Goal: Task Accomplishment & Management: Use online tool/utility

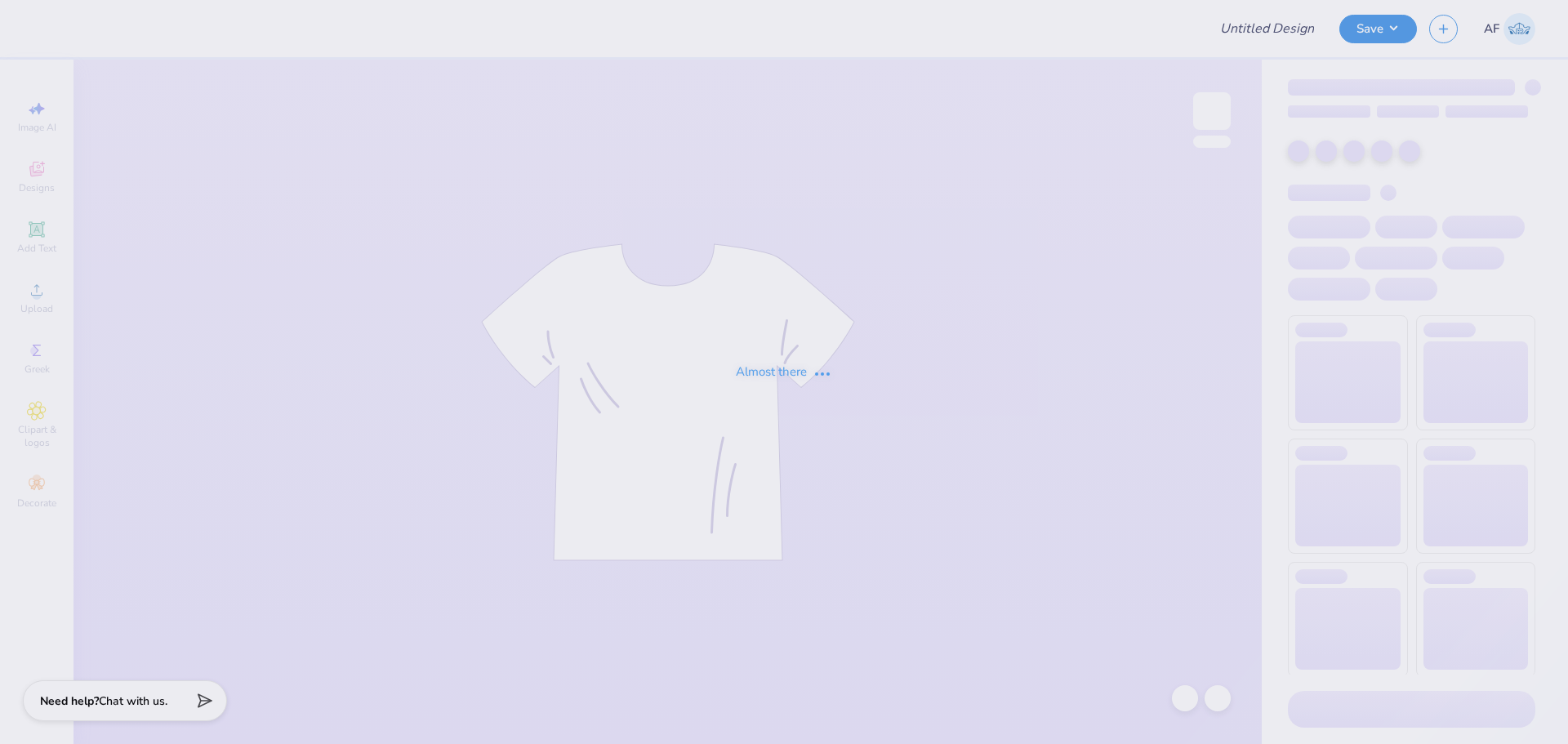
type input "Parents Weekend ZTA"
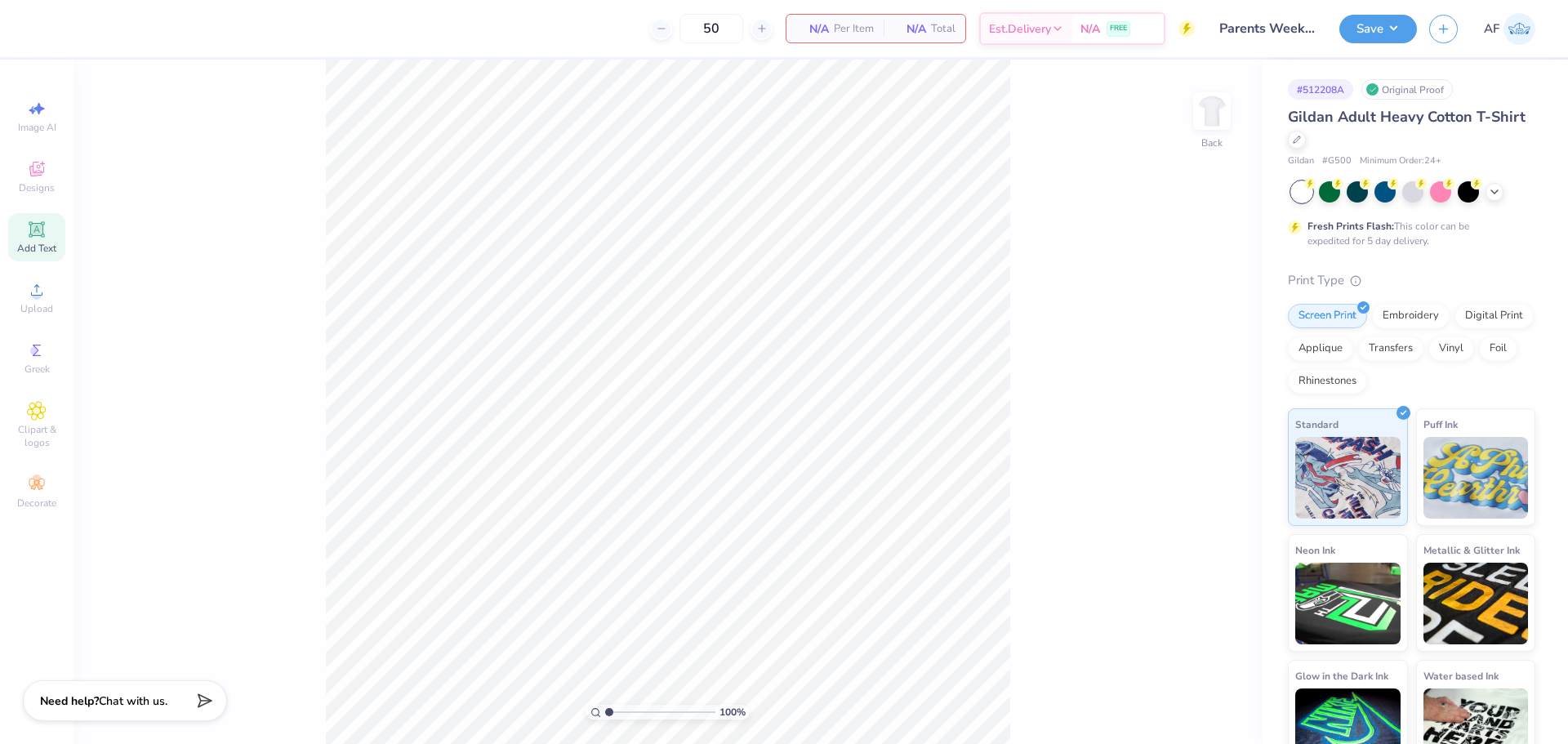
click at [30, 242] on span "Add Text" at bounding box center [36, 249] width 39 height 13
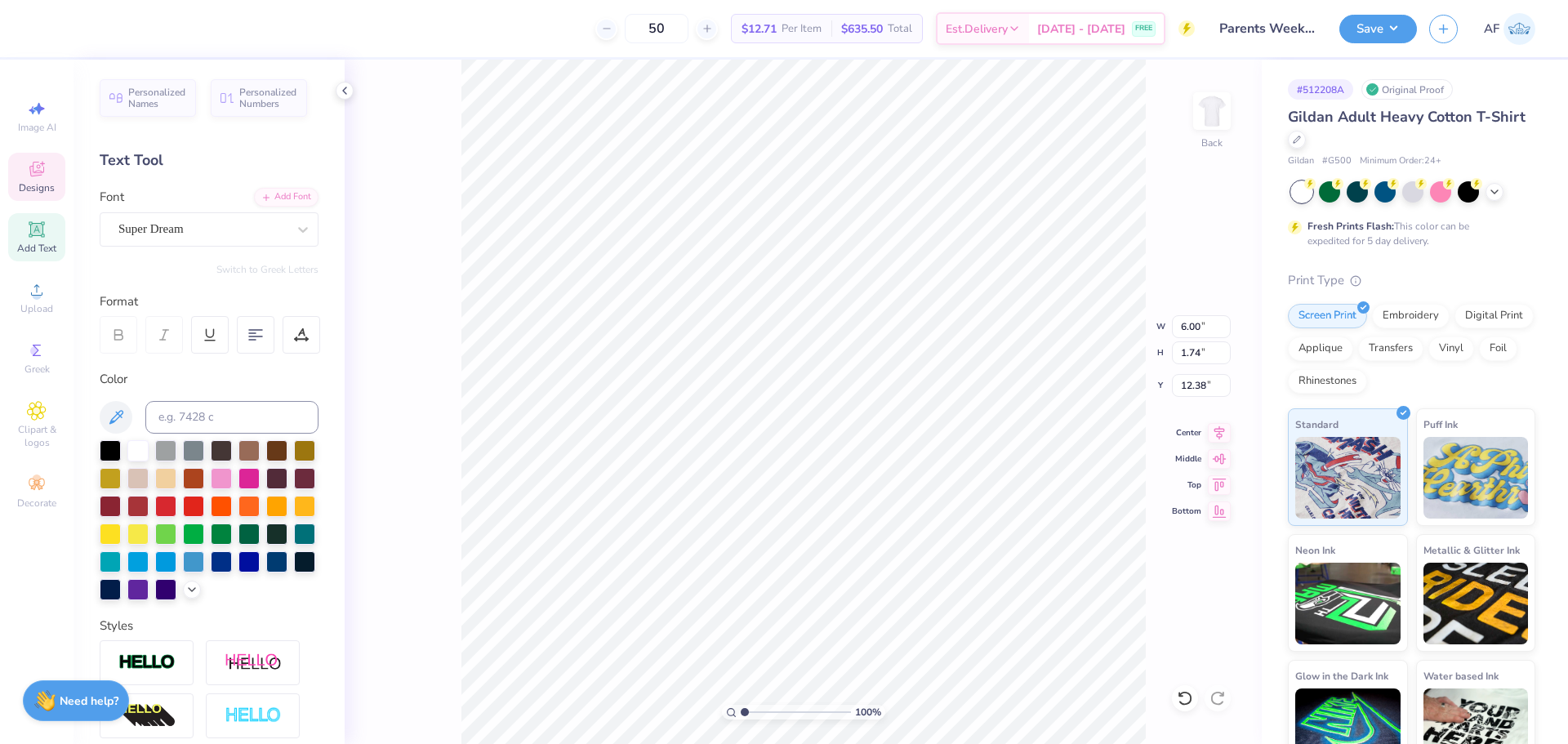
click at [40, 180] on div "Designs" at bounding box center [37, 177] width 57 height 49
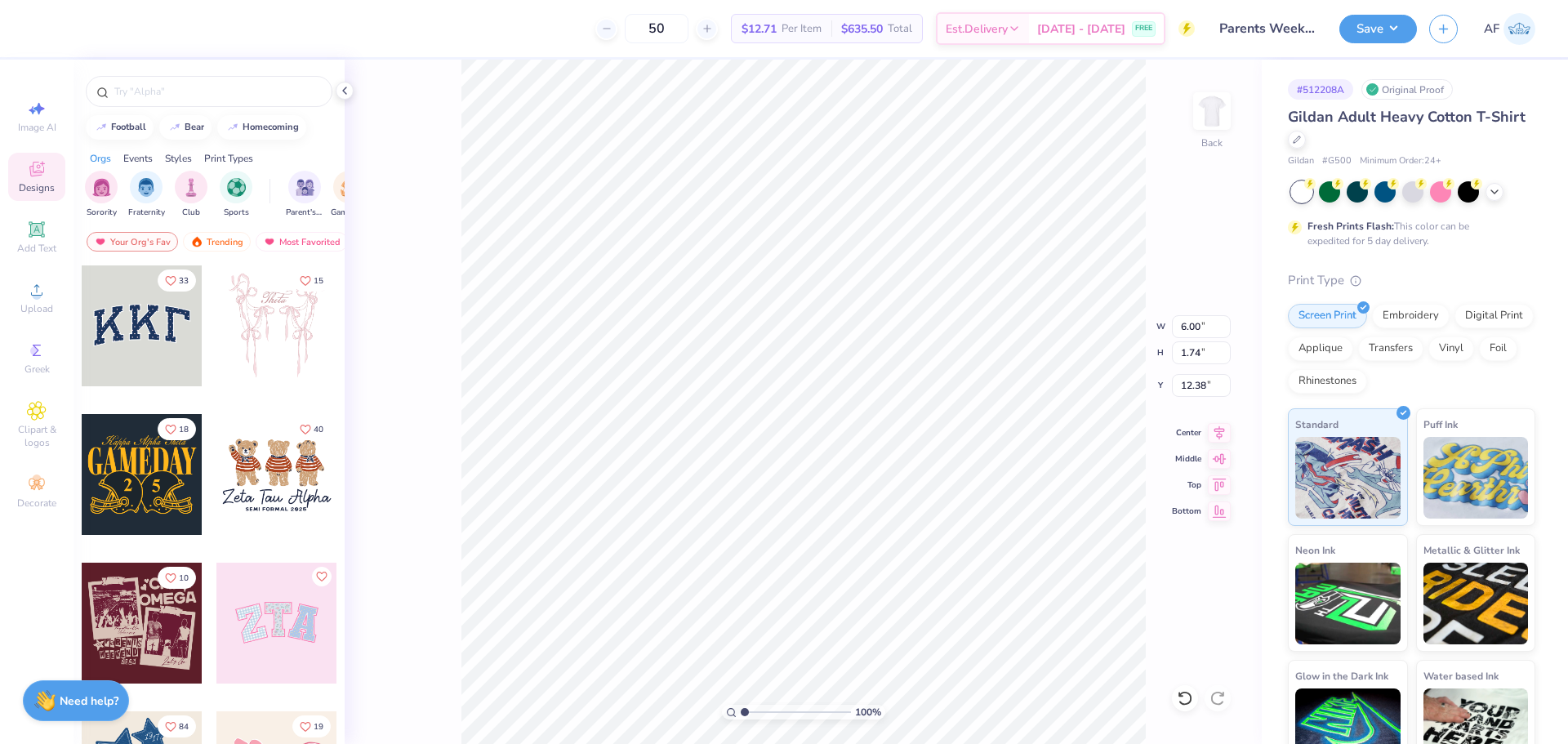
scroll to position [14, 2]
type textarea "TET"
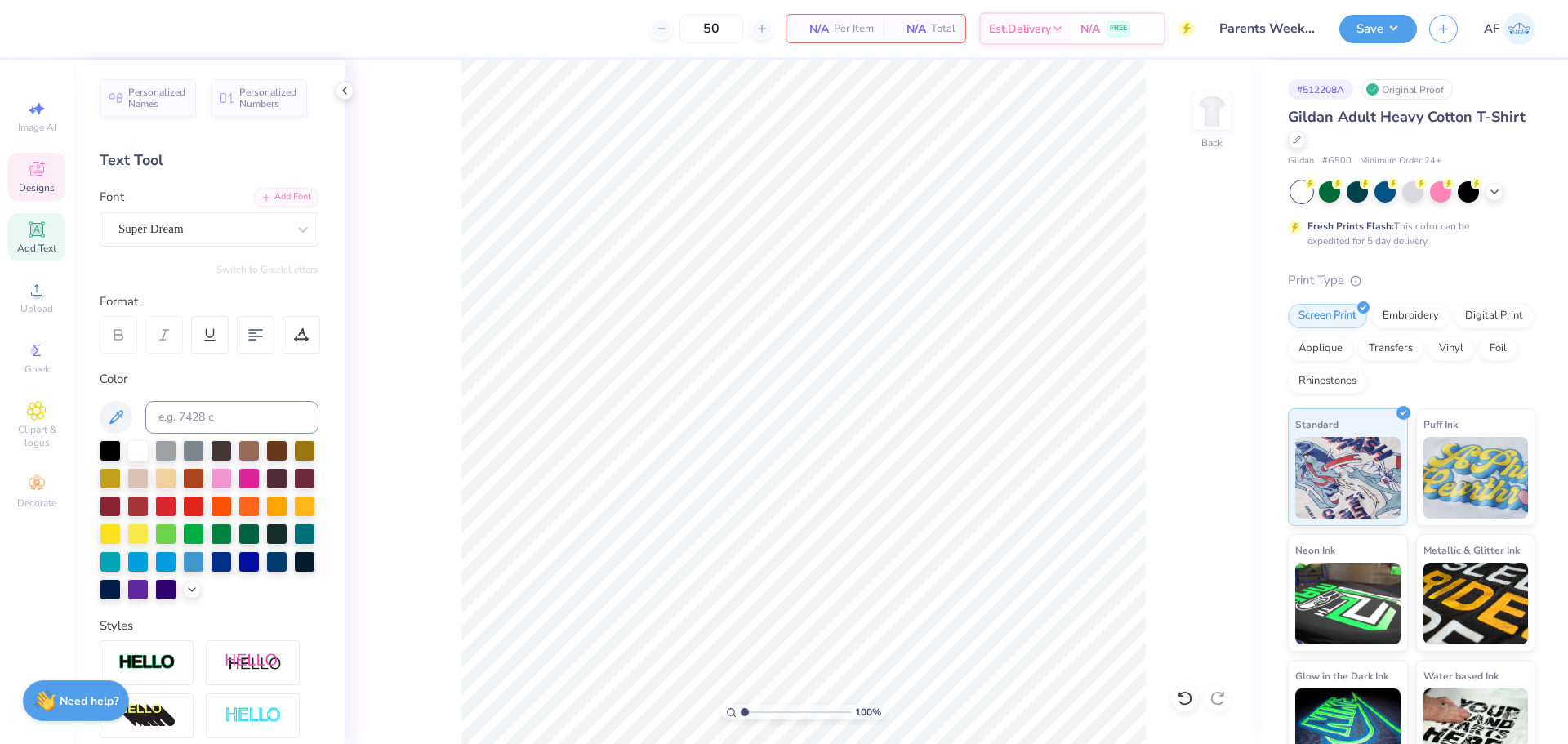
click at [36, 179] on div "Designs" at bounding box center [37, 177] width 57 height 49
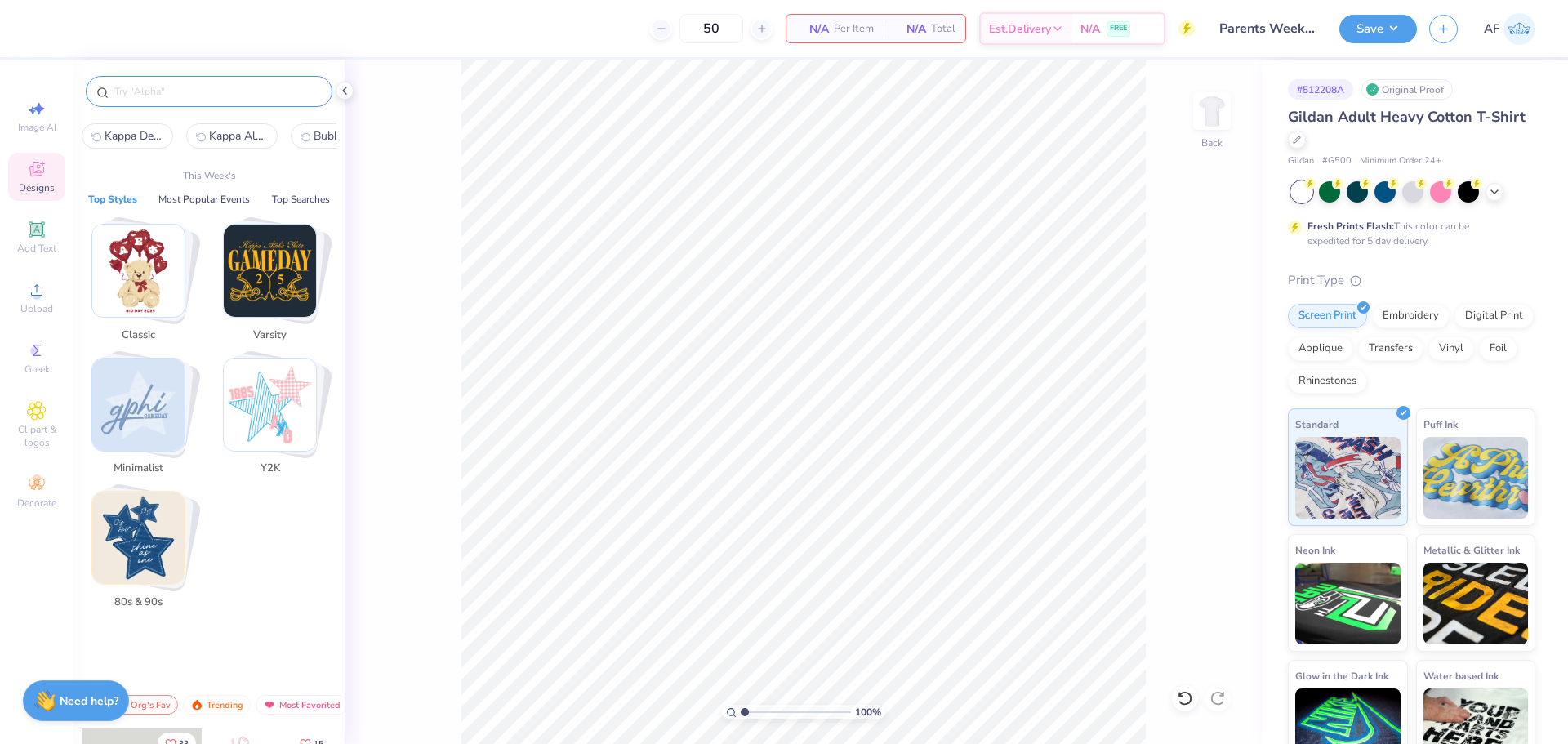
click at [165, 95] on input "text" at bounding box center [218, 92] width 209 height 17
paste input "BBQ Cookout"
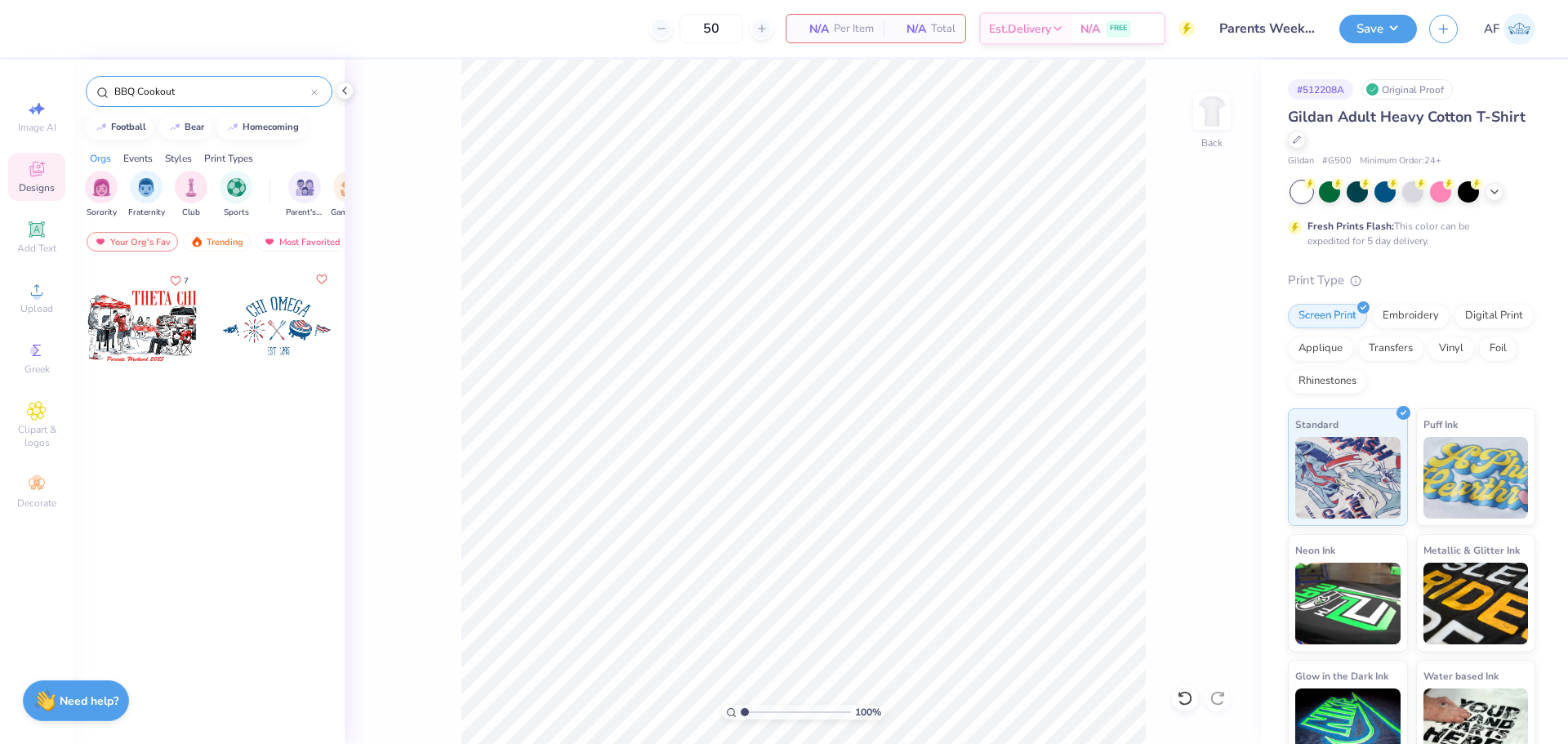
type input "BBQ Cookout"
click at [155, 321] on div at bounding box center [142, 326] width 120 height 121
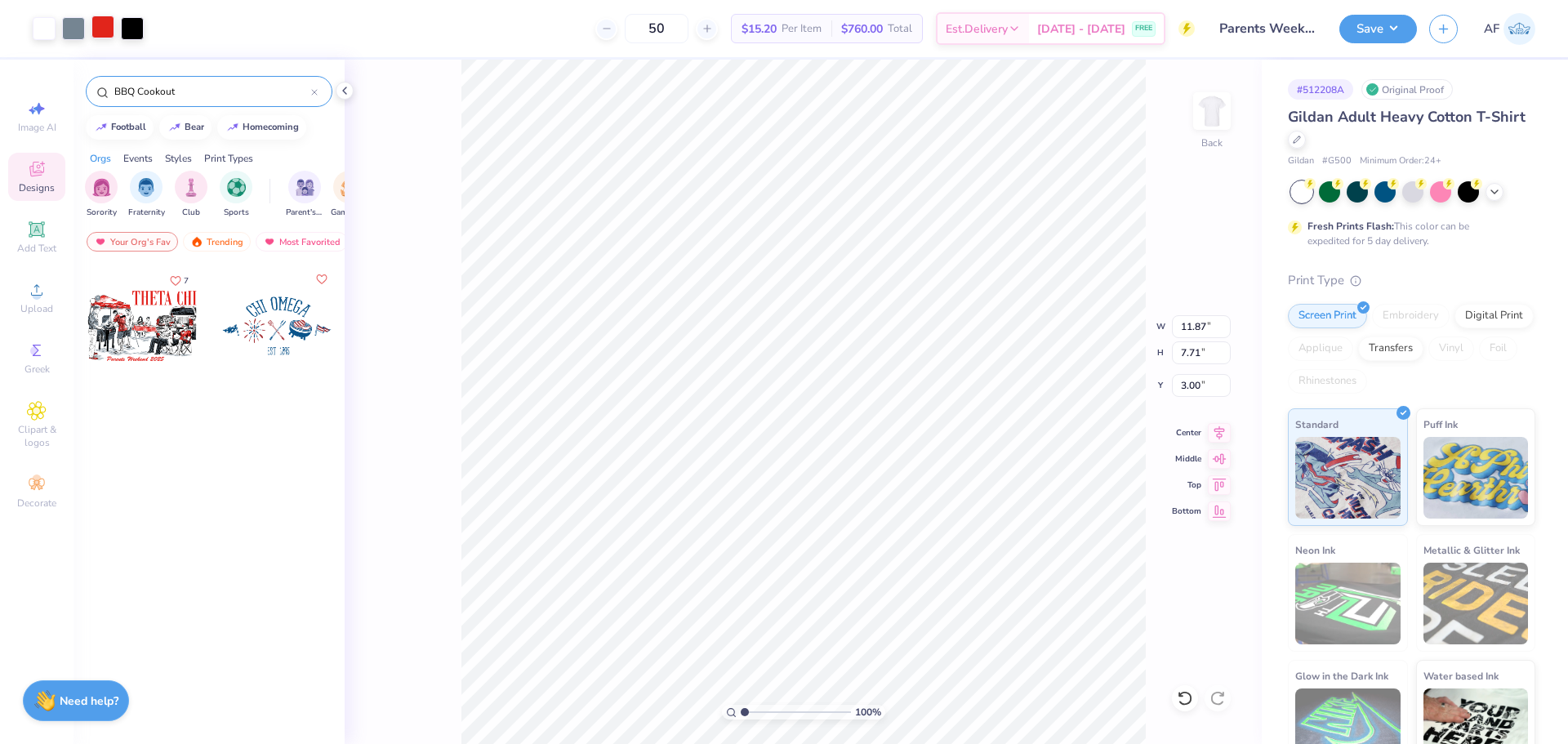
click at [106, 34] on div at bounding box center [102, 27] width 23 height 23
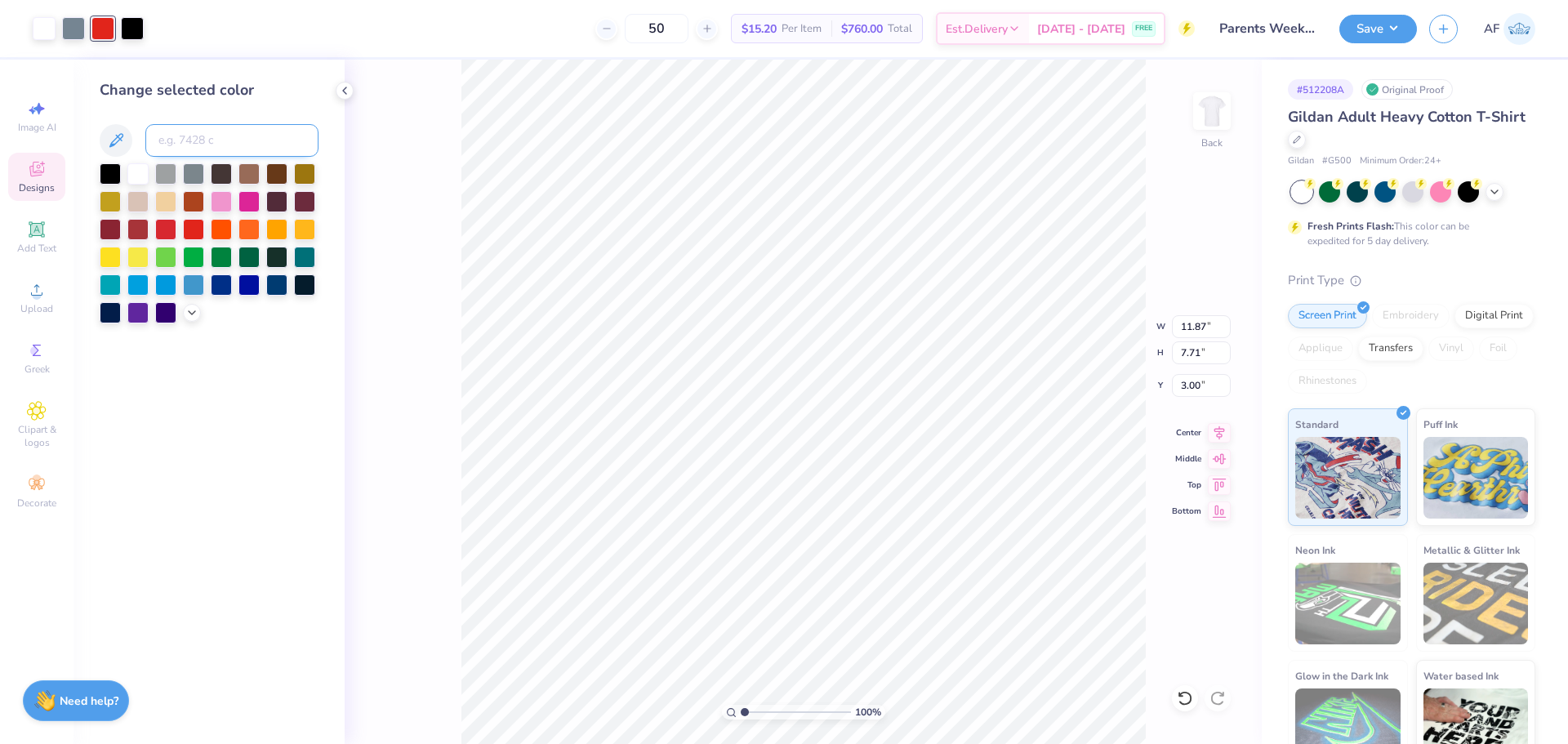
click at [246, 142] on input at bounding box center [232, 140] width 173 height 33
type input "3425"
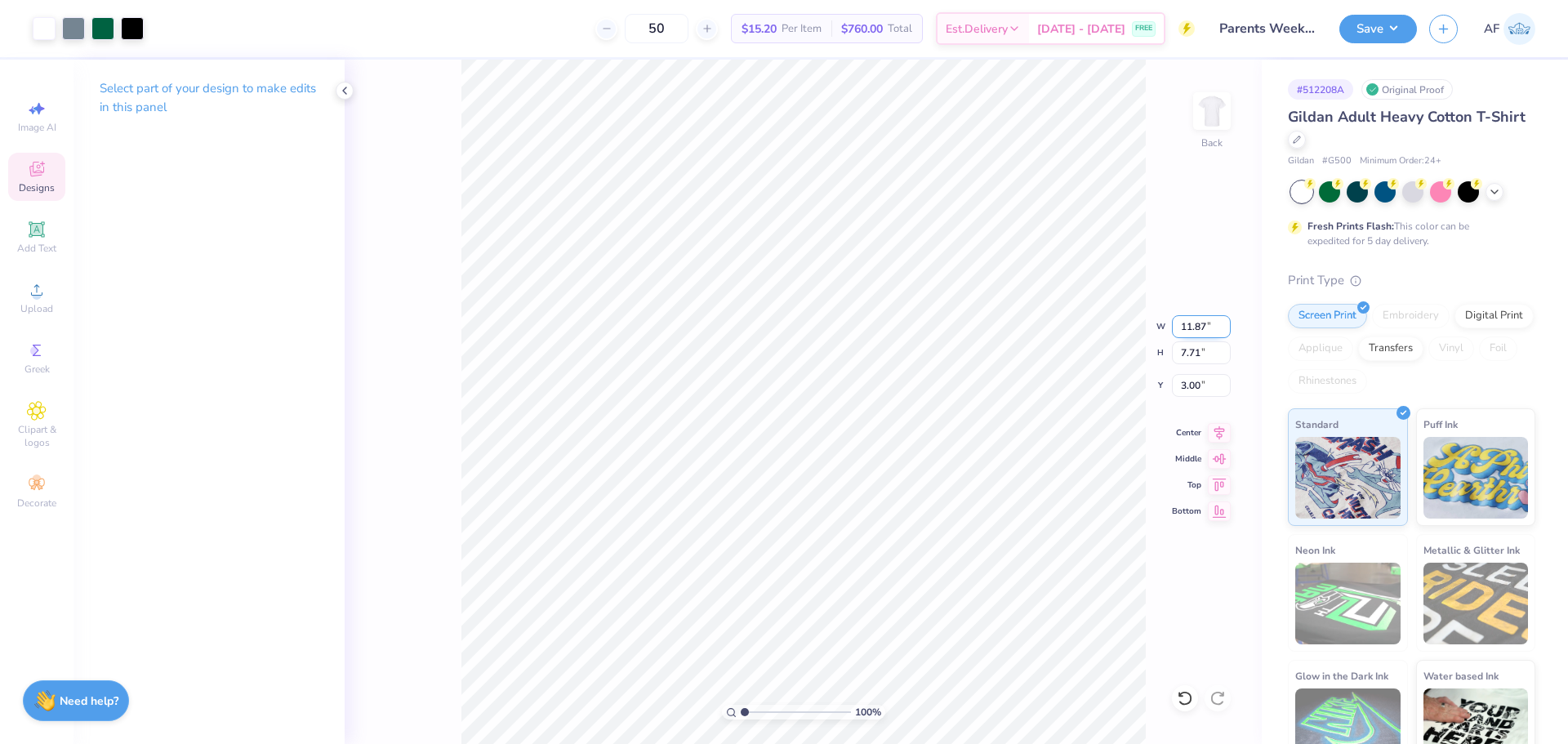
click at [1194, 329] on input "11.87" at bounding box center [1201, 326] width 59 height 23
type input "11.00"
type input "7.14"
type input "3.28"
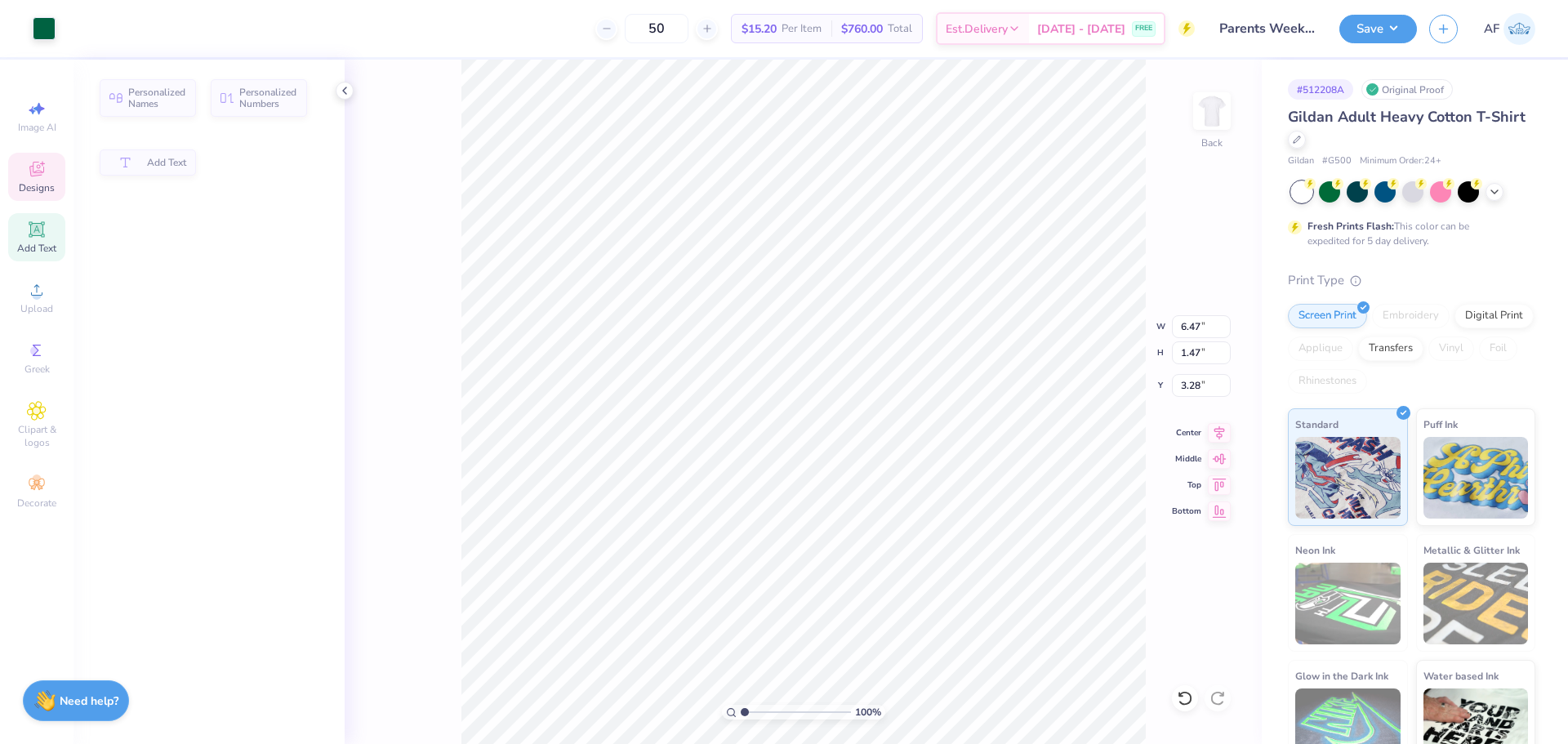
type input "6.47"
type input "1.47"
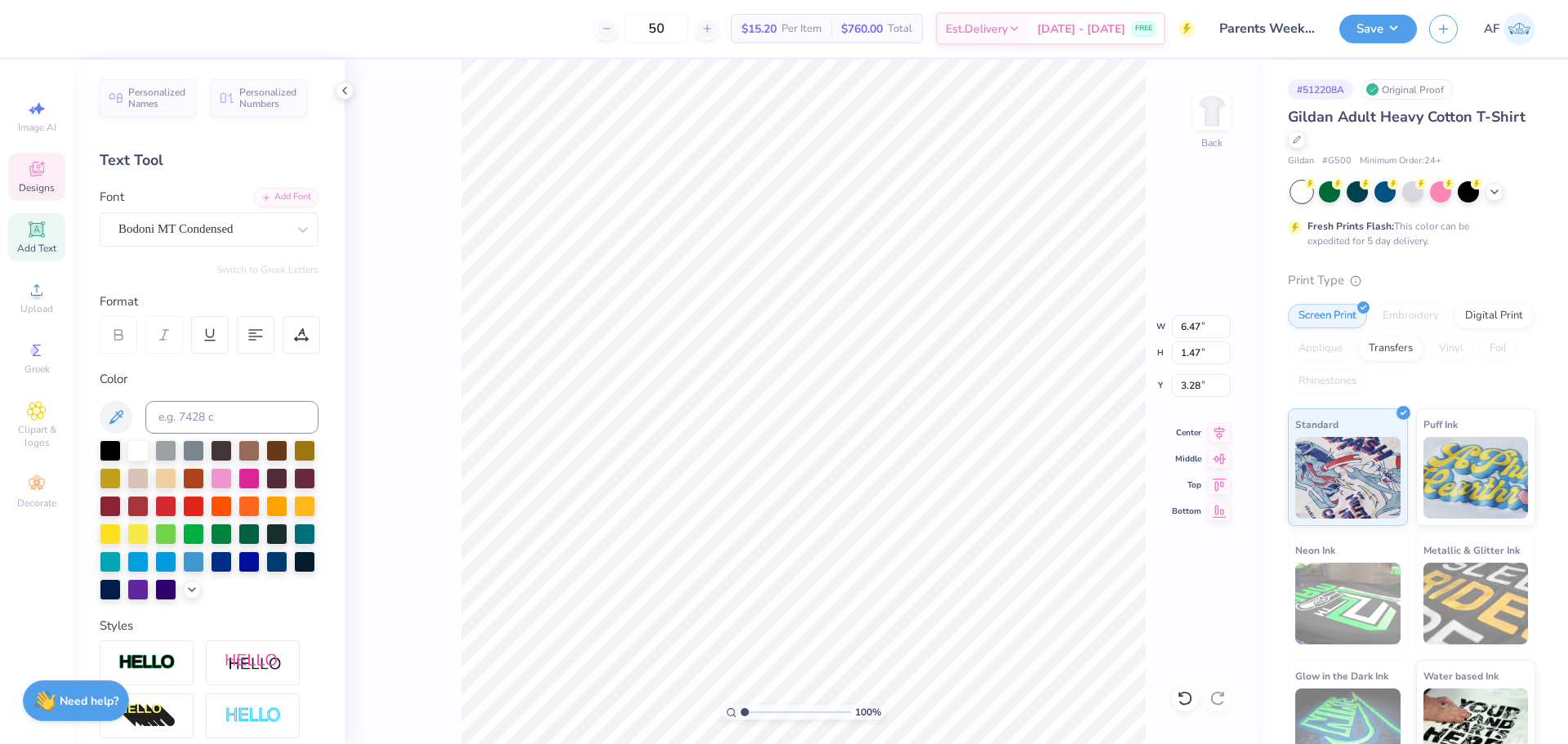
scroll to position [14, 3]
type textarea "ZETA TAU ALPHA"
type input "1.94838374793402"
type input "8.15"
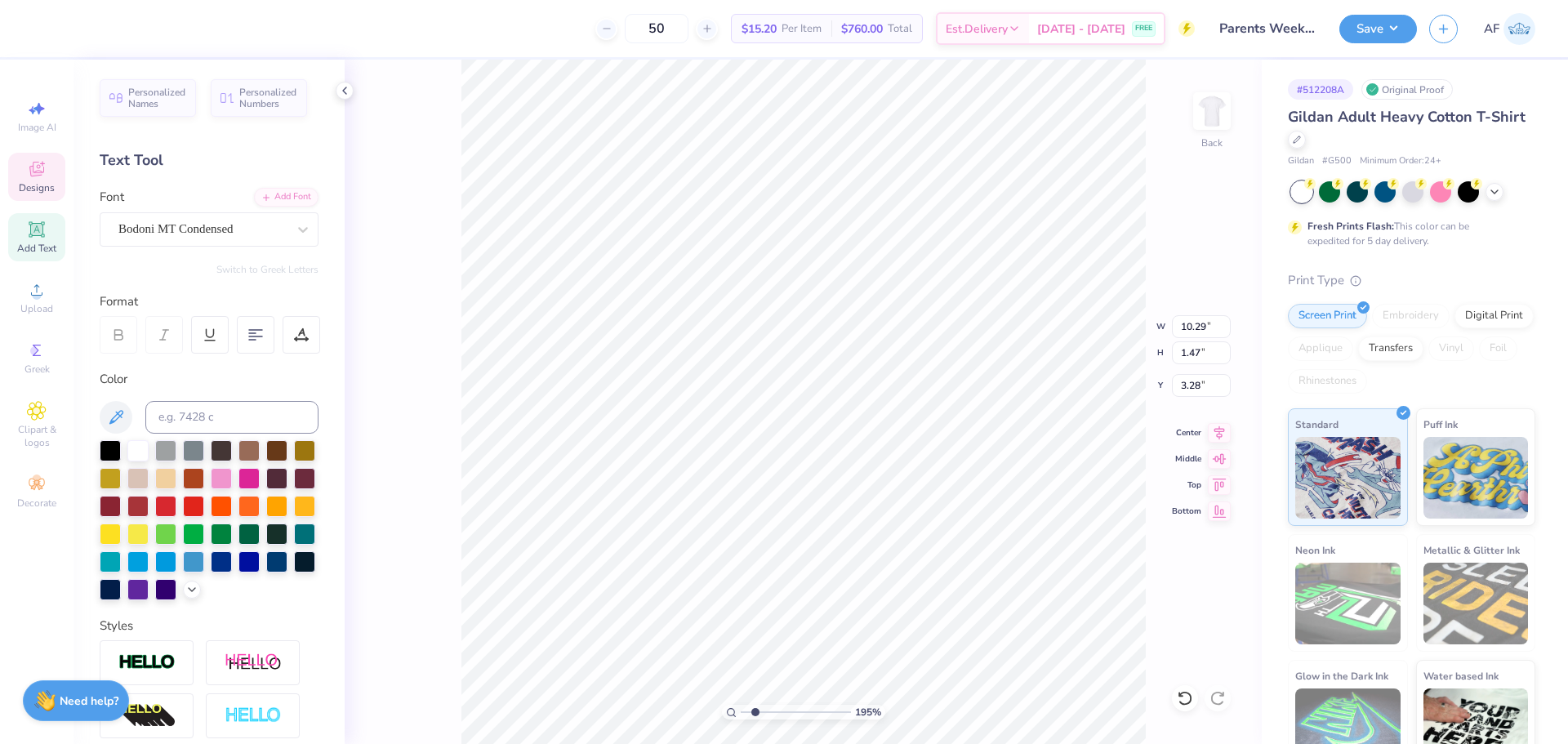
type input "1.16"
type input "1.94838374793402"
type input "3.13"
type input "1.94838374793402"
type input "7.32"
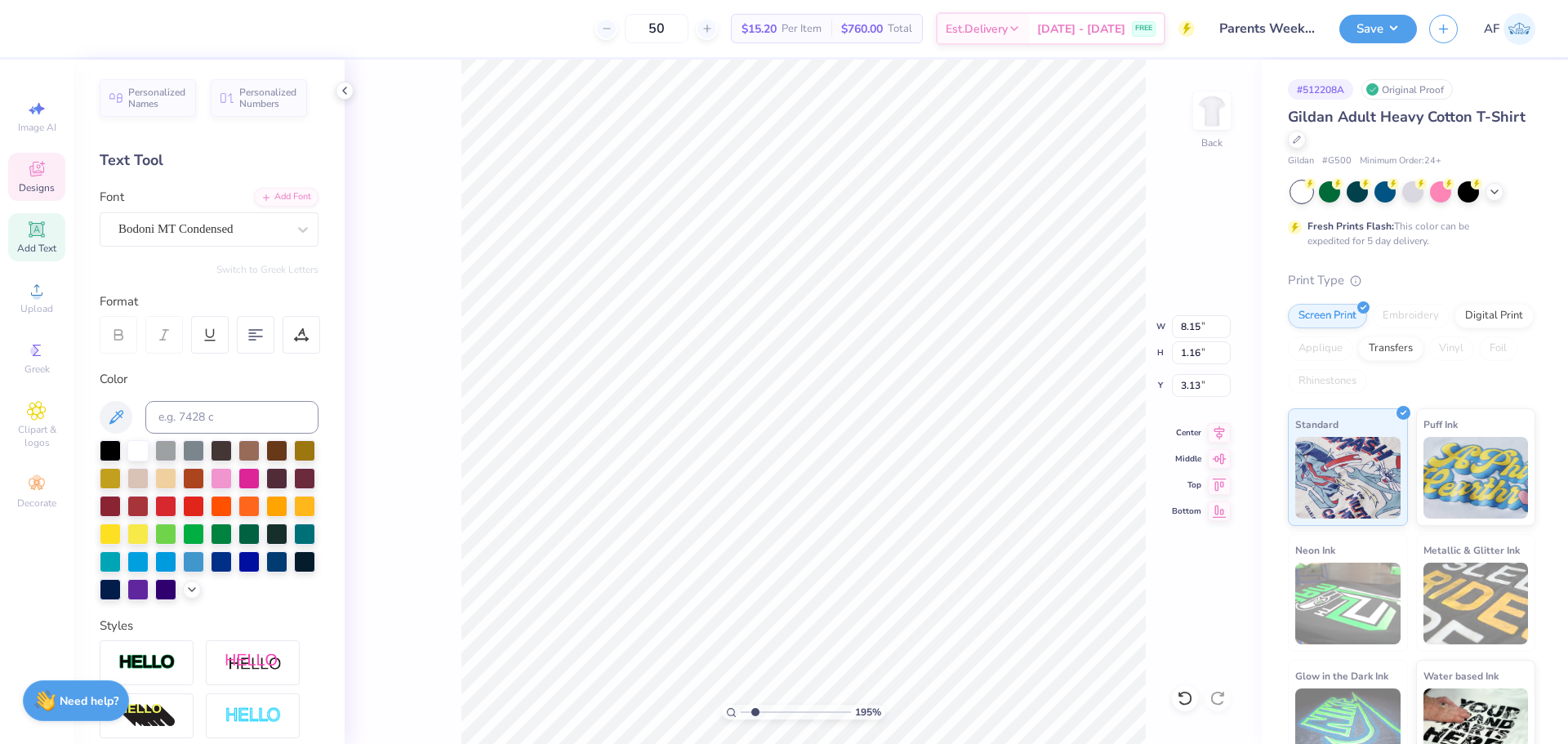
type input "1.05"
type input "1.94838374793402"
type input "3.19"
type input "1.94838374793402"
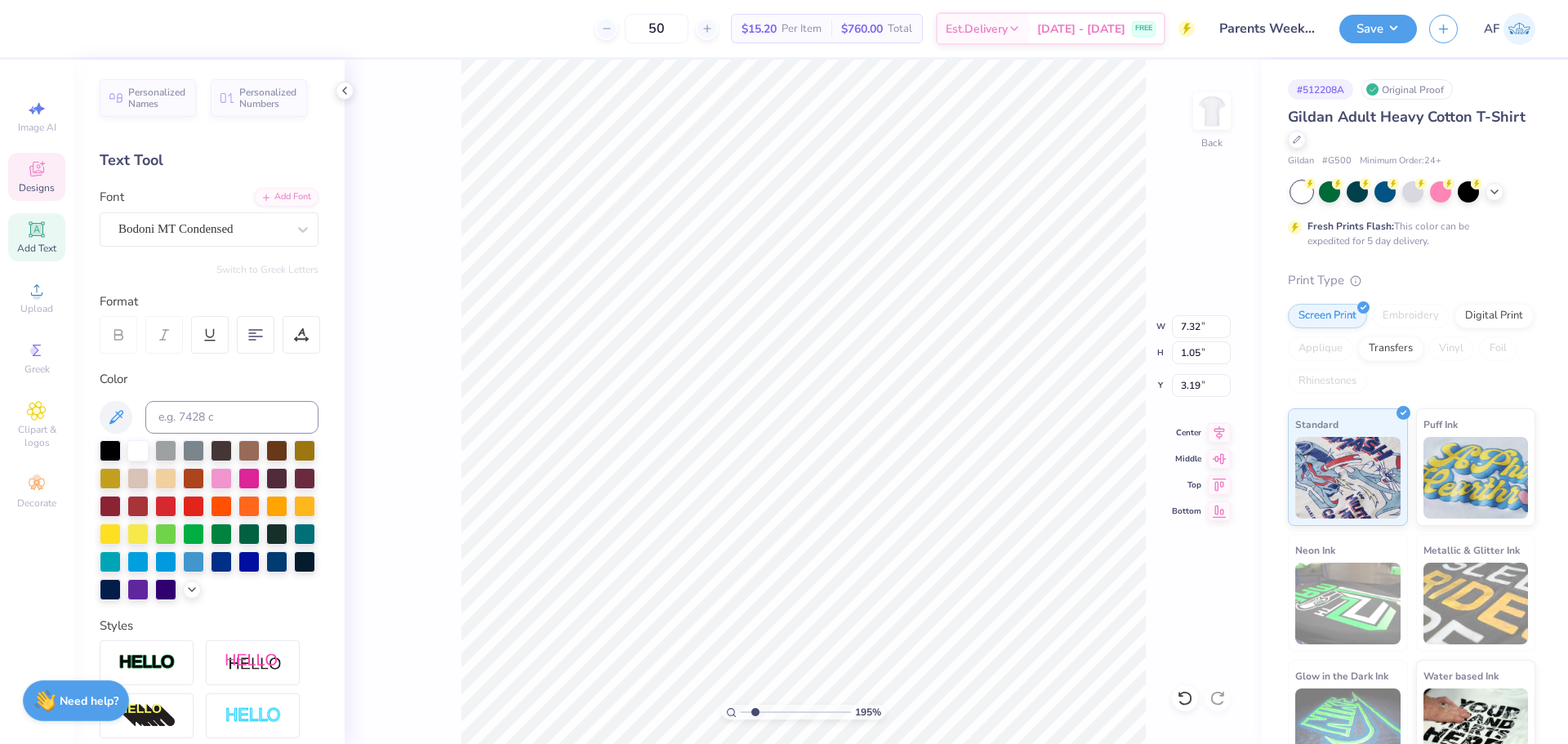
type input "3.50"
type input "3.21314535235116"
type input "3.39"
type input "3.21314535235116"
type input "3.30"
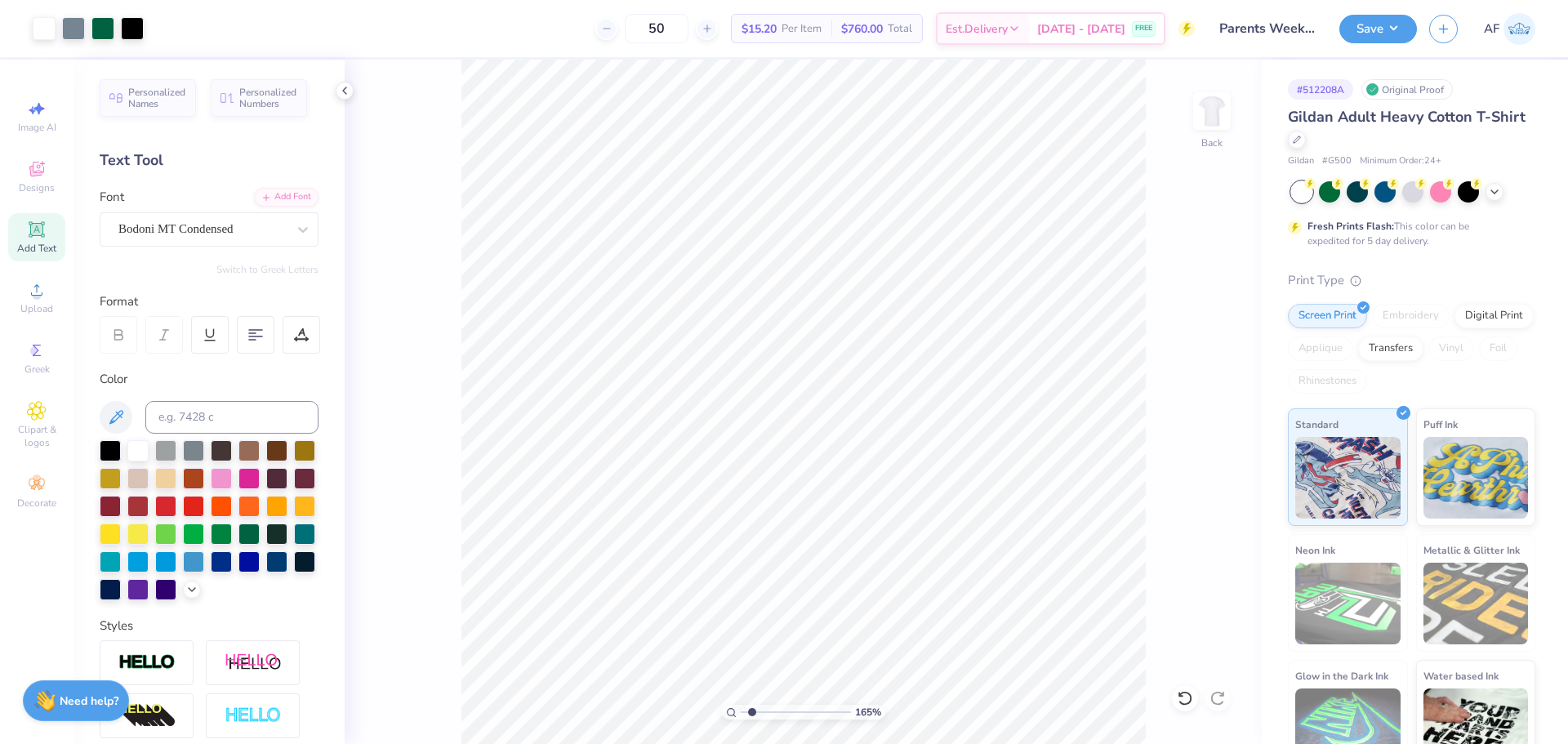
click at [389, 687] on div "165 % Back" at bounding box center [803, 402] width 917 height 685
type input "1.6491337272538"
type input "11.53"
type input "1.6491337272538"
type input "7.32"
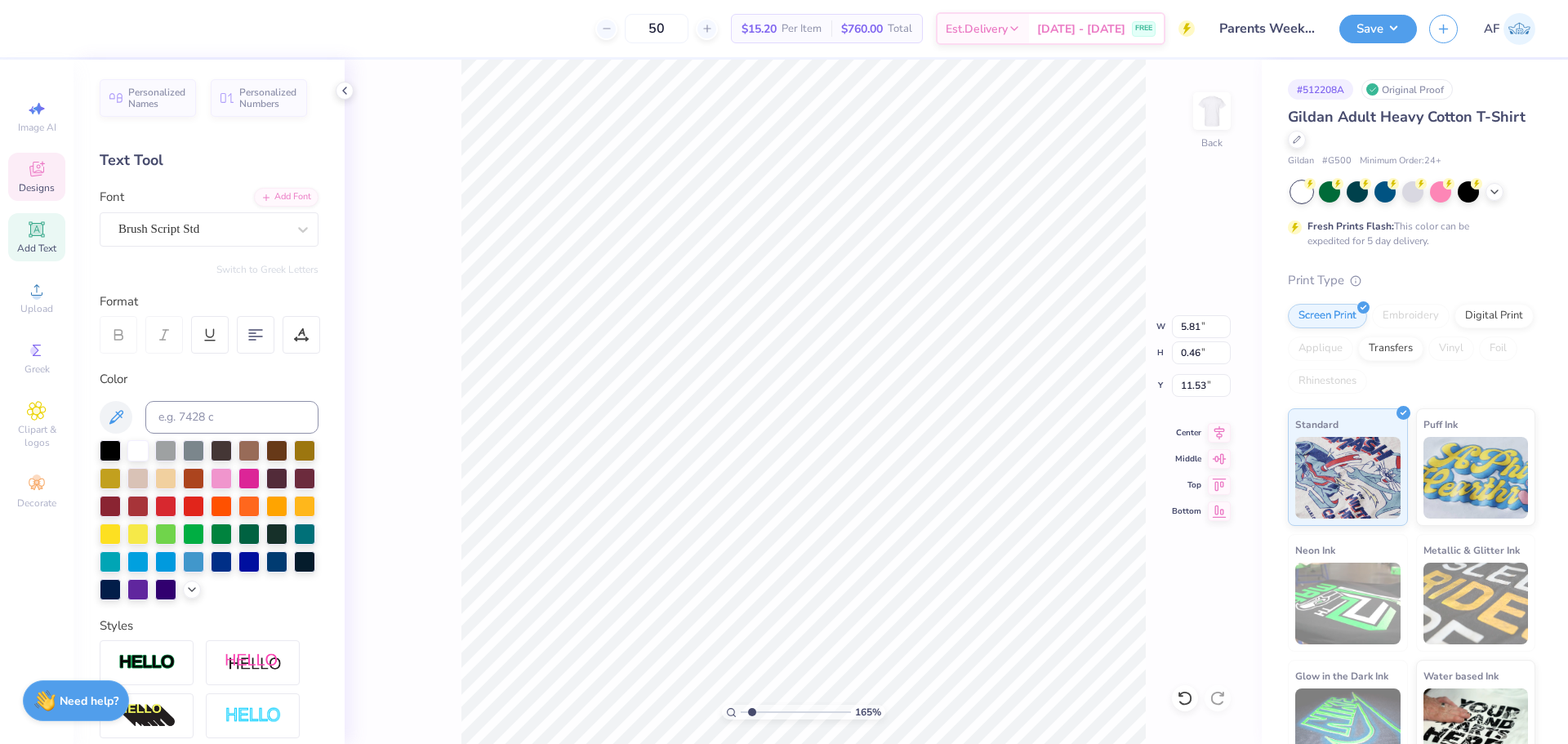
type input "1.05"
type input "3.30"
type input "1.6491337272538"
type input "2.19"
type input "1.6491337272538"
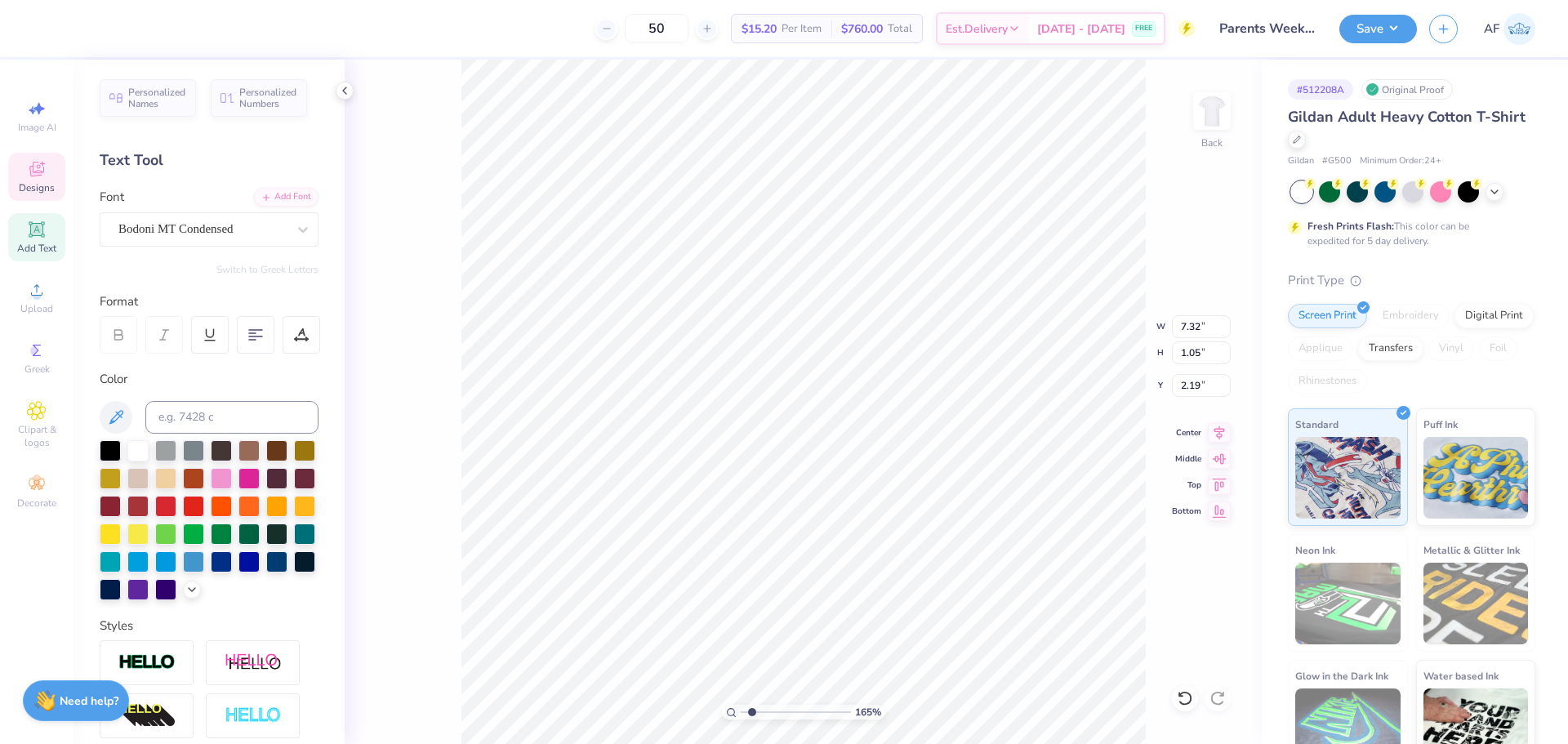
type input "1.74"
click at [912, 464] on li "Download vector" at bounding box center [889, 469] width 128 height 32
click at [1165, 632] on div "165 % Back" at bounding box center [803, 402] width 917 height 685
click at [45, 295] on icon at bounding box center [36, 290] width 19 height 19
type input "1.6491337272538"
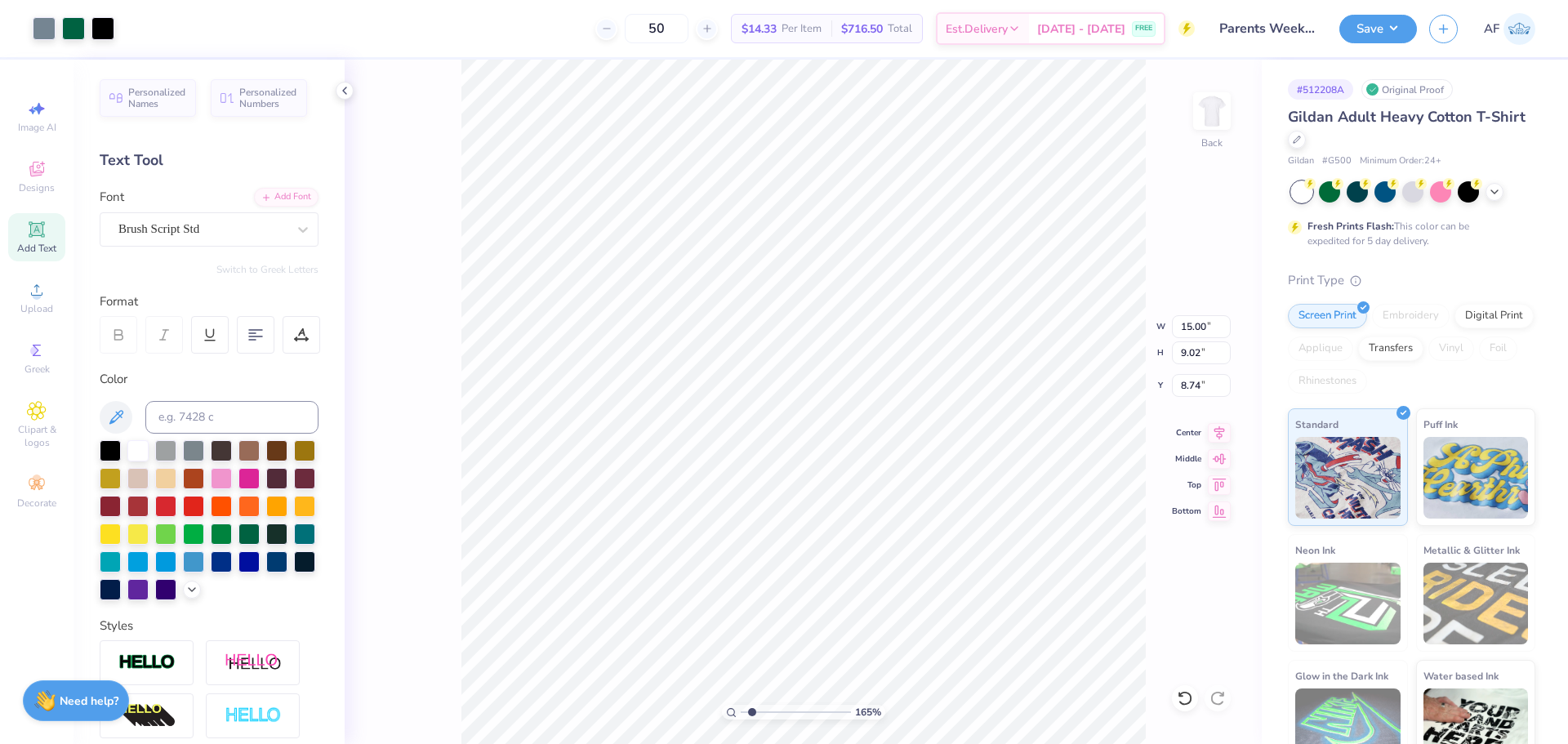
type input "3.47"
type input "1.6491337272538"
type input "2.74"
type input "1.6491337272538"
type input "13.68"
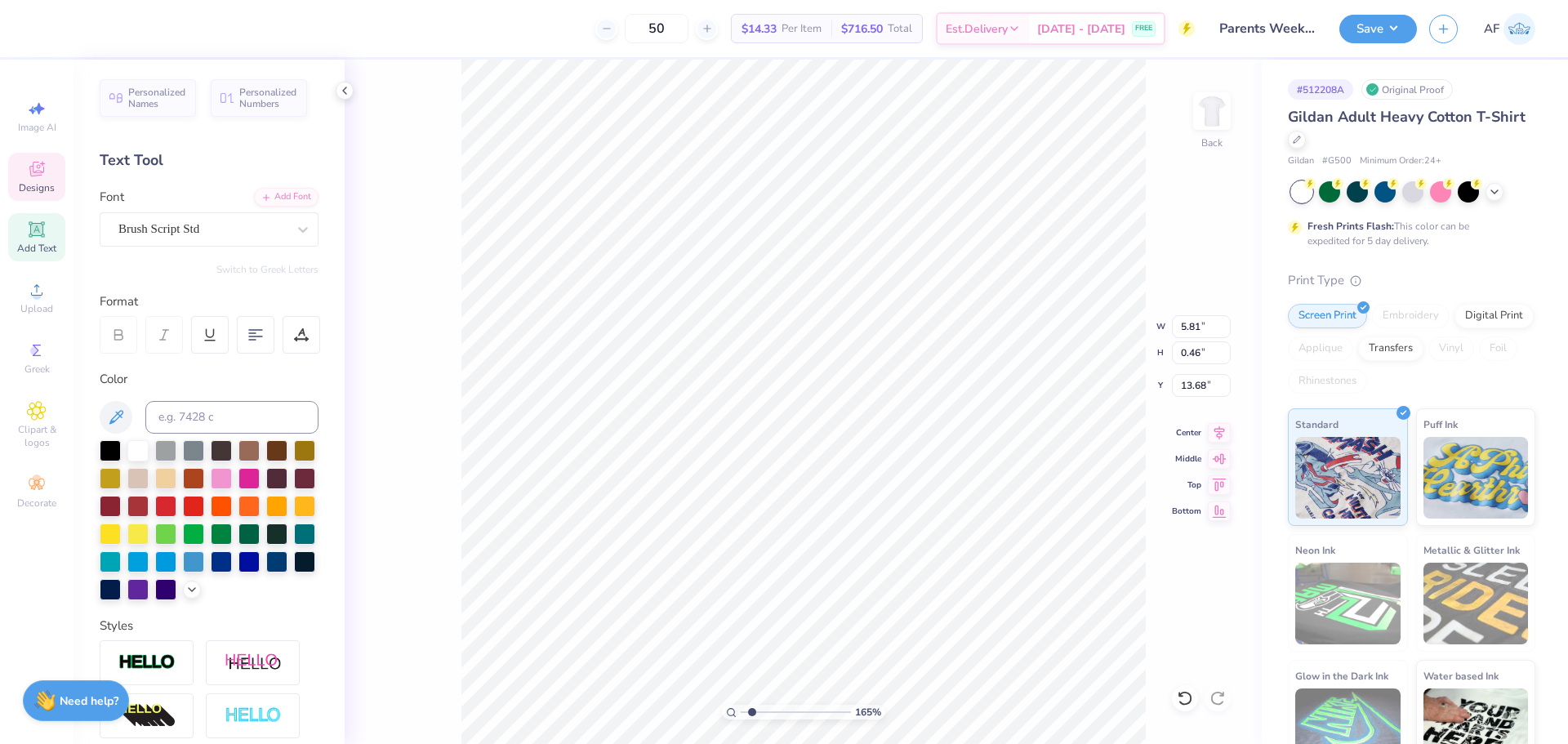
type input "1.6491337272538"
type input "15.00"
type input "9.02"
type input "2.74"
click at [921, 692] on li "Send Backward" at bounding box center [916, 692] width 128 height 32
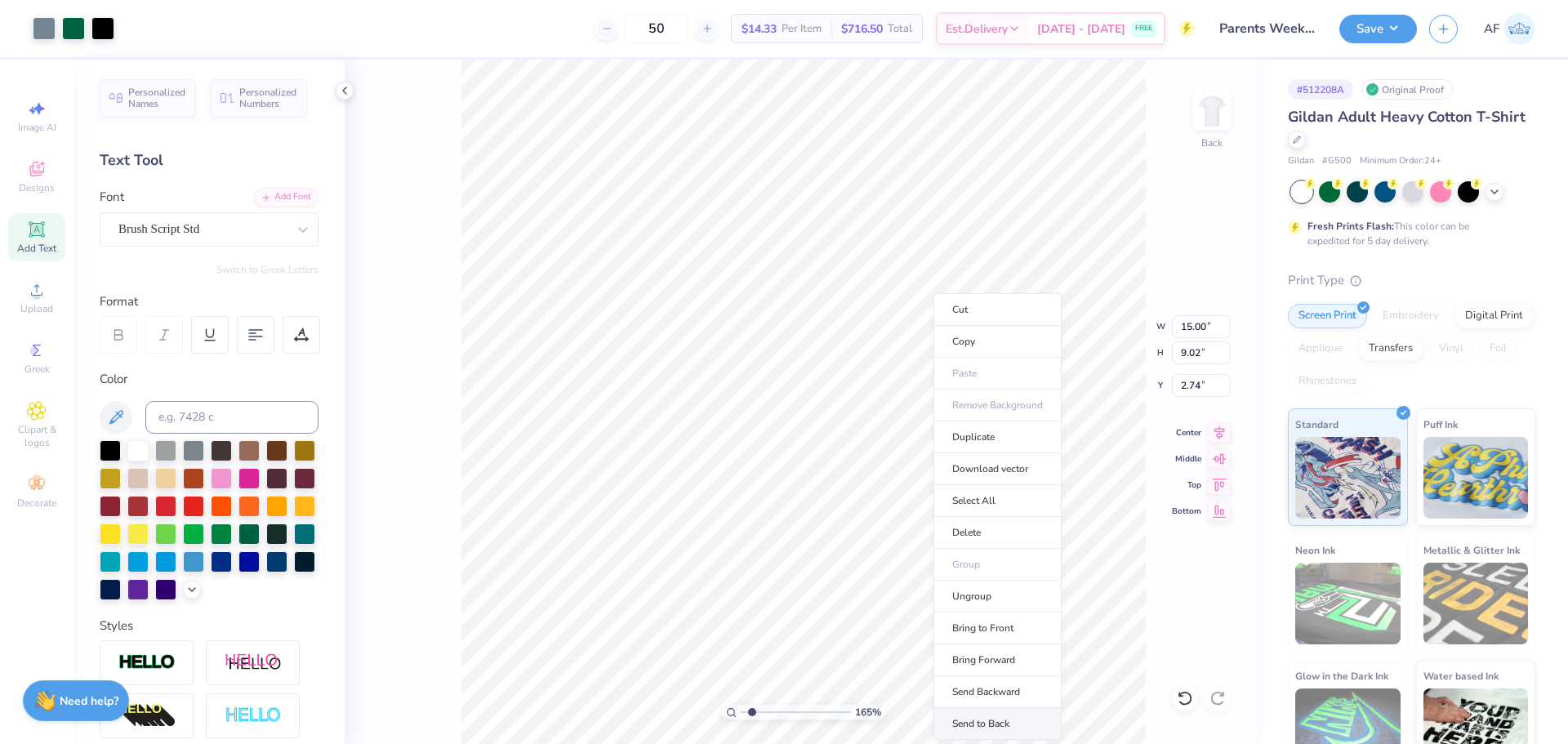
click at [999, 730] on li "Send to Back" at bounding box center [997, 724] width 128 height 32
type input "1.6491337272538"
type input "3.99"
type input "1.6491337272538"
type input "7.32"
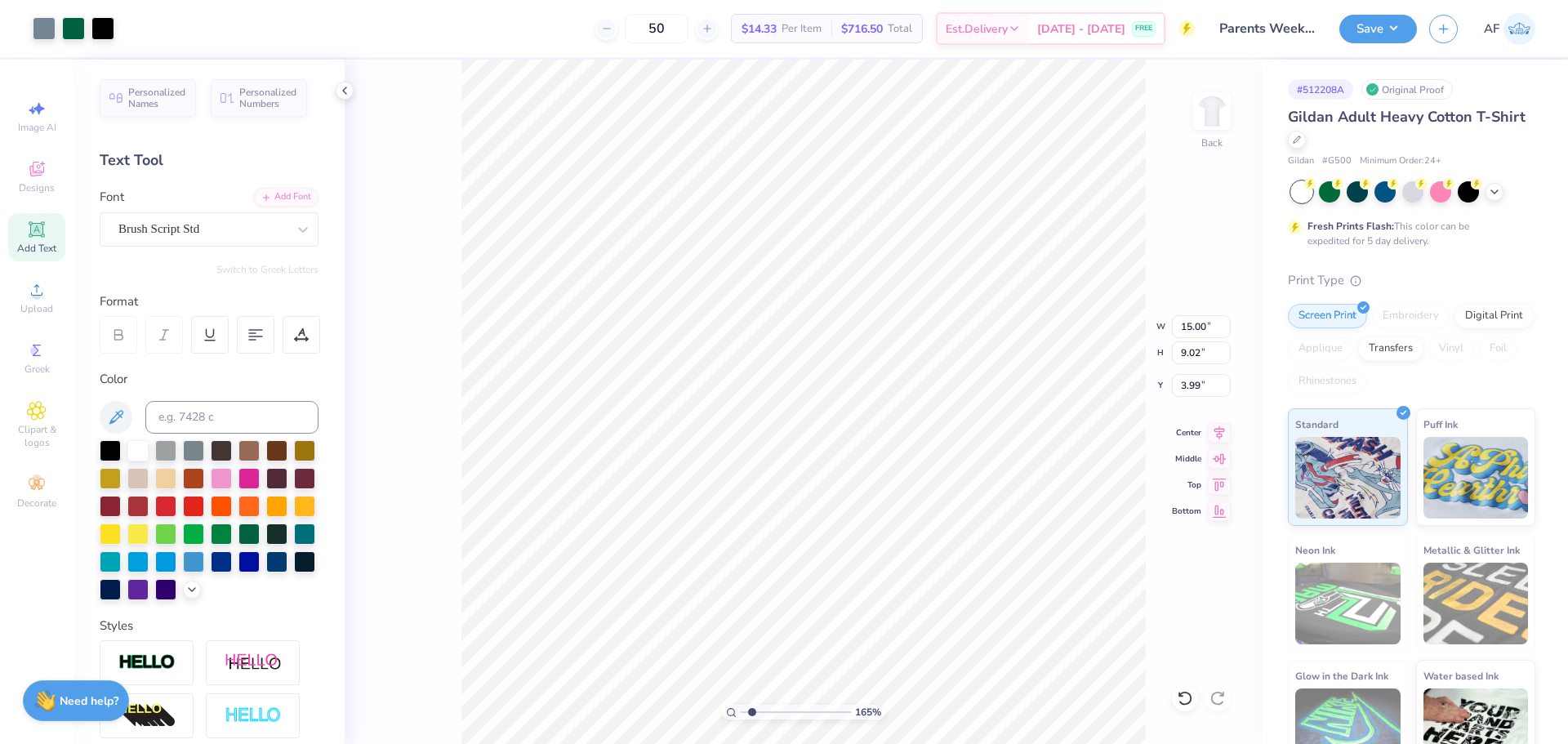
type input "1.05"
type input "1.74"
type input "1.6491337272538"
type input "4.20"
type input "1.6491337272538"
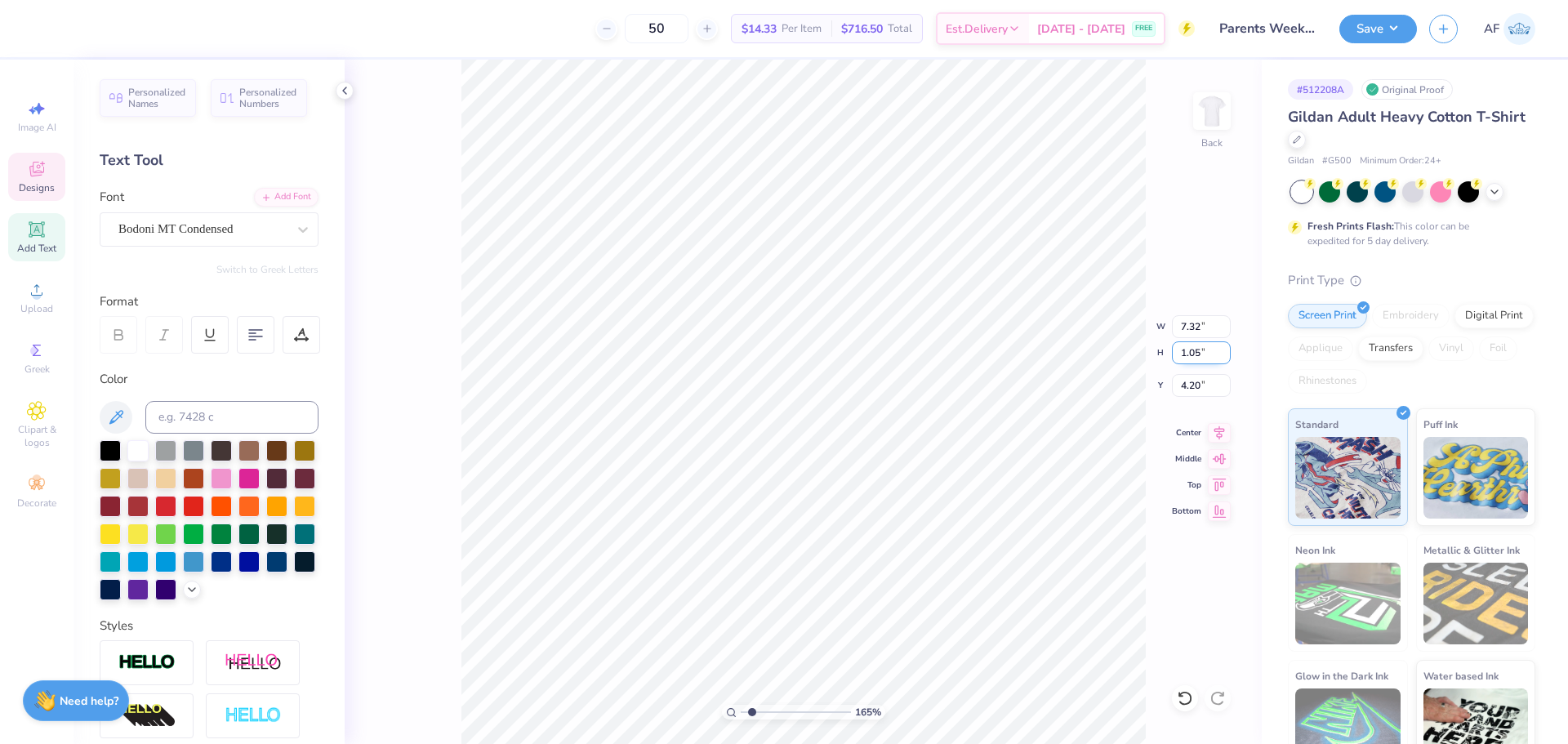
type input "15.00"
type input "9.02"
type input "3.99"
click at [1186, 330] on input "15.00" at bounding box center [1201, 326] width 59 height 23
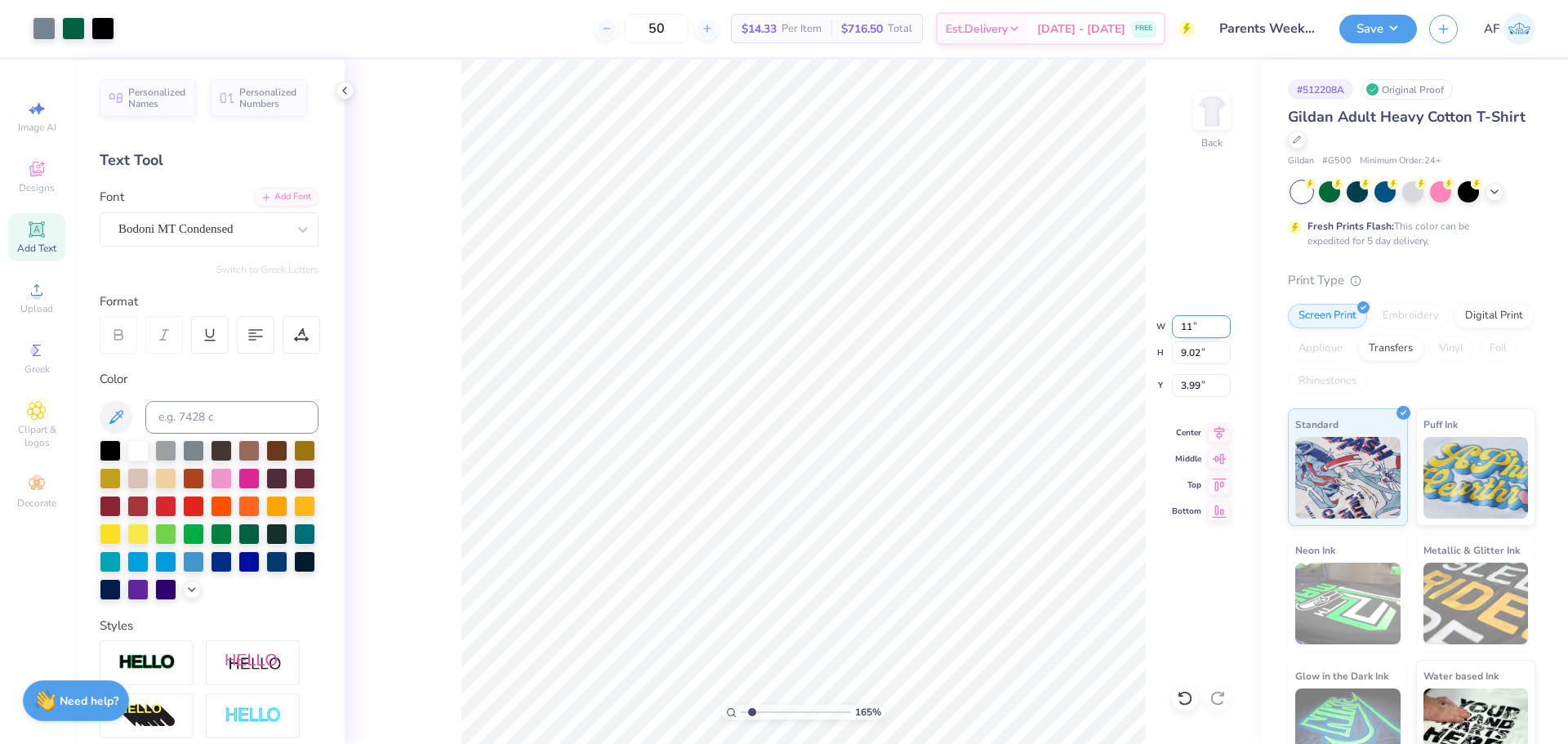
type input "11"
type input "1.6491337272538"
type input "11.00"
type input "6.61"
type input "5.19"
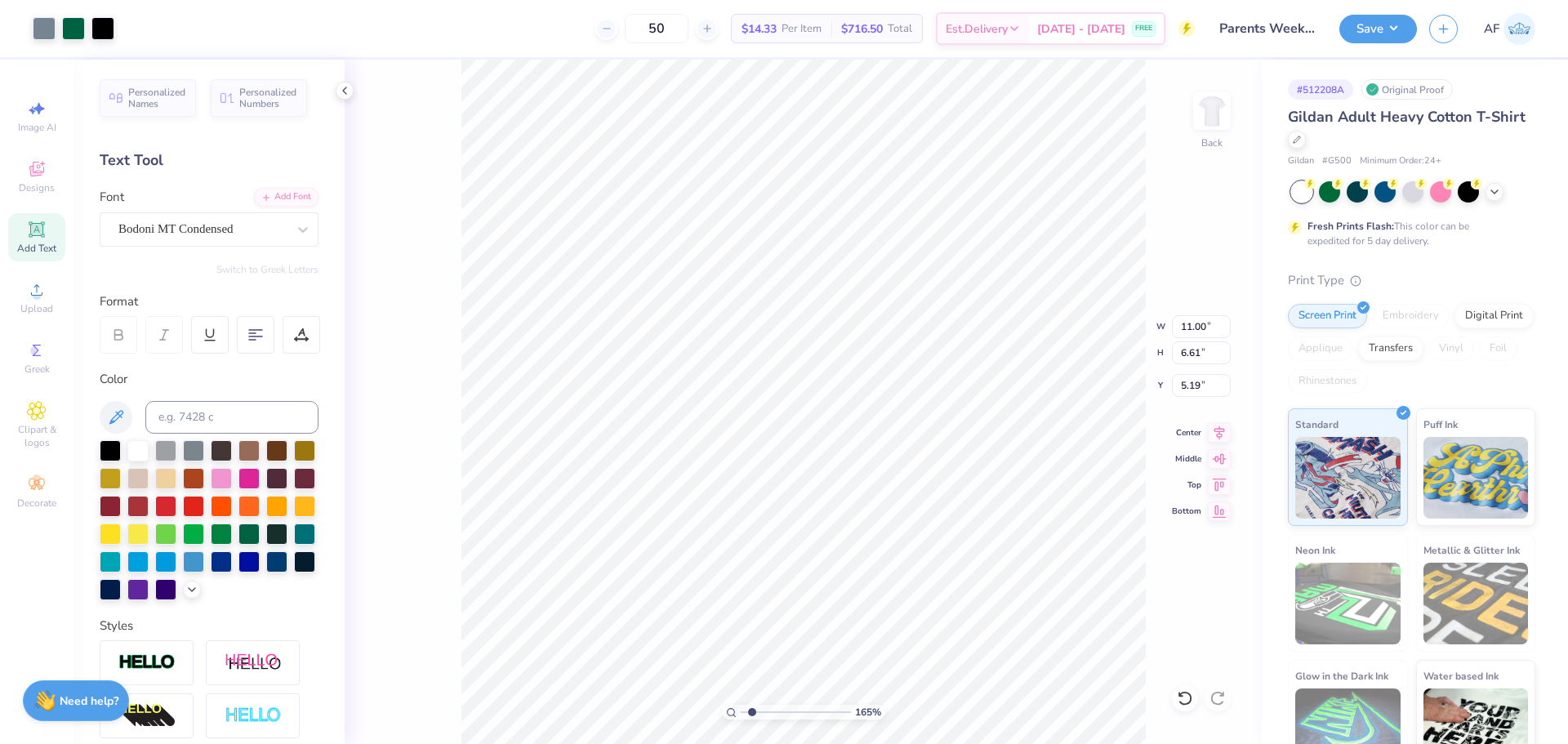
type input "1.6491337272538"
type input "3.35"
type input "1.6491337272538"
type input "9.51"
click at [315, 594] on div "Art colors 50 $14.33 Per Item $716.50 Total Est. Delivery Sep 9 - 12 FREE Desig…" at bounding box center [784, 372] width 1568 height 744
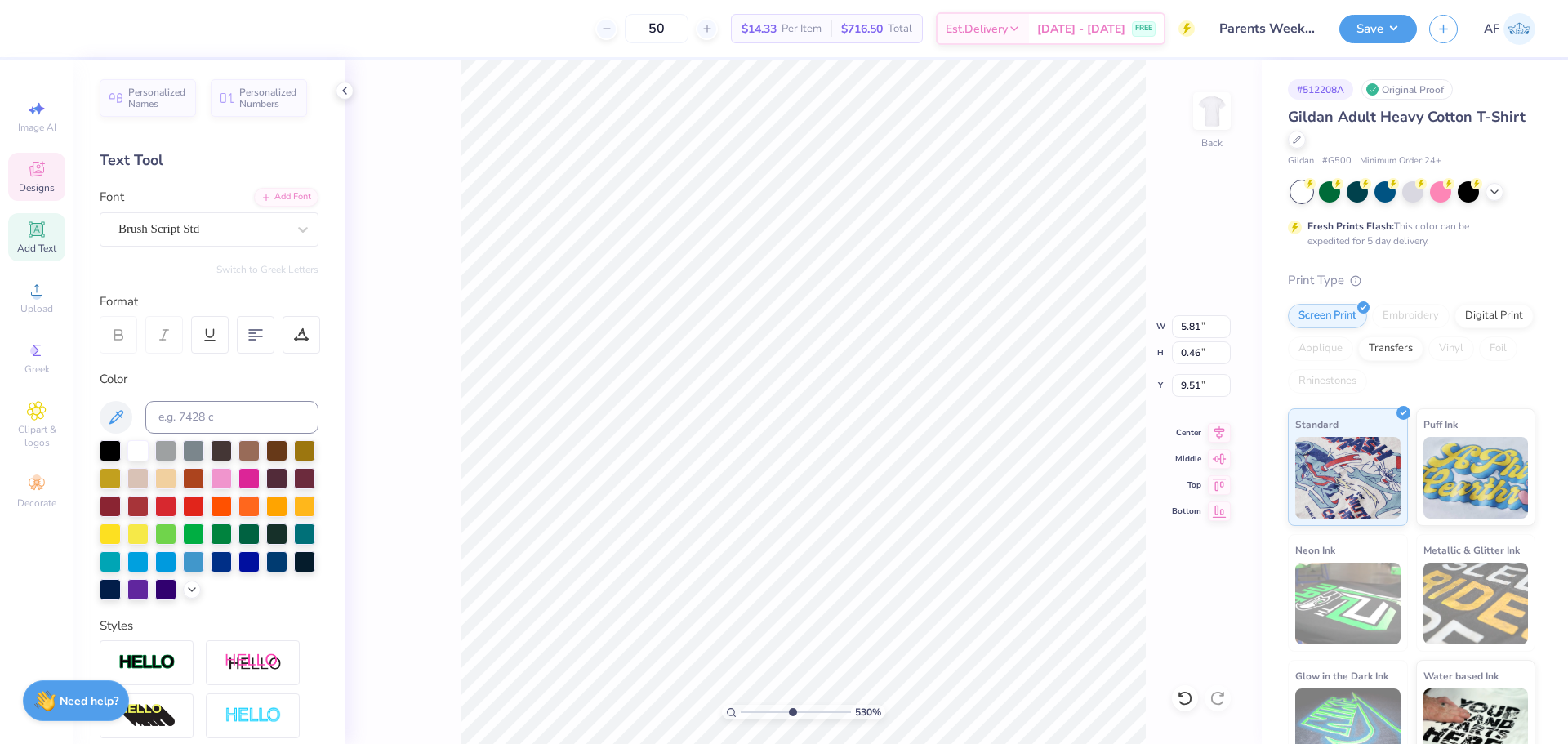
type input "5.2989063711311"
type input "9.57"
type input "3.79619922921342"
type input "9.65"
click at [1195, 650] on div "165 % Back" at bounding box center [803, 402] width 917 height 685
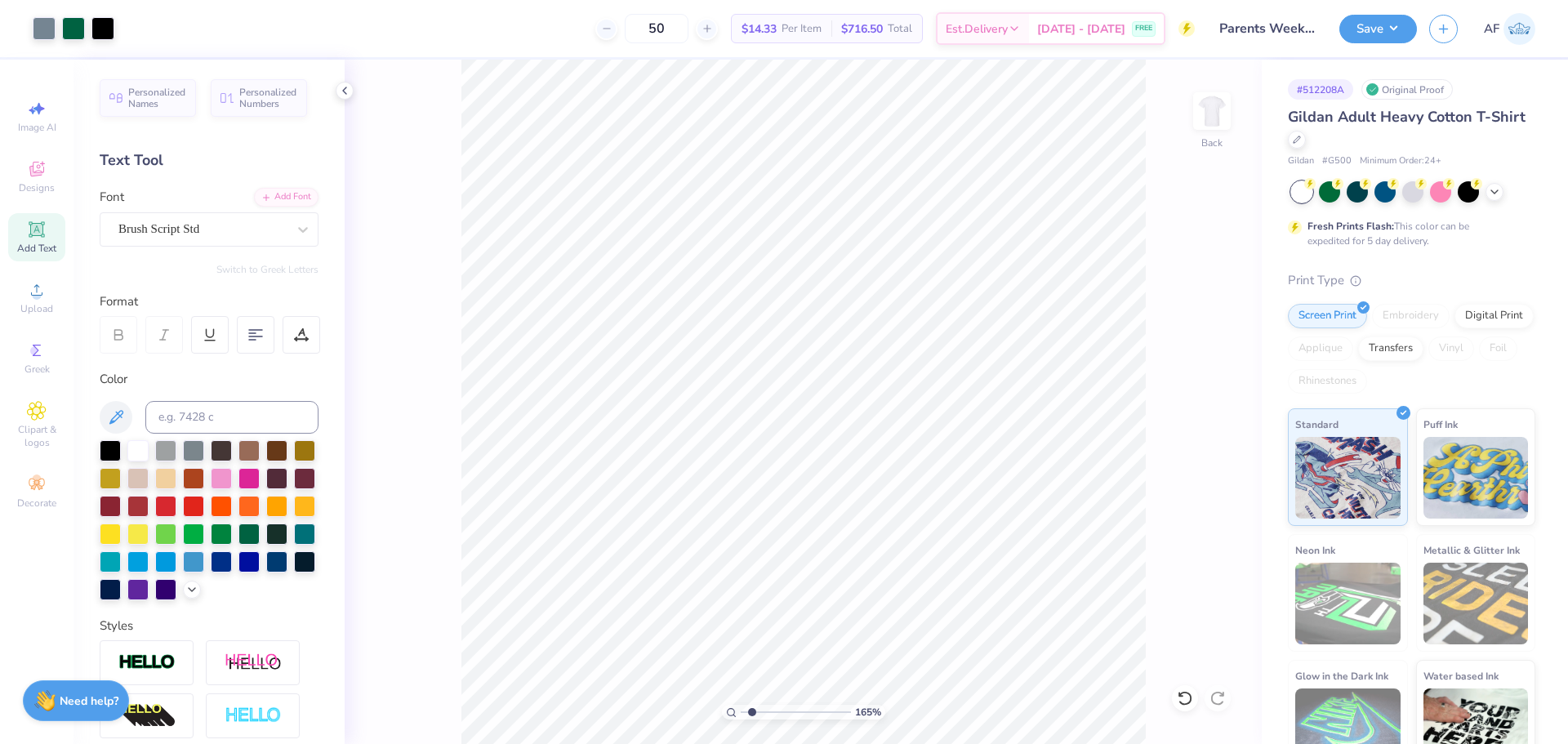
type input "1.6491337272538"
click at [1189, 382] on input "3.00" at bounding box center [1201, 385] width 59 height 23
type input "3"
click at [1217, 435] on icon at bounding box center [1218, 430] width 23 height 19
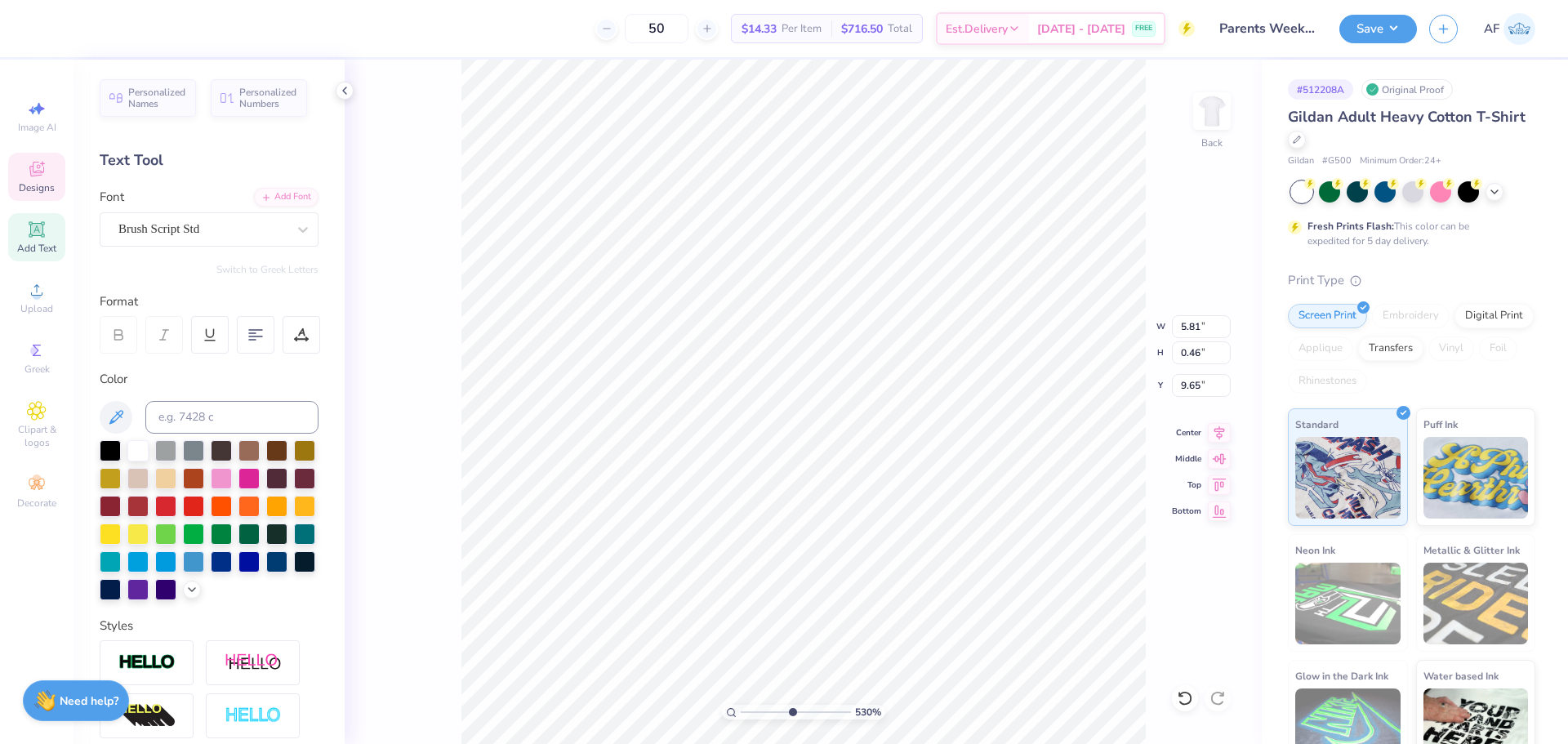
type input "5.2989063711311"
type input "9.66"
type input "3.21314535235116"
type input "9.58"
type input "5.2989063711311"
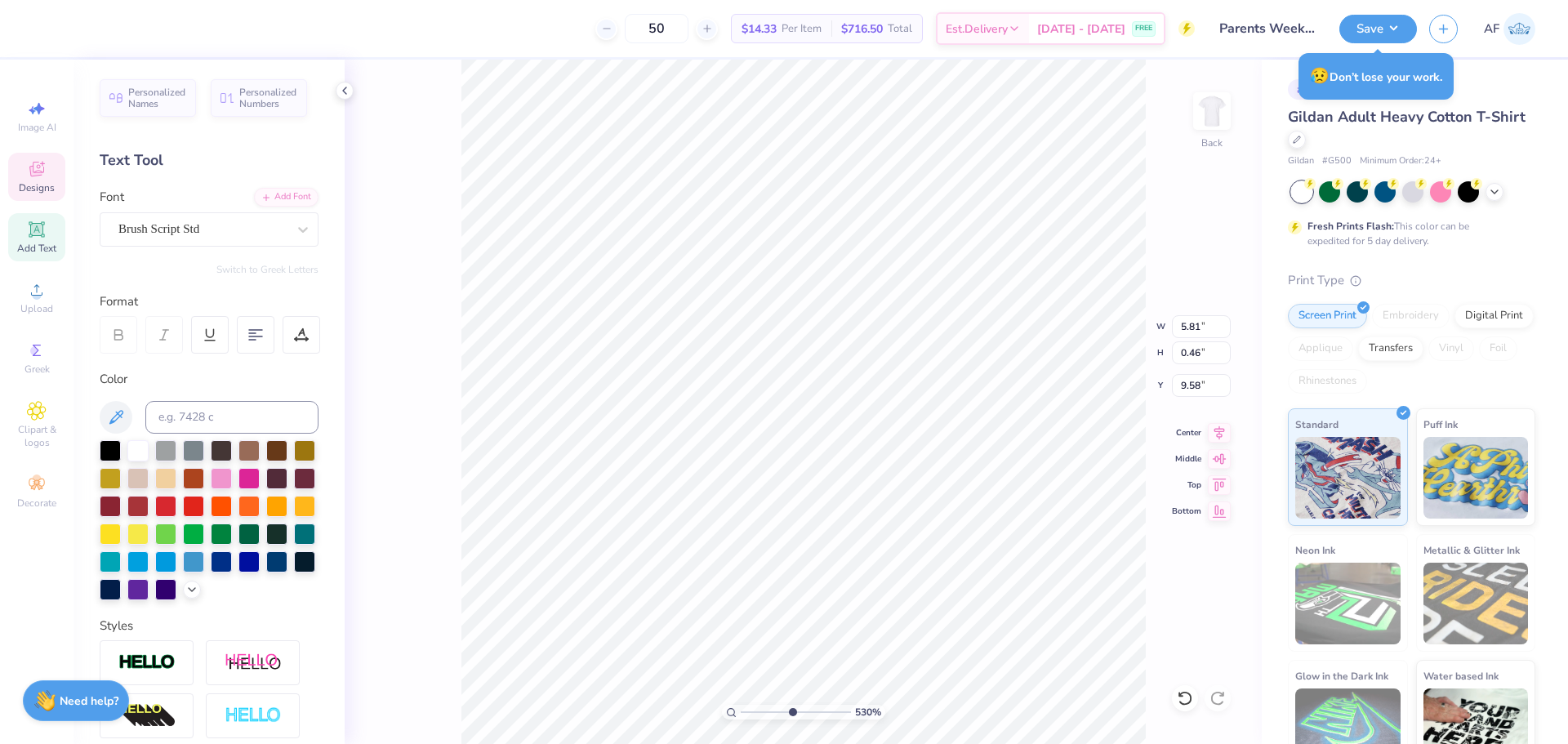
type input "9.57"
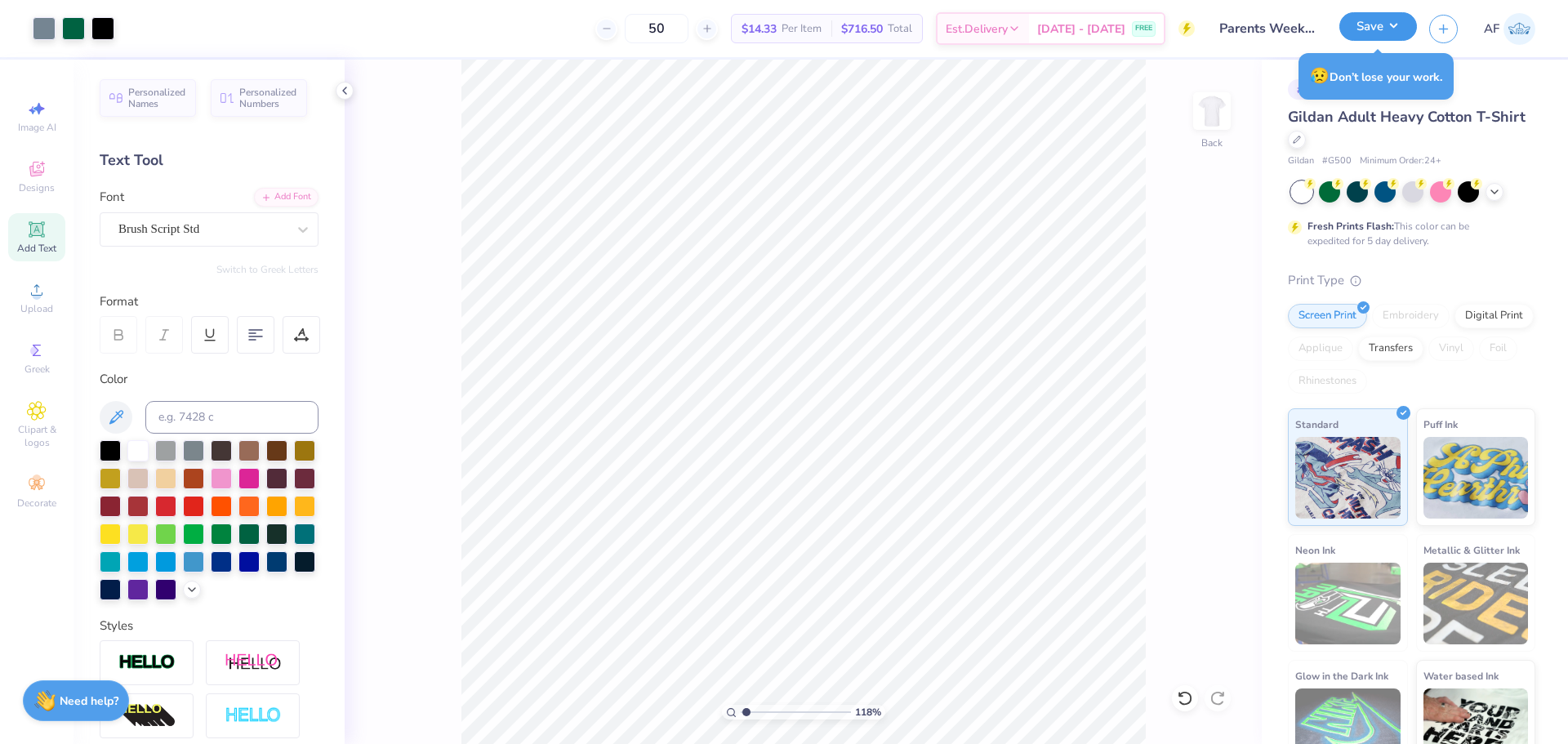
click at [1396, 28] on button "Save" at bounding box center [1377, 27] width 78 height 28
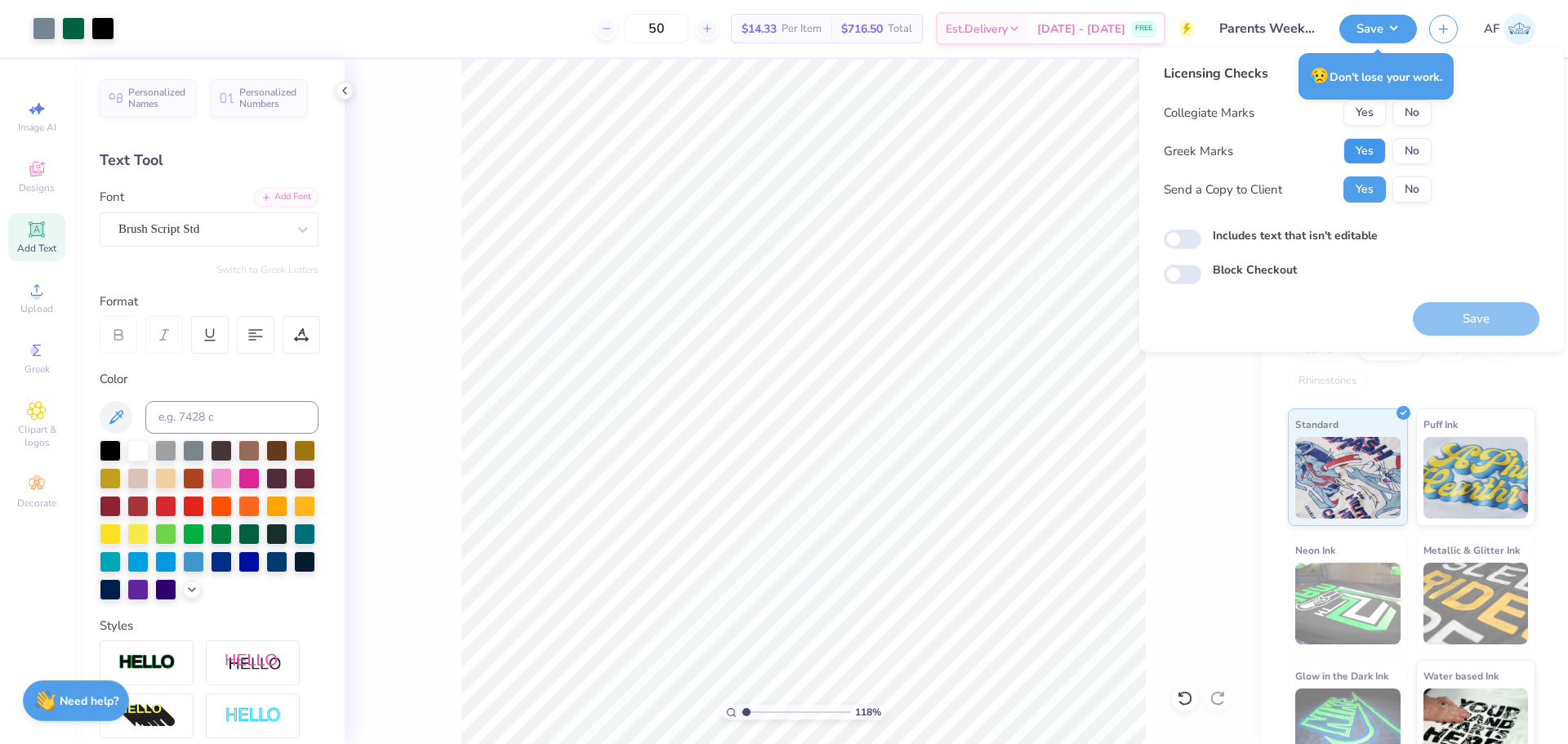
click at [1358, 143] on button "Yes" at bounding box center [1364, 151] width 43 height 26
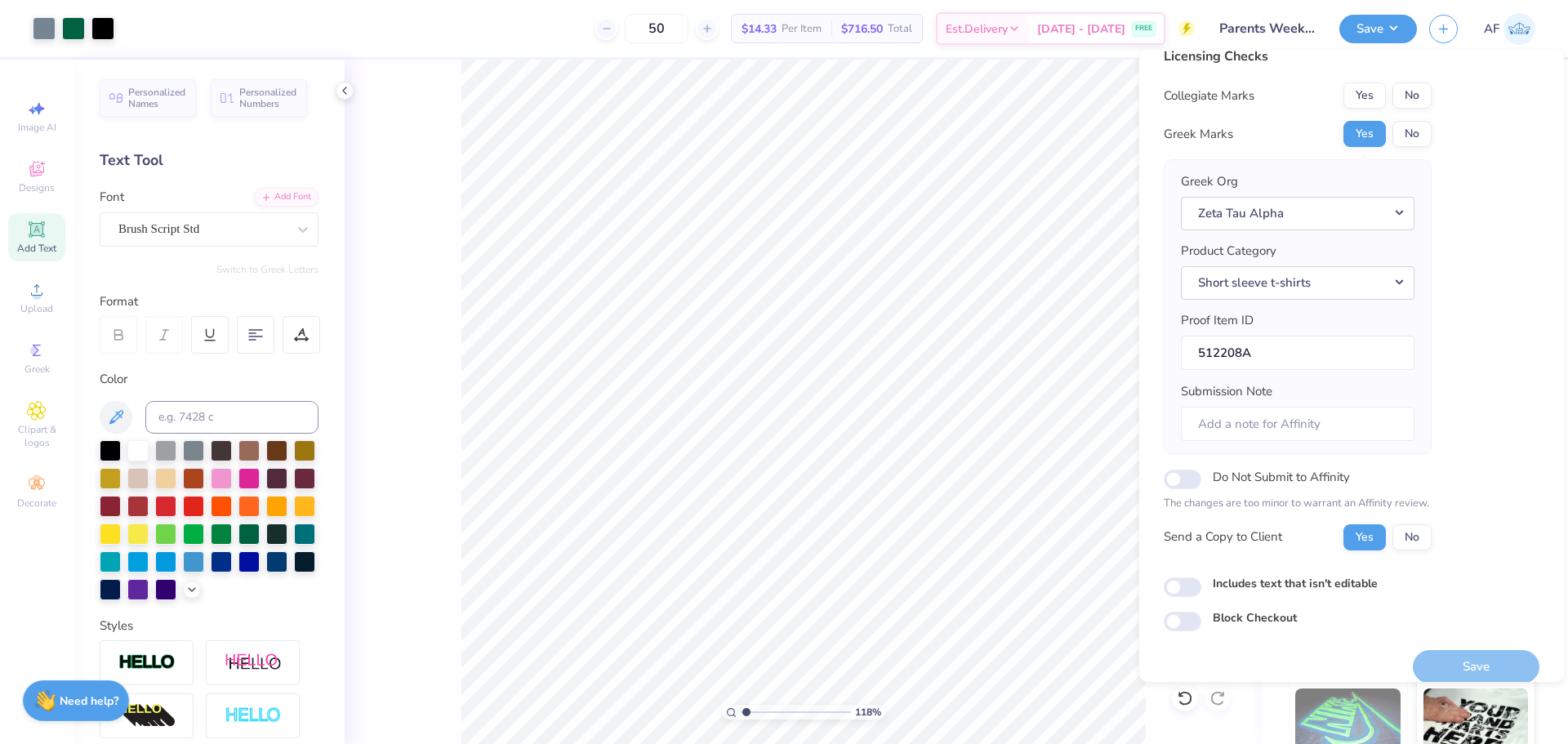
scroll to position [37, 0]
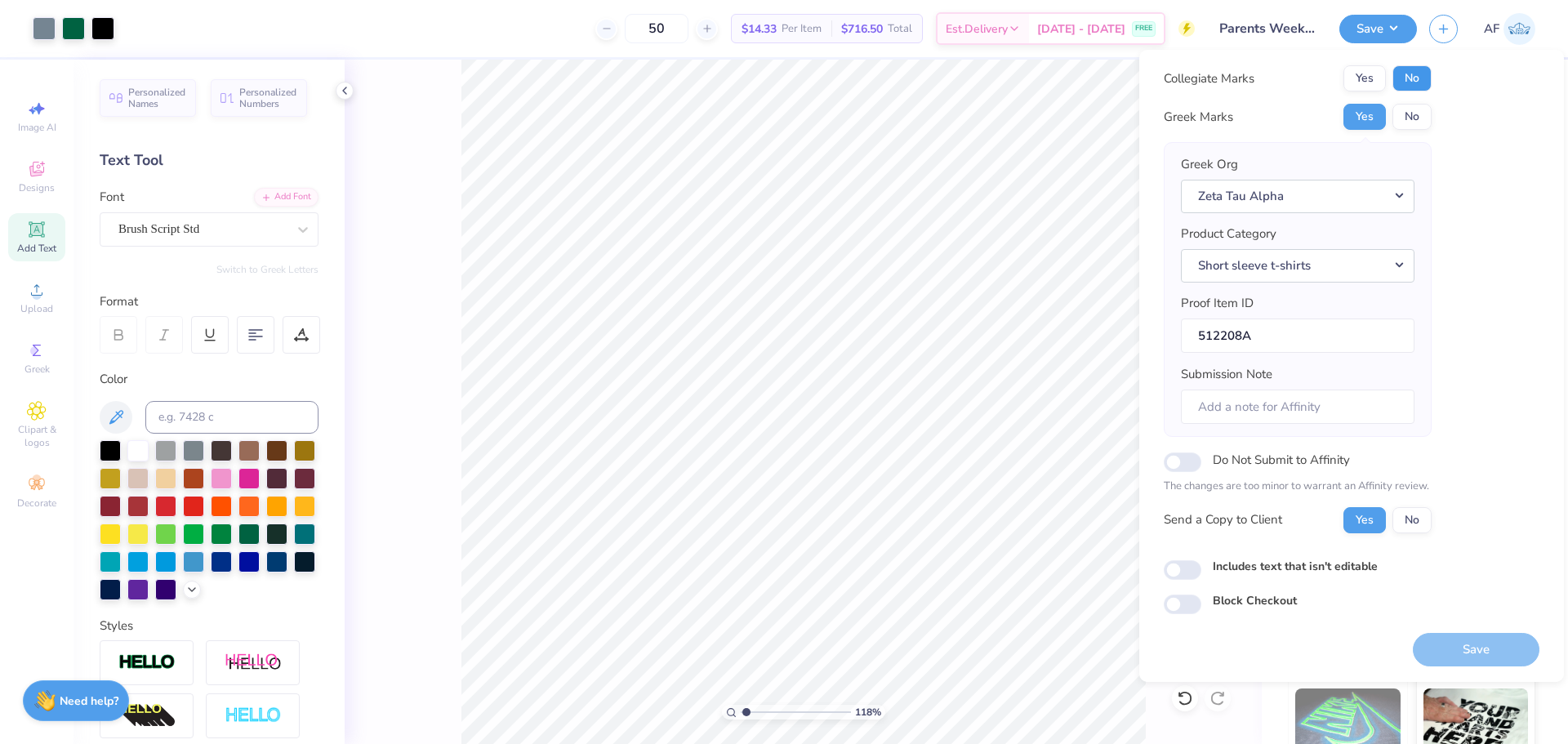
click at [1416, 66] on button "No" at bounding box center [1412, 78] width 39 height 26
click at [1468, 647] on button "Save" at bounding box center [1475, 649] width 126 height 33
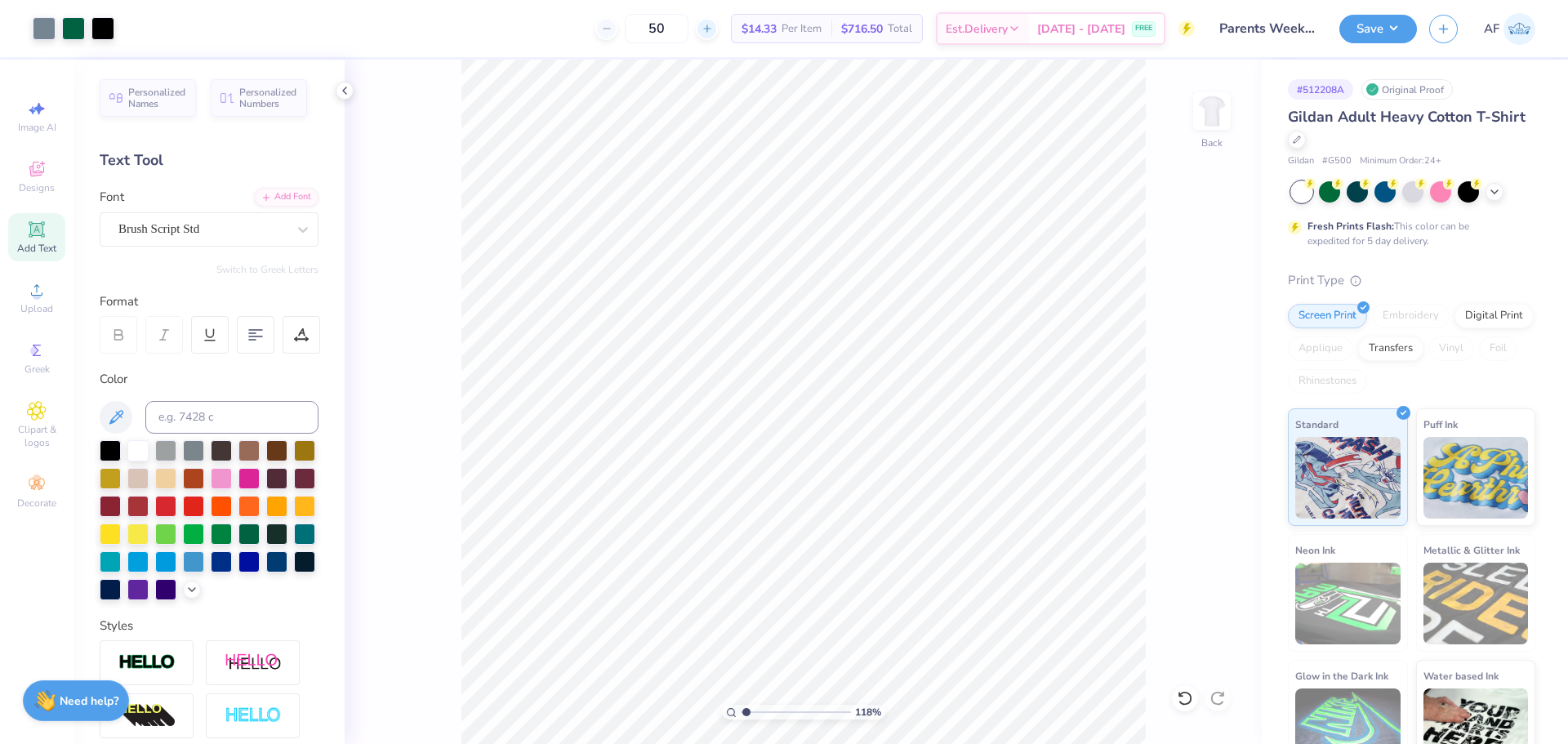
type input "1.18145891733022"
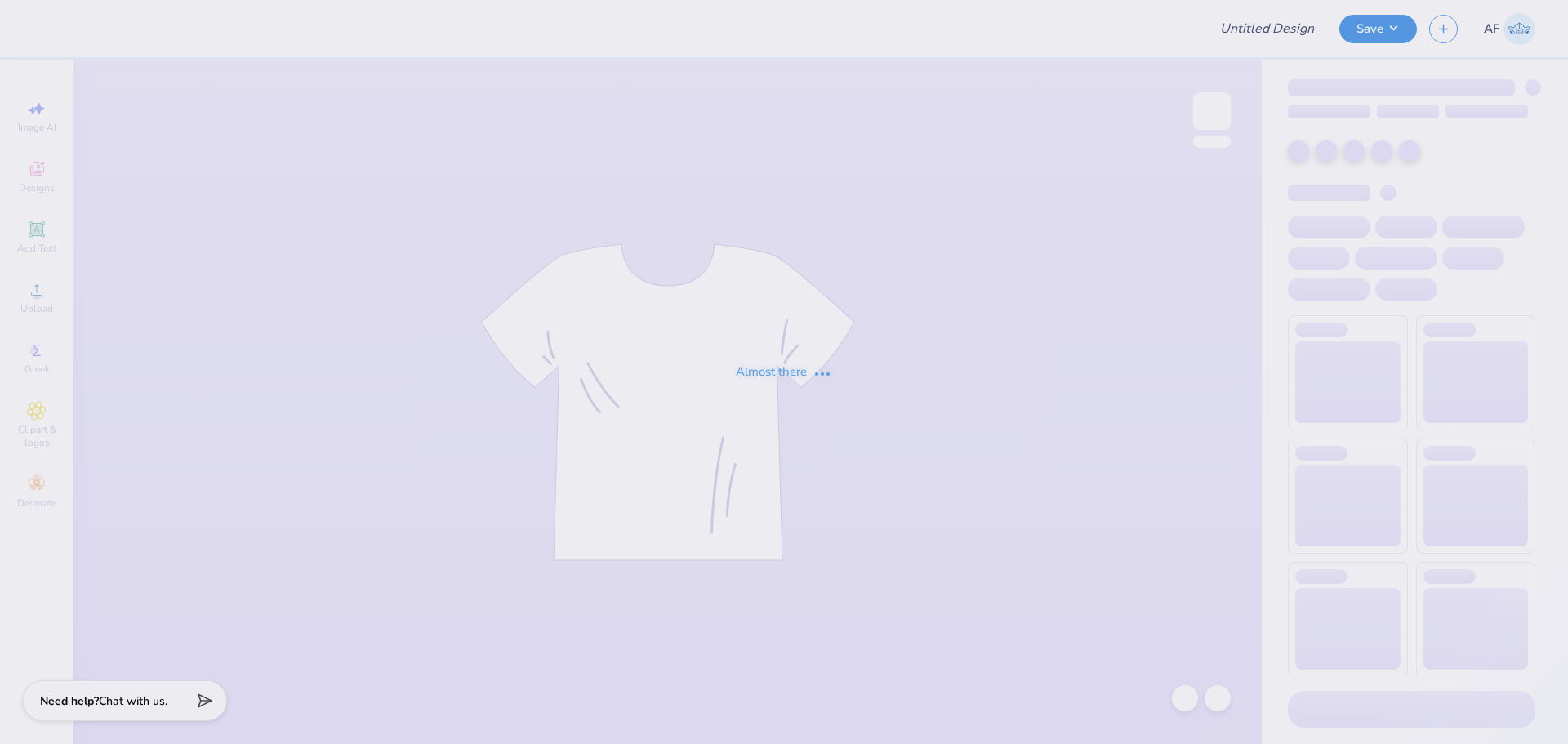
type input "Beta Theta Pi Spring Rush V3"
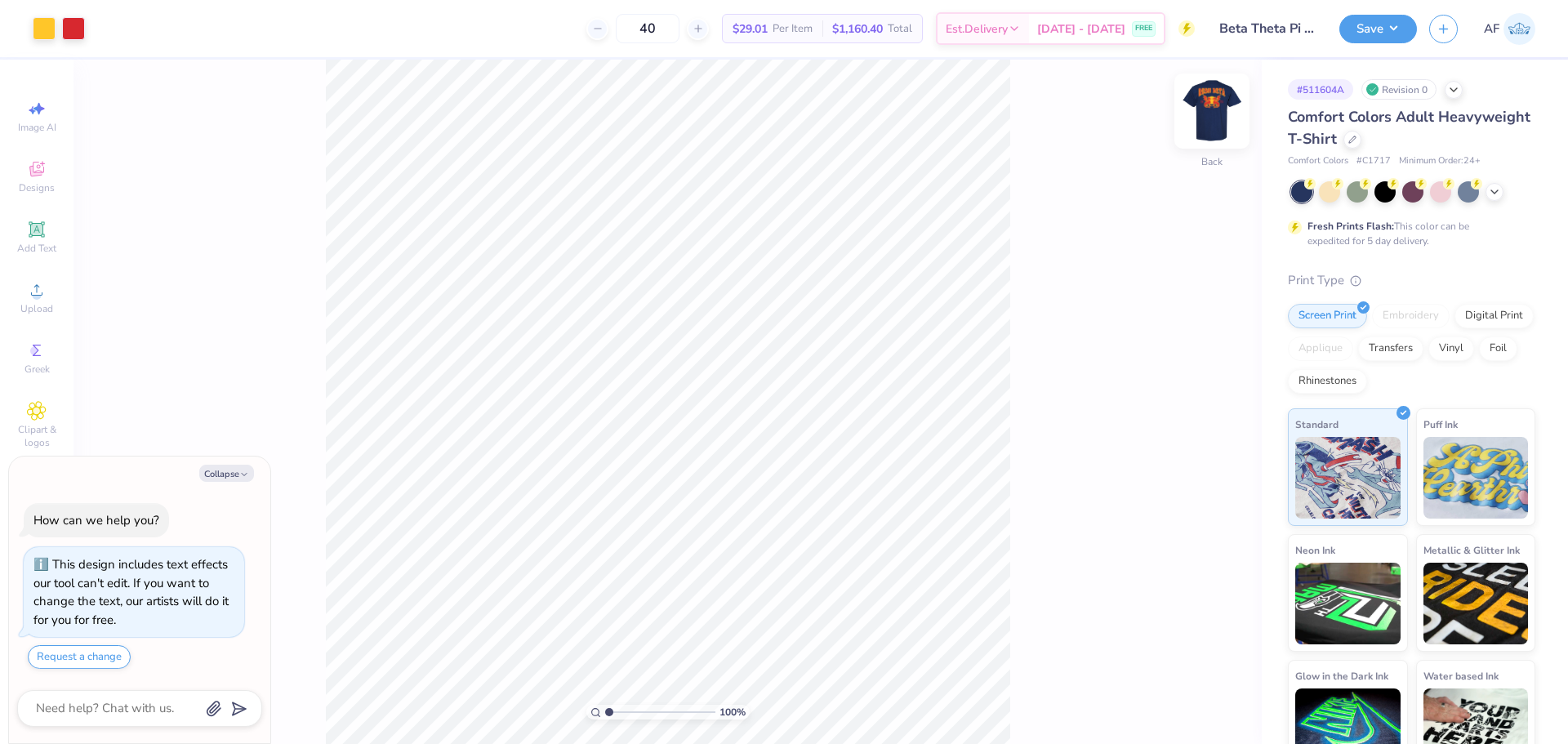
click at [1199, 123] on img at bounding box center [1212, 111] width 65 height 65
type textarea "x"
type input "1.27"
type input "2.41"
type input "3.08"
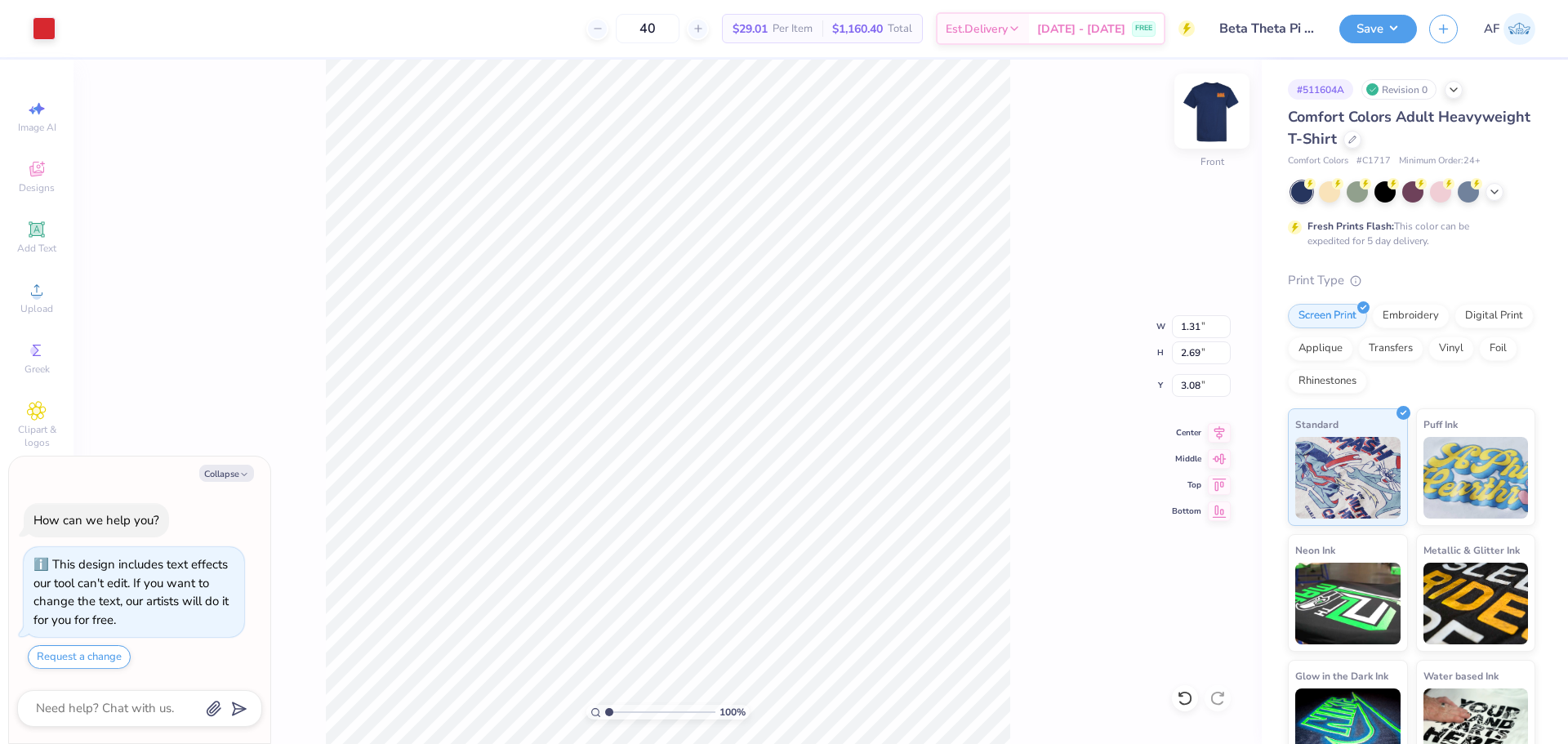
click at [1204, 108] on img at bounding box center [1212, 111] width 65 height 65
type textarea "x"
type input "0.53"
type input "0.48"
type input "4.27"
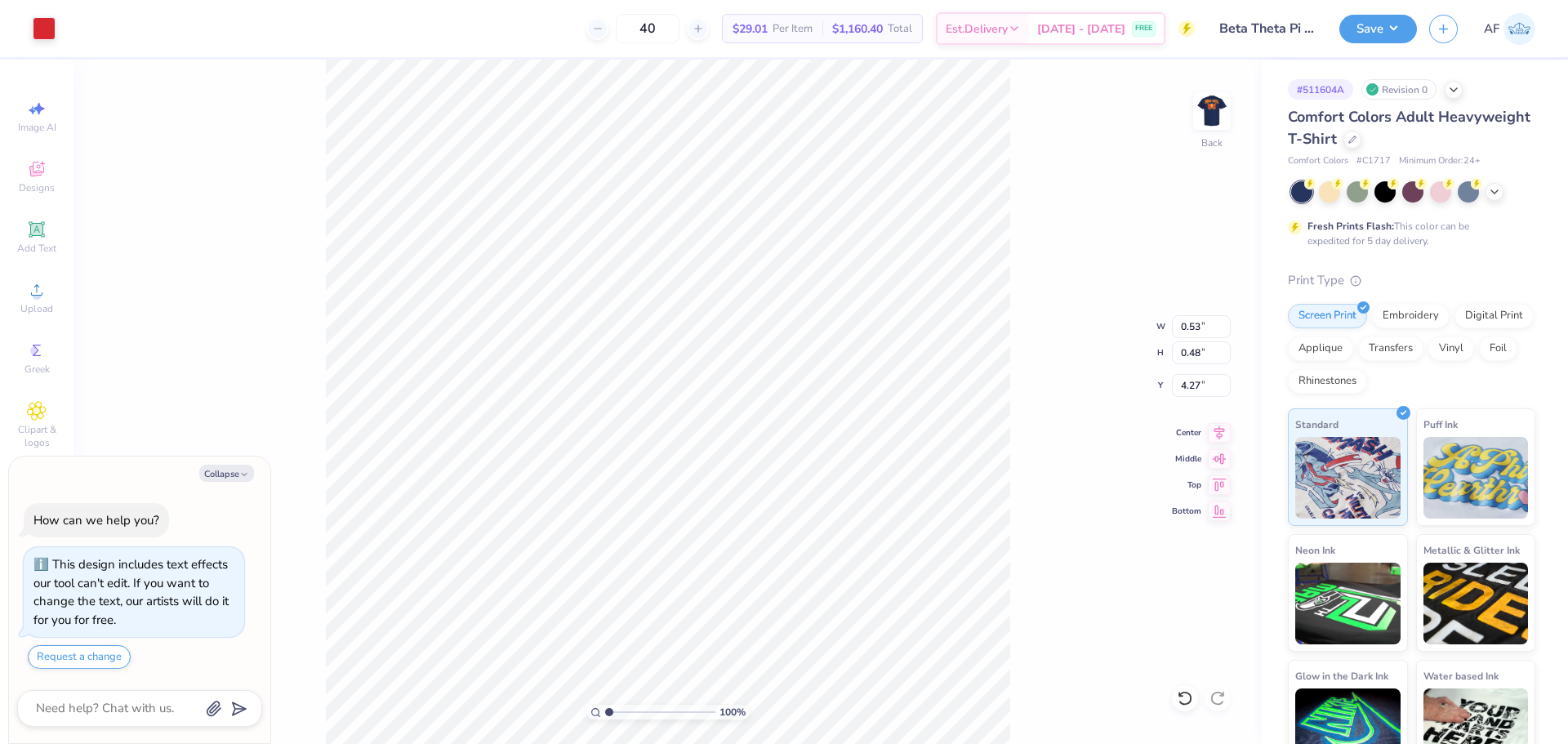
type textarea "x"
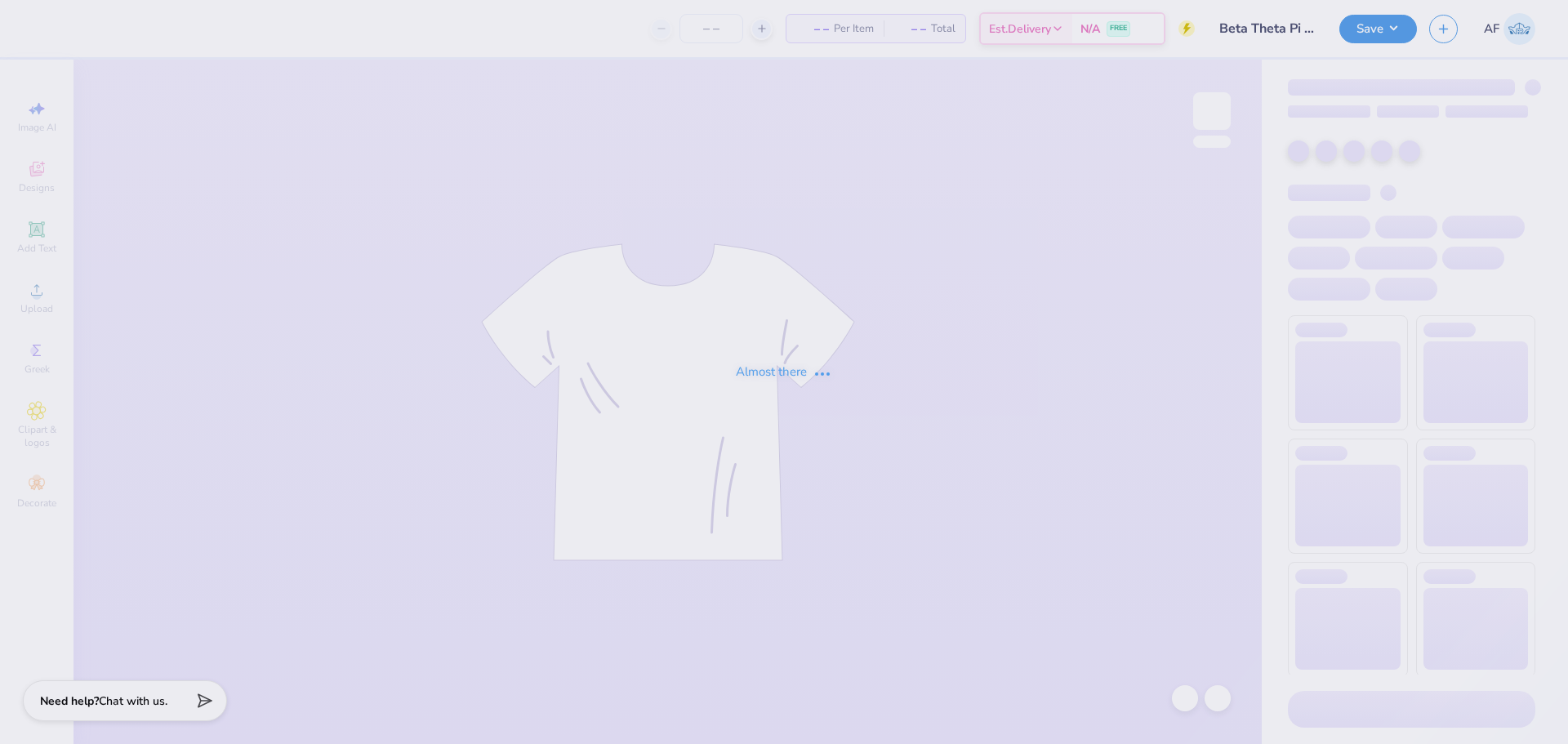
type input "Beta Theta Pi Spring Rush V3"
type input "40"
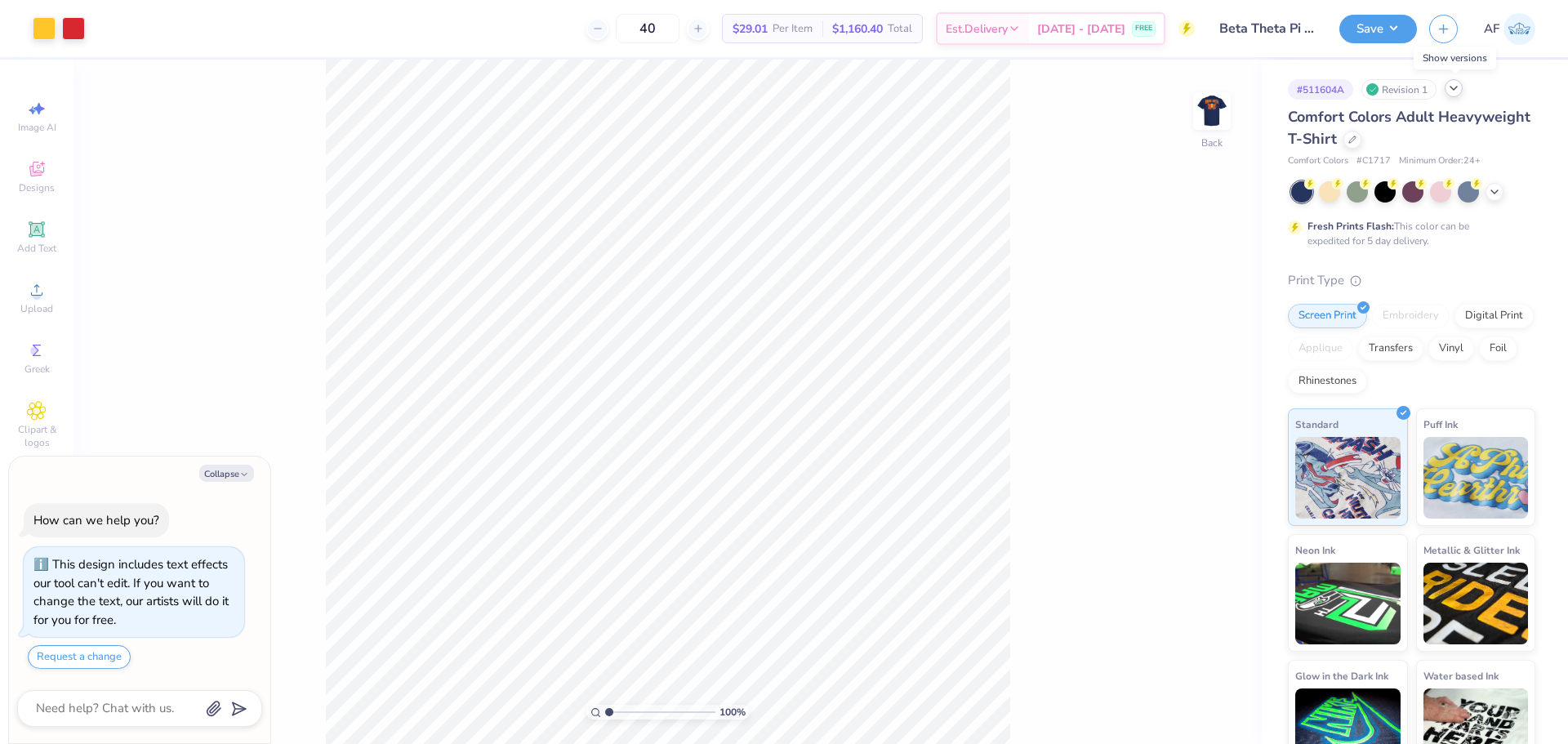
click at [1458, 90] on icon at bounding box center [1453, 89] width 13 height 13
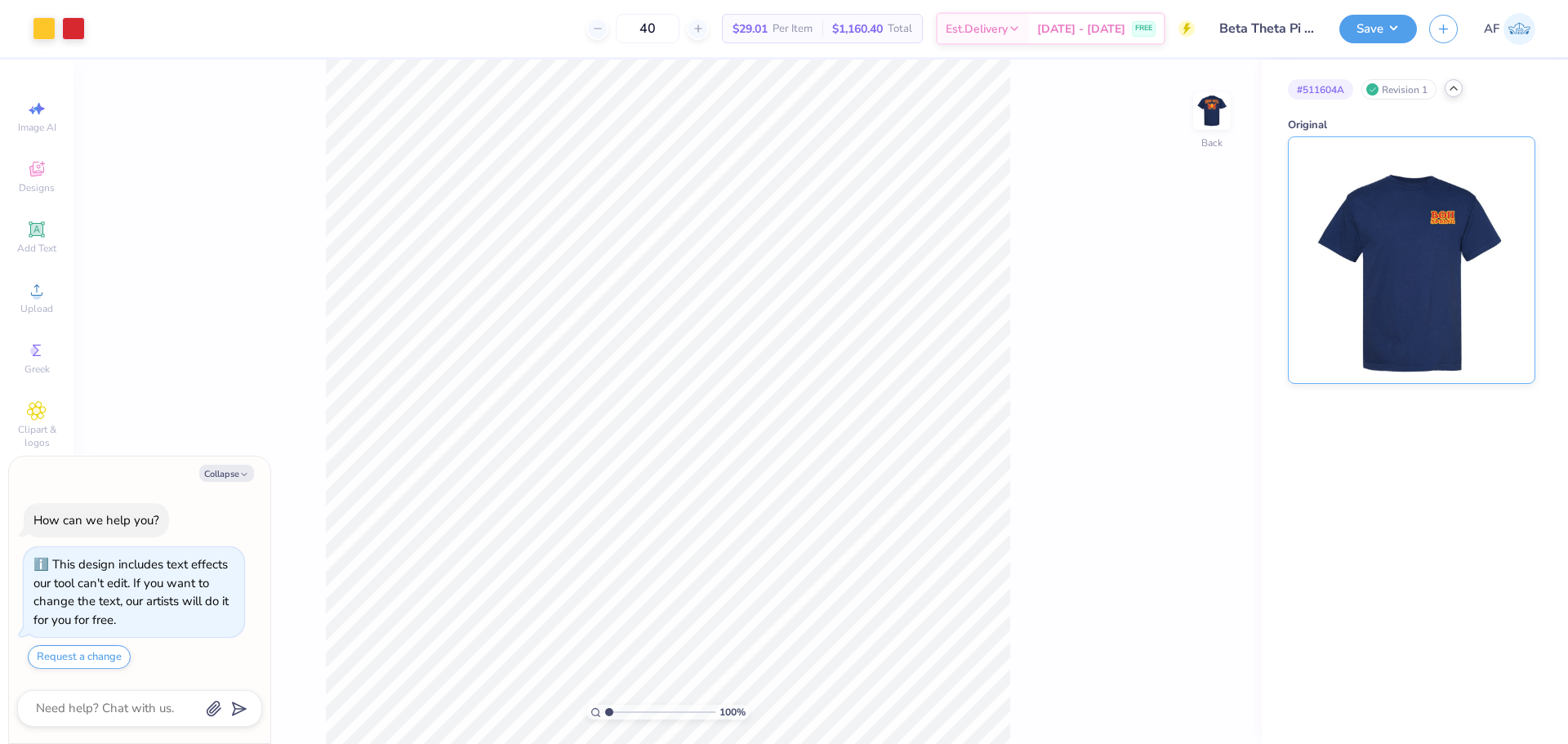
click at [1453, 322] on img at bounding box center [1411, 260] width 202 height 246
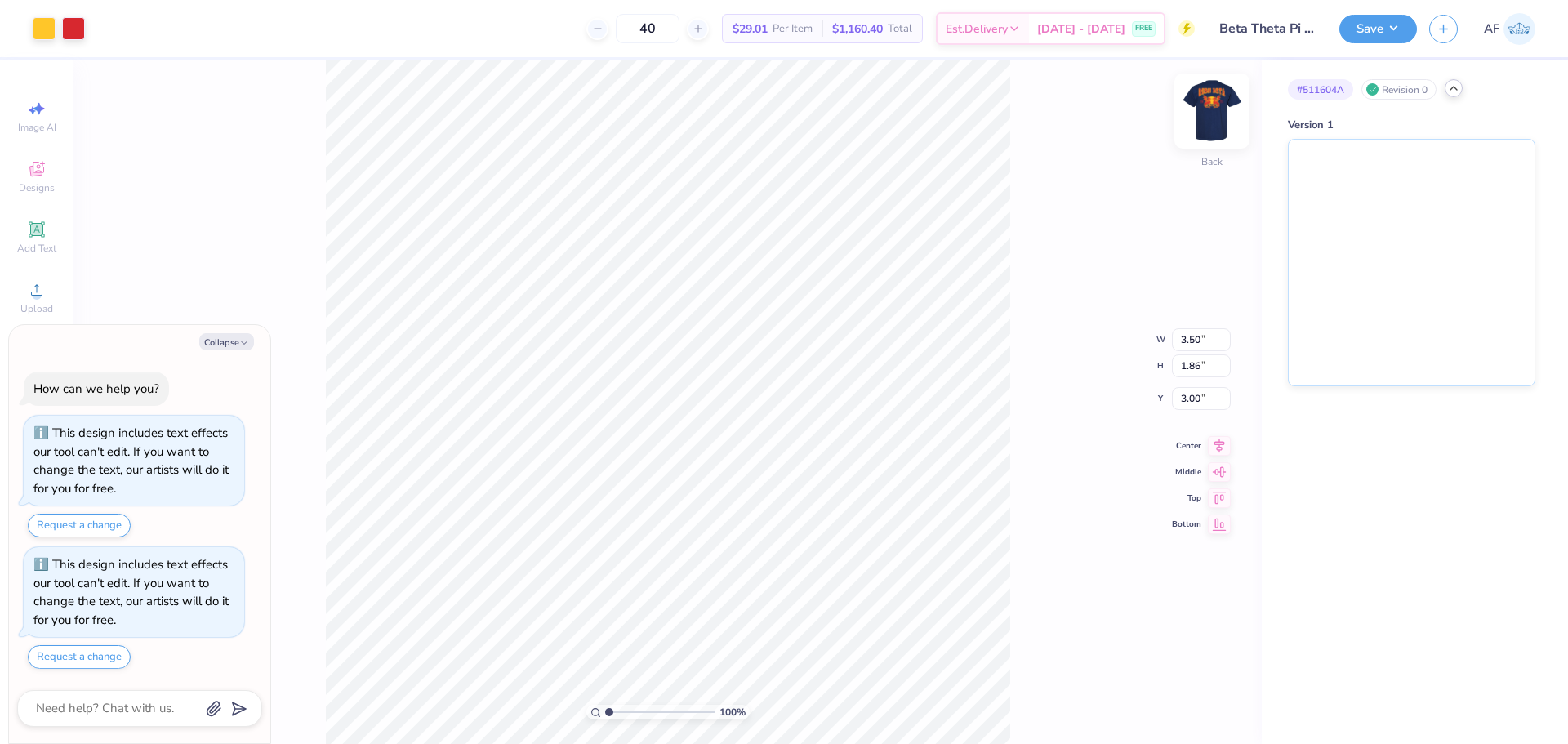
click at [1210, 108] on img at bounding box center [1212, 111] width 65 height 65
type textarea "x"
type input "1.88718186350317"
type textarea "x"
type input "1.88718186350317"
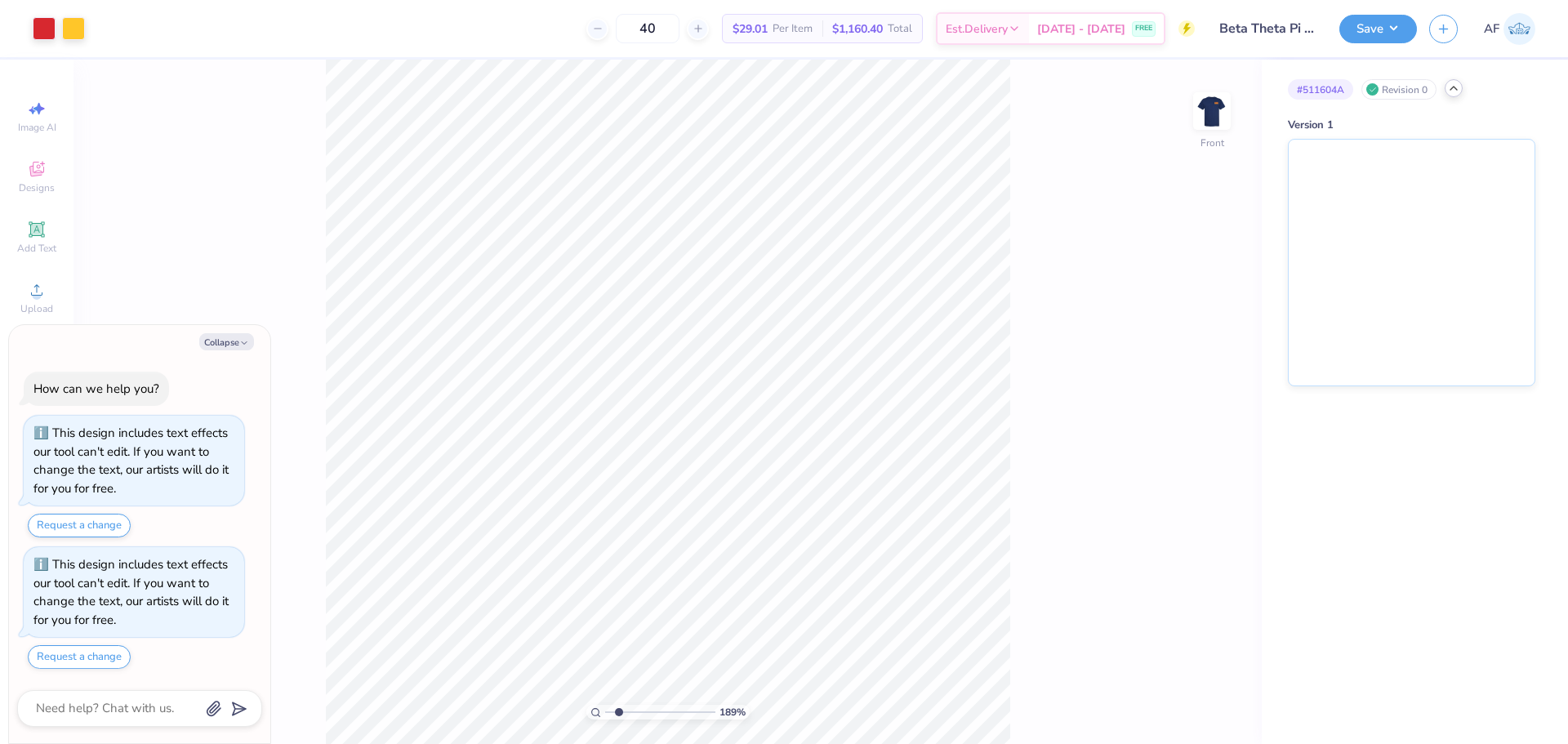
type textarea "x"
type input "1.1443473820924"
type textarea "x"
type input "1.1443473820924"
click at [1202, 128] on img at bounding box center [1212, 111] width 65 height 65
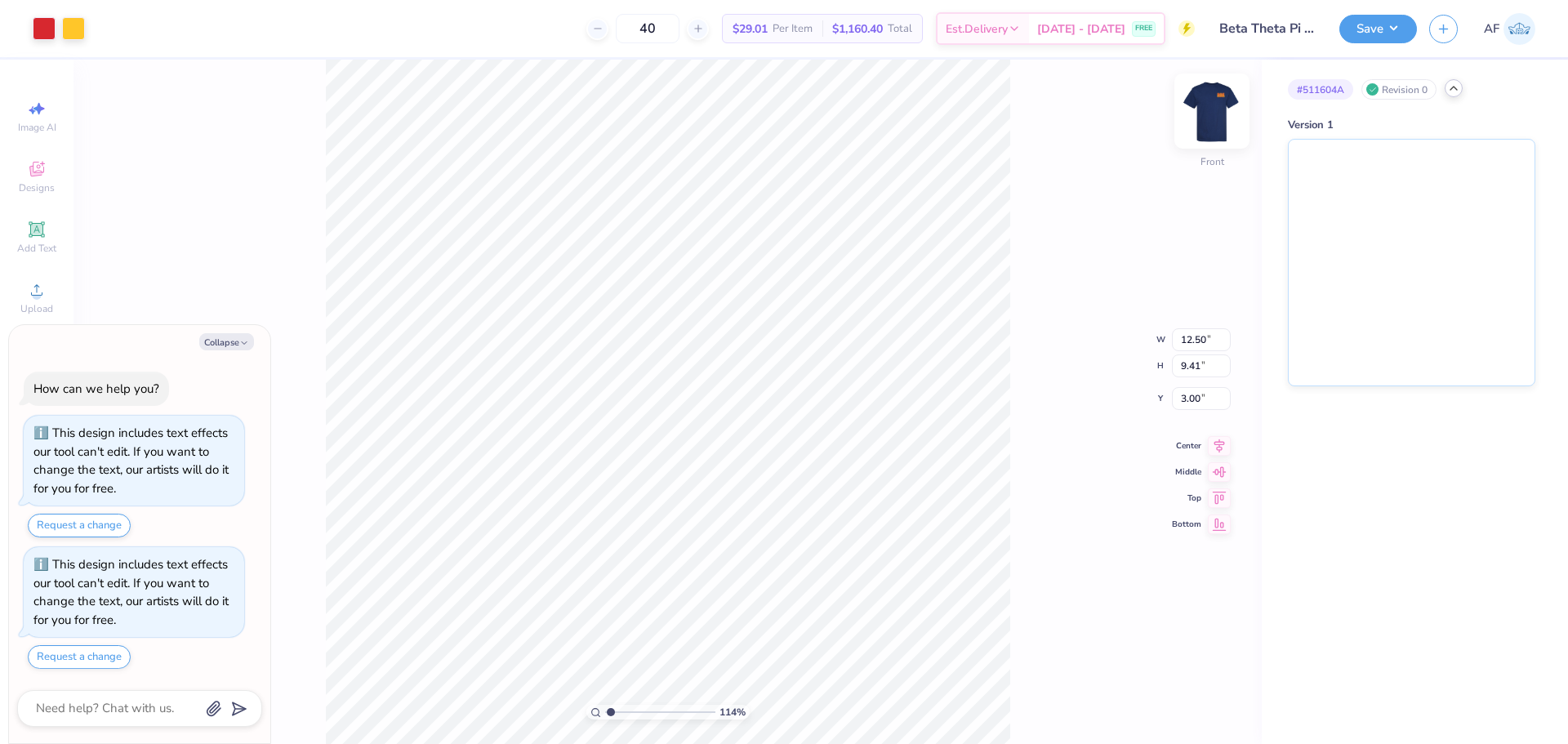
type textarea "x"
type input "1.1443473820924"
type textarea "x"
type input "1.1443473820924"
type textarea "x"
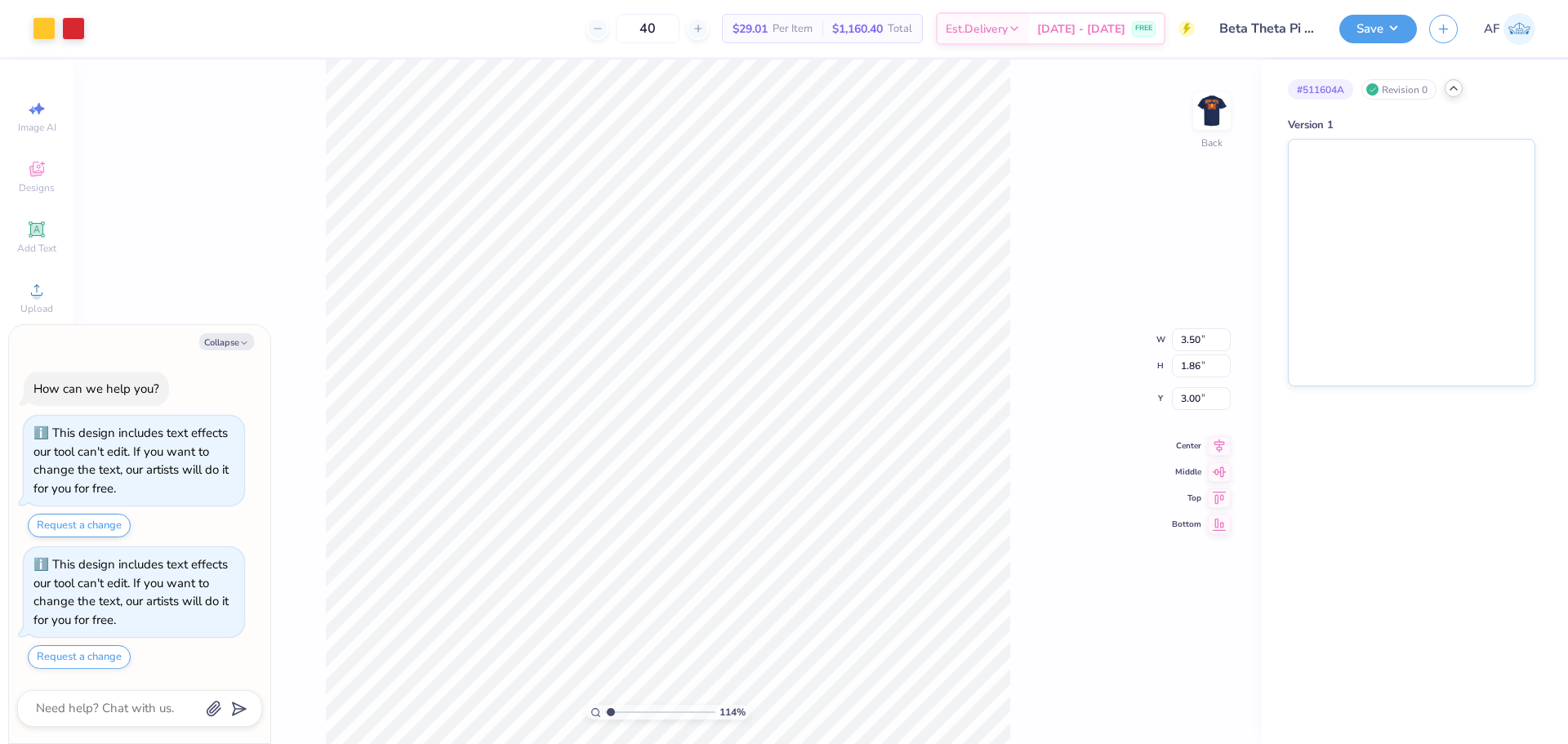
type input "1.1443473820924"
type textarea "x"
type input "1.1443473820924"
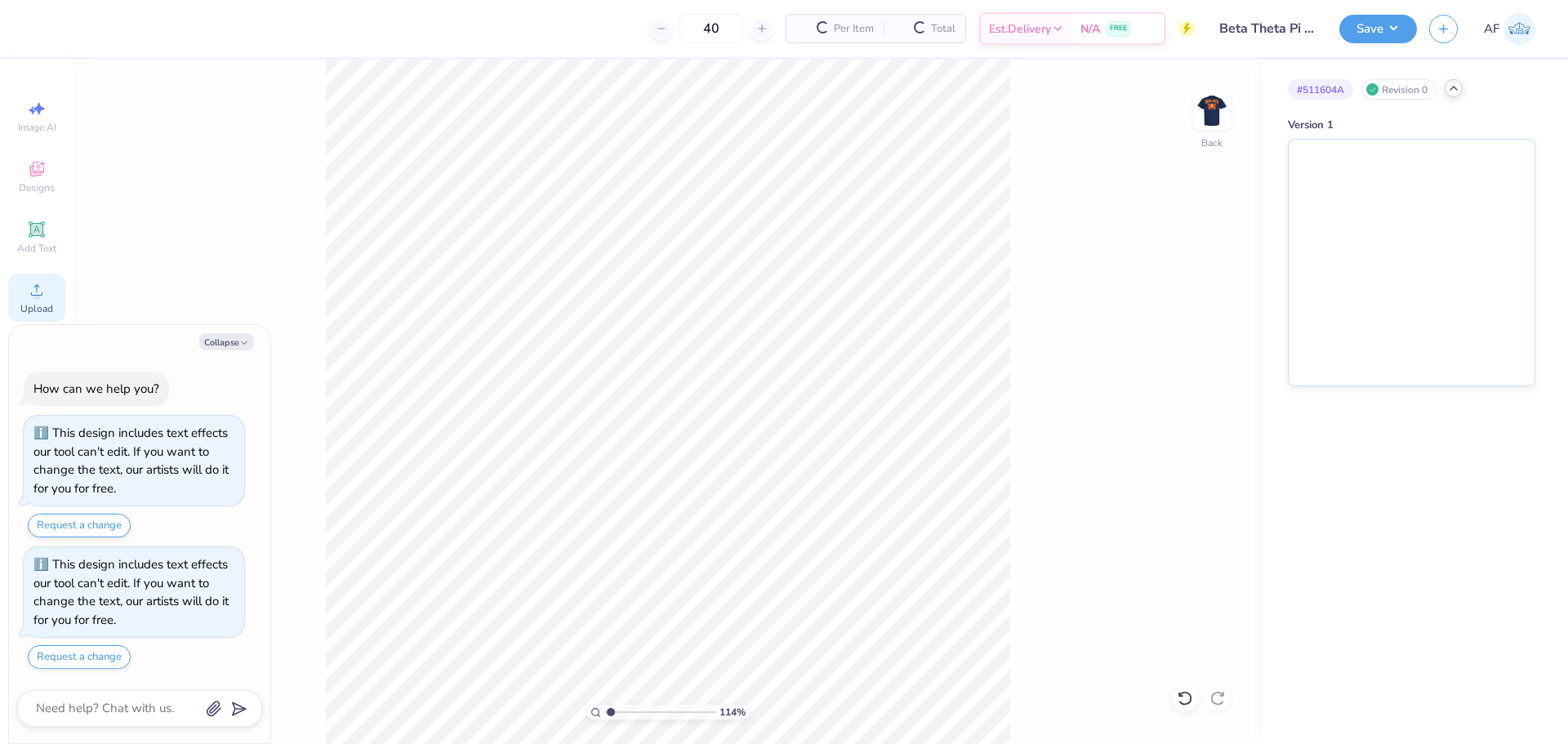
click at [21, 305] on span "Upload" at bounding box center [36, 309] width 33 height 13
type textarea "x"
type input "1.1443473820924"
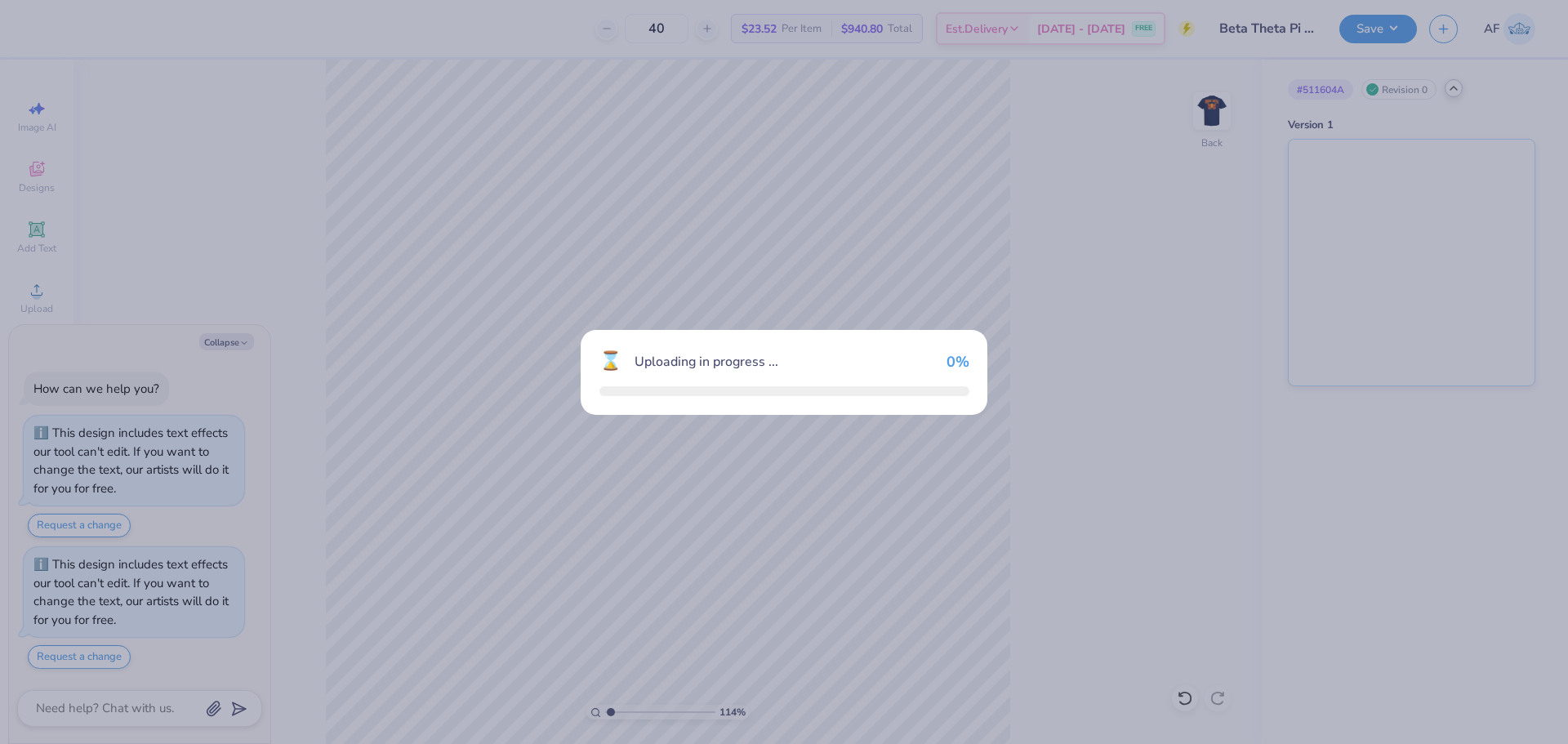
type textarea "x"
type input "1.1443473820924"
type textarea "x"
type input "1.1443473820924"
type textarea "x"
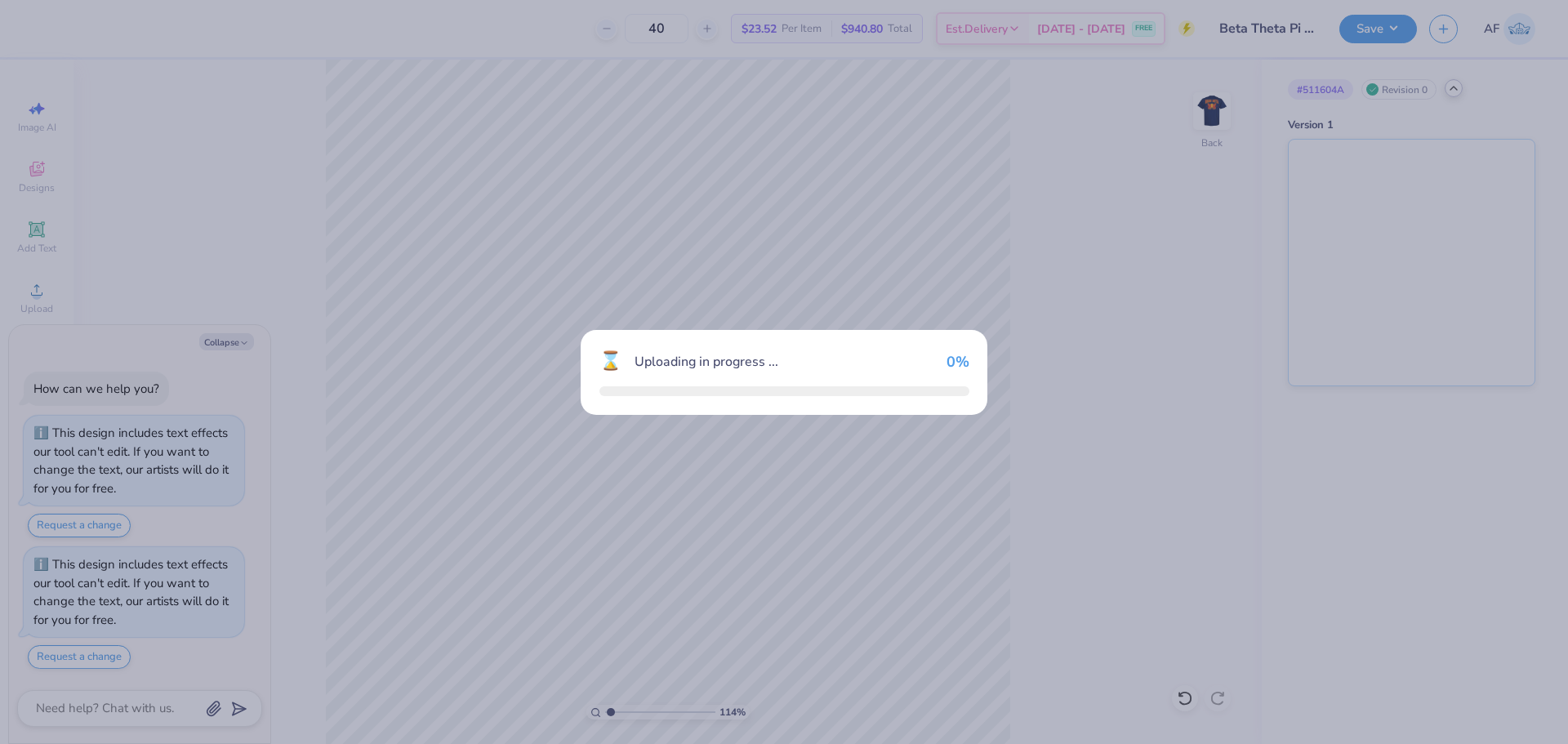
type input "1.1443473820924"
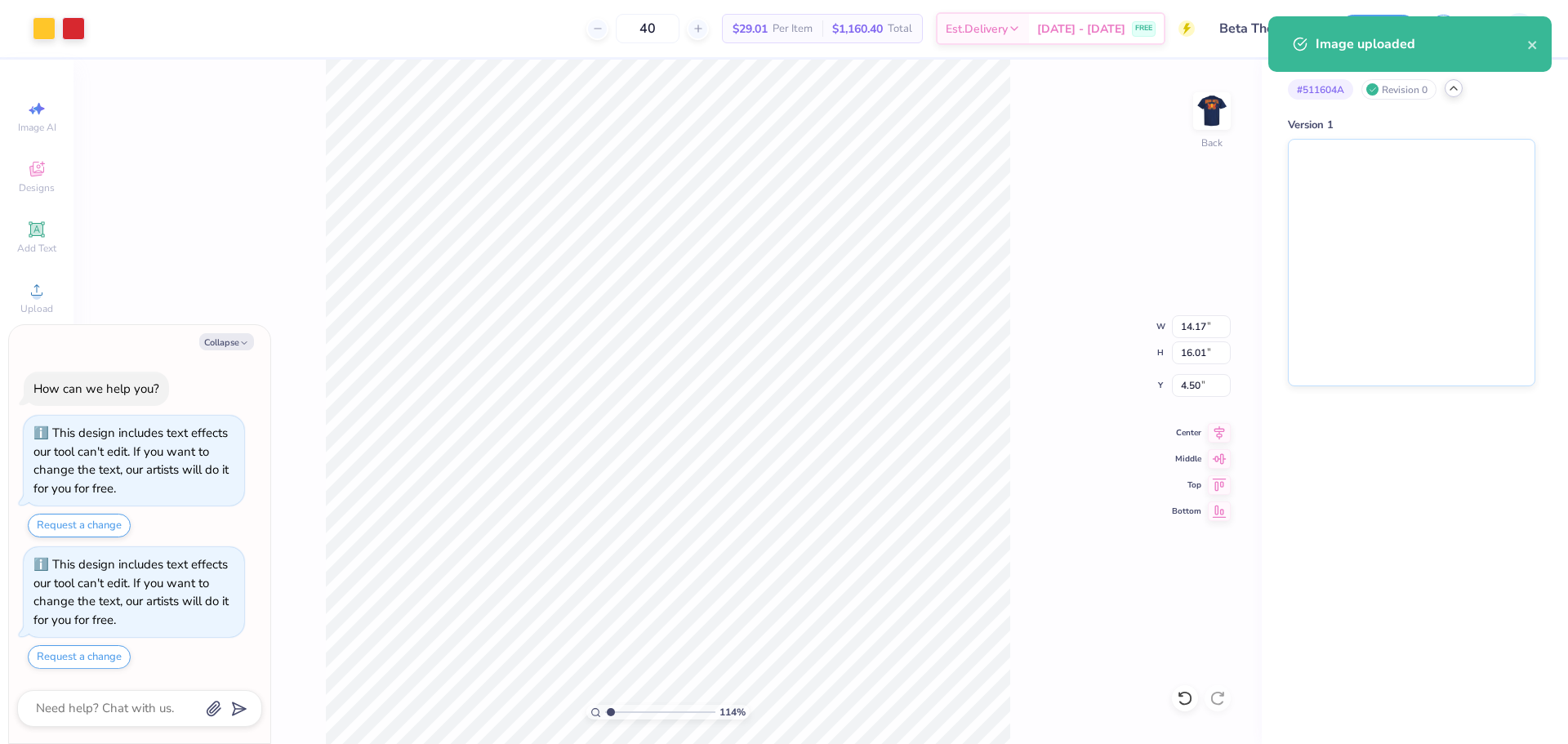
type textarea "x"
type input "1.1443473820924"
type textarea "x"
type input "1.1443473820924"
type textarea "x"
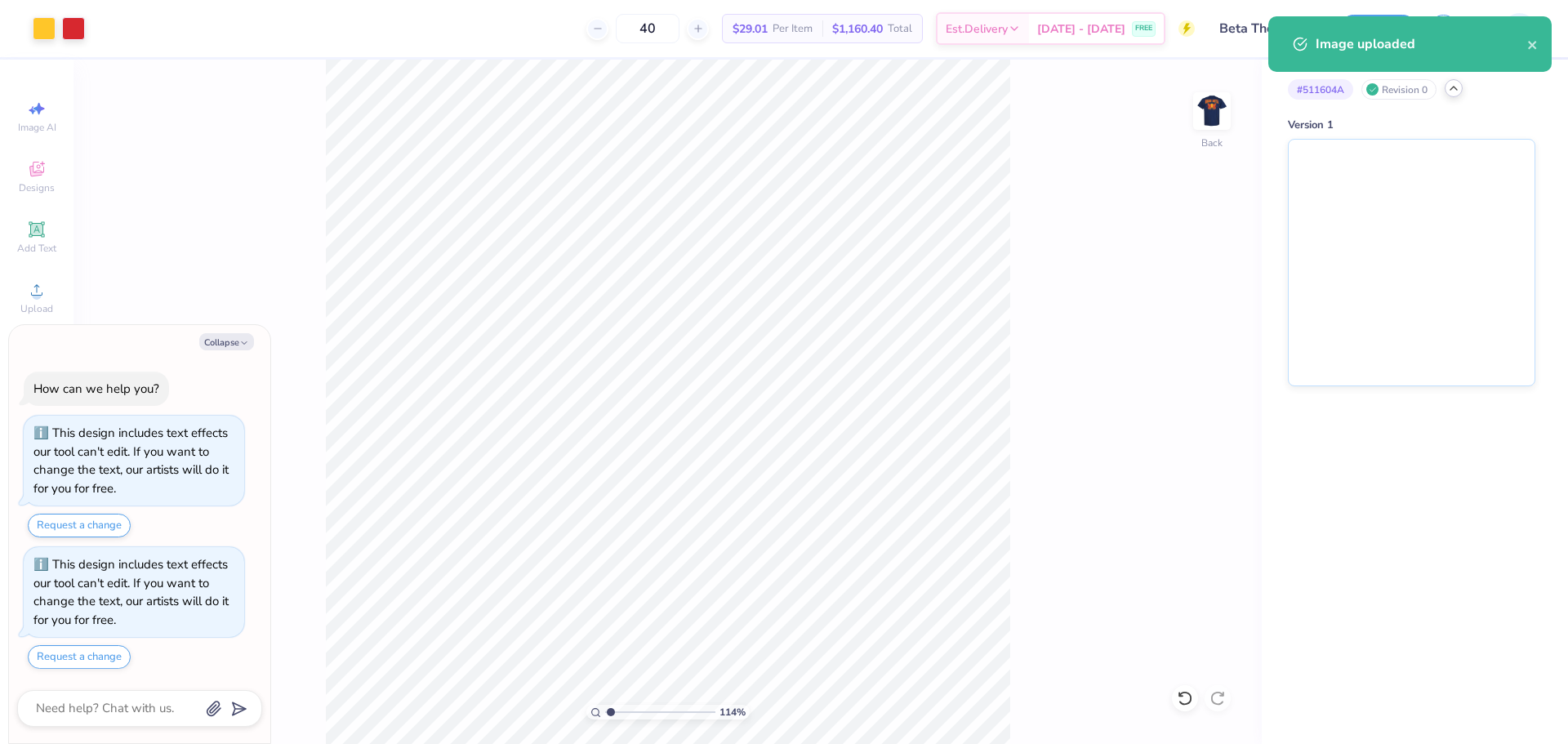
type input "1.1443473820924"
type textarea "x"
type input "1.1443473820924"
type textarea "x"
type input "1.1443473820924"
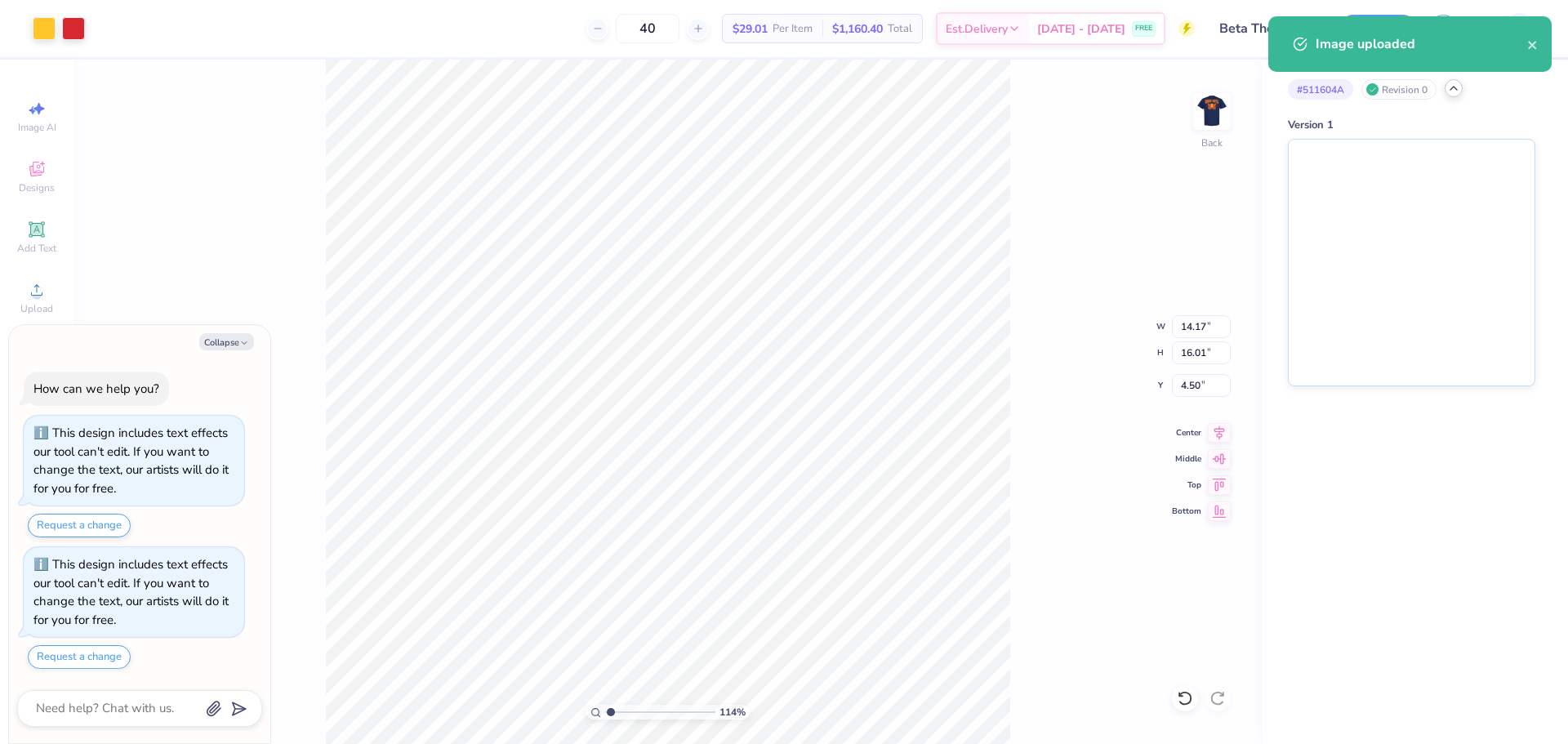
type textarea "x"
type input "1.1443473820924"
type input "1.48"
type input "3.05"
type input "9.93"
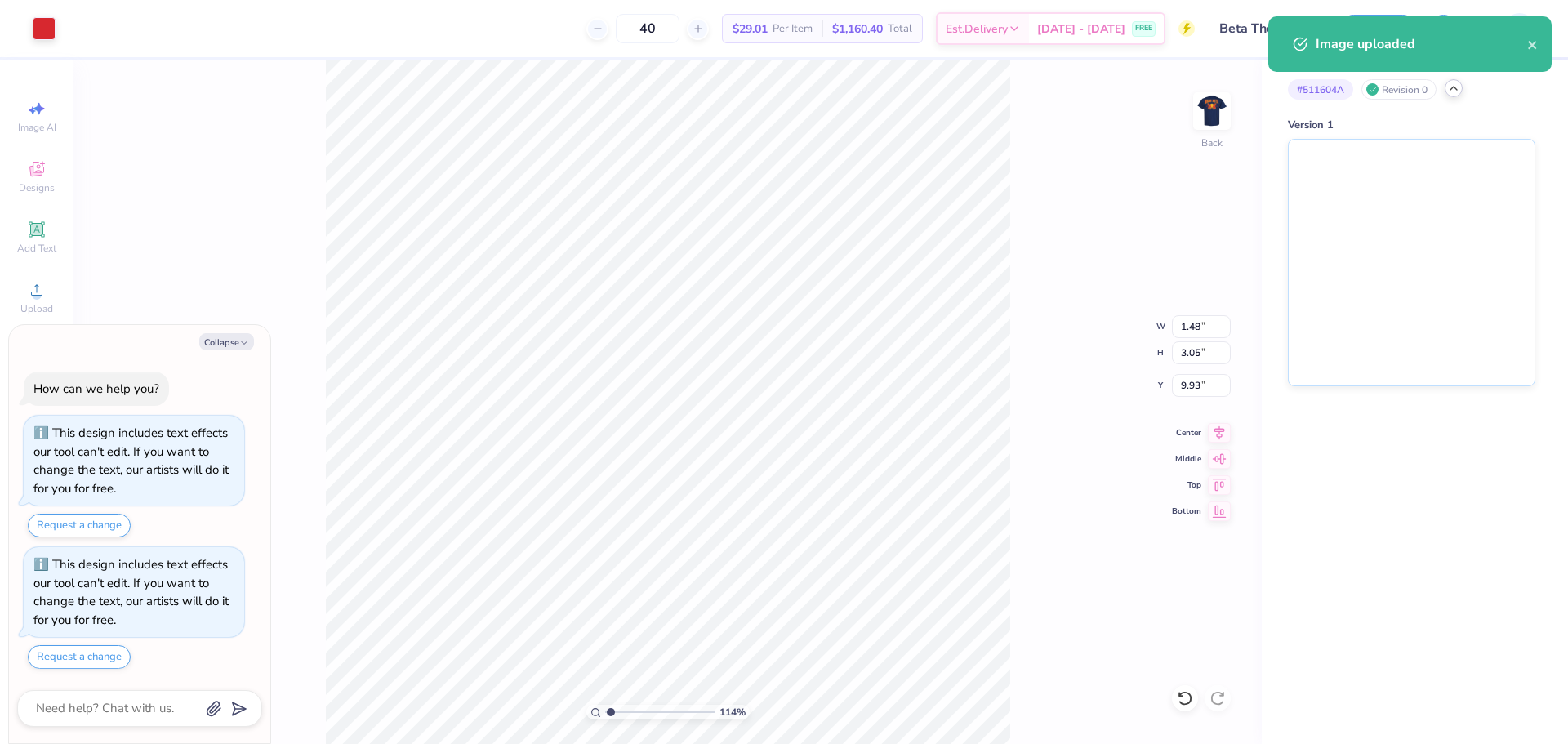
type textarea "x"
type input "1.1443473820924"
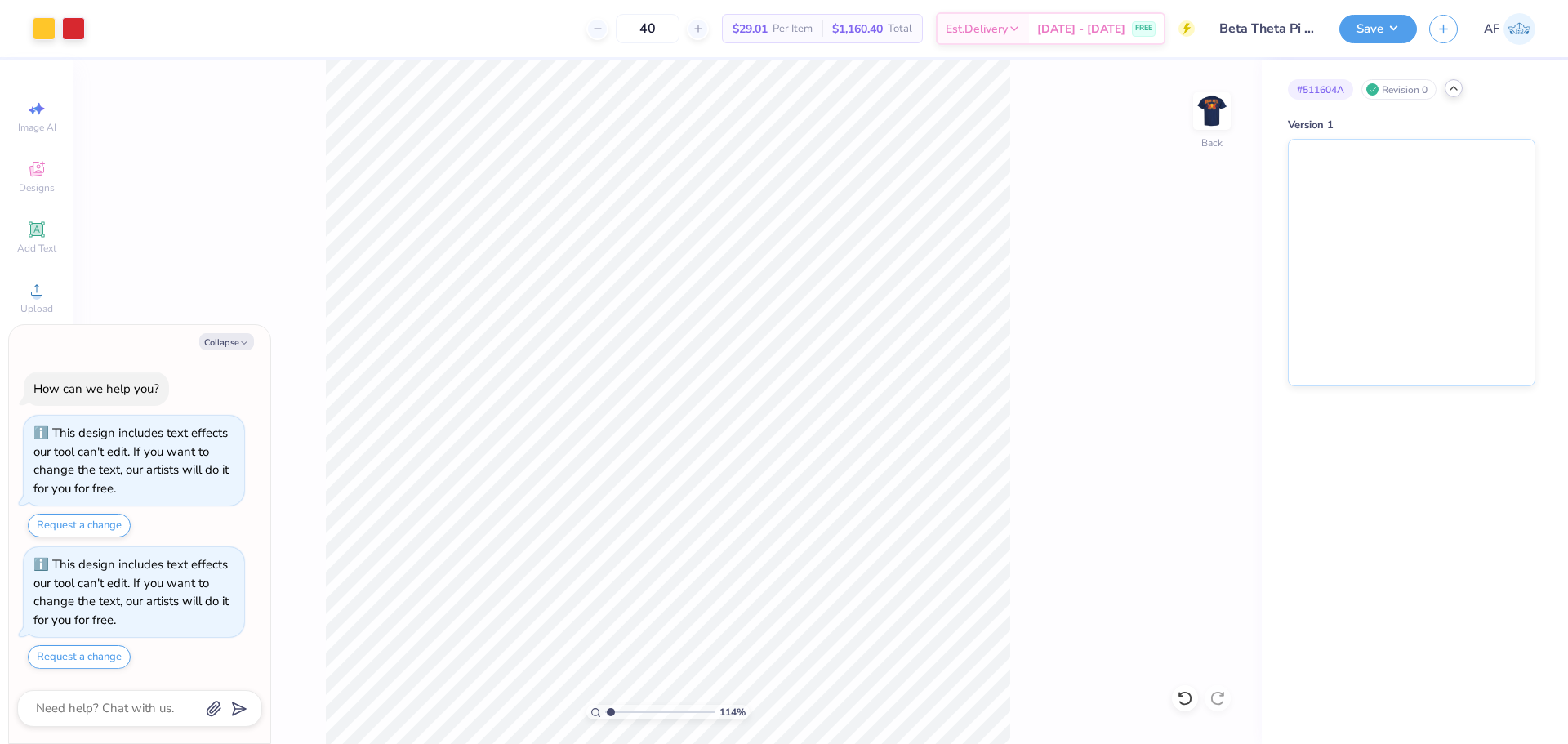
click at [153, 743] on html "Art colors 40 $29.01 Per Item $1,160.40 Total Est. Delivery Sep 9 - 12 FREE Des…" at bounding box center [784, 372] width 1568 height 744
type textarea "x"
type input "1.1443473820924"
type textarea "x"
type input "1.1443473820924"
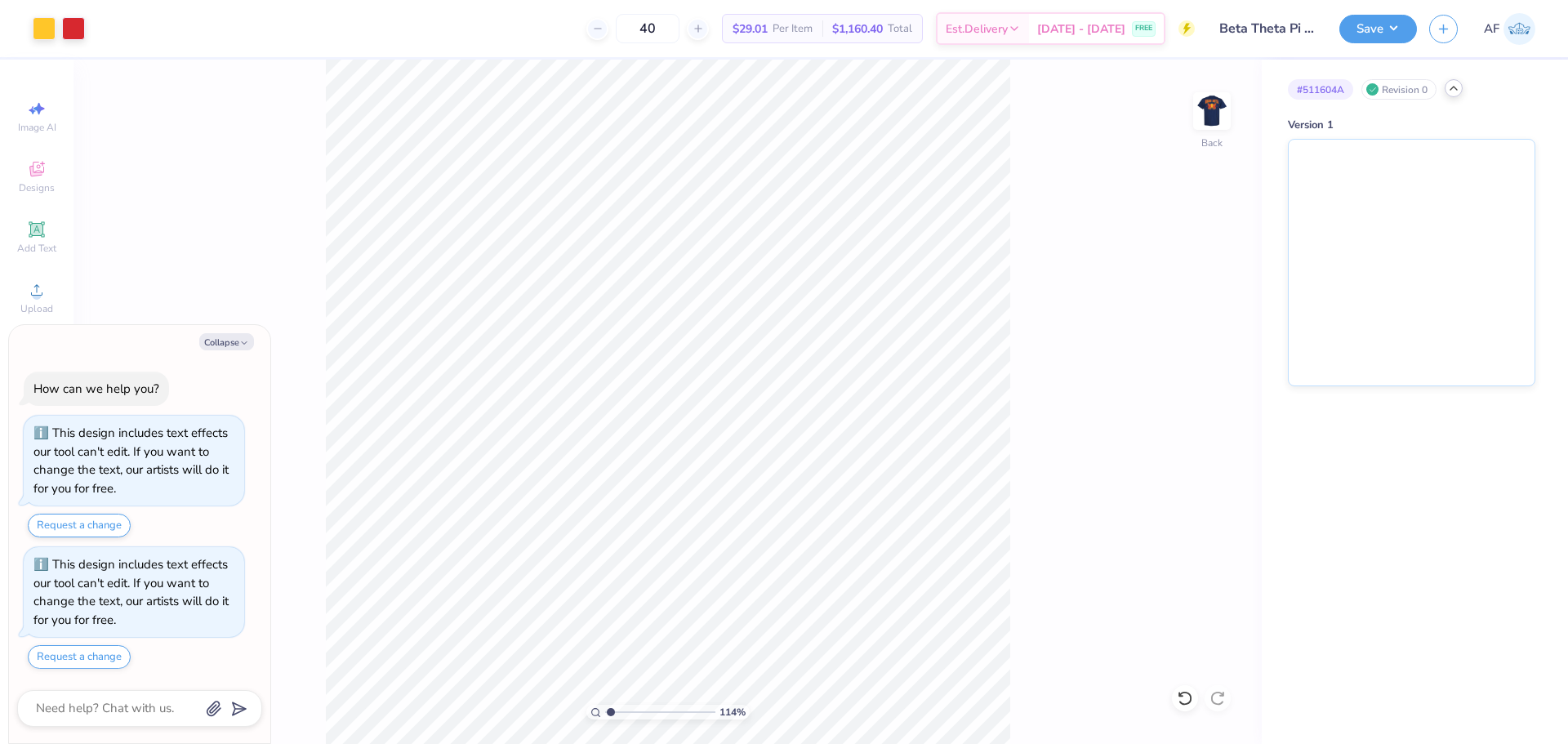
click at [266, 417] on body "Art colors 40 $29.01 Per Item $1,160.40 Total Est. Delivery Sep 9 - 12 FREE Des…" at bounding box center [784, 372] width 1568 height 744
type textarea "x"
type input "1.1443473820924"
click at [1183, 321] on input "5.79" at bounding box center [1201, 326] width 59 height 23
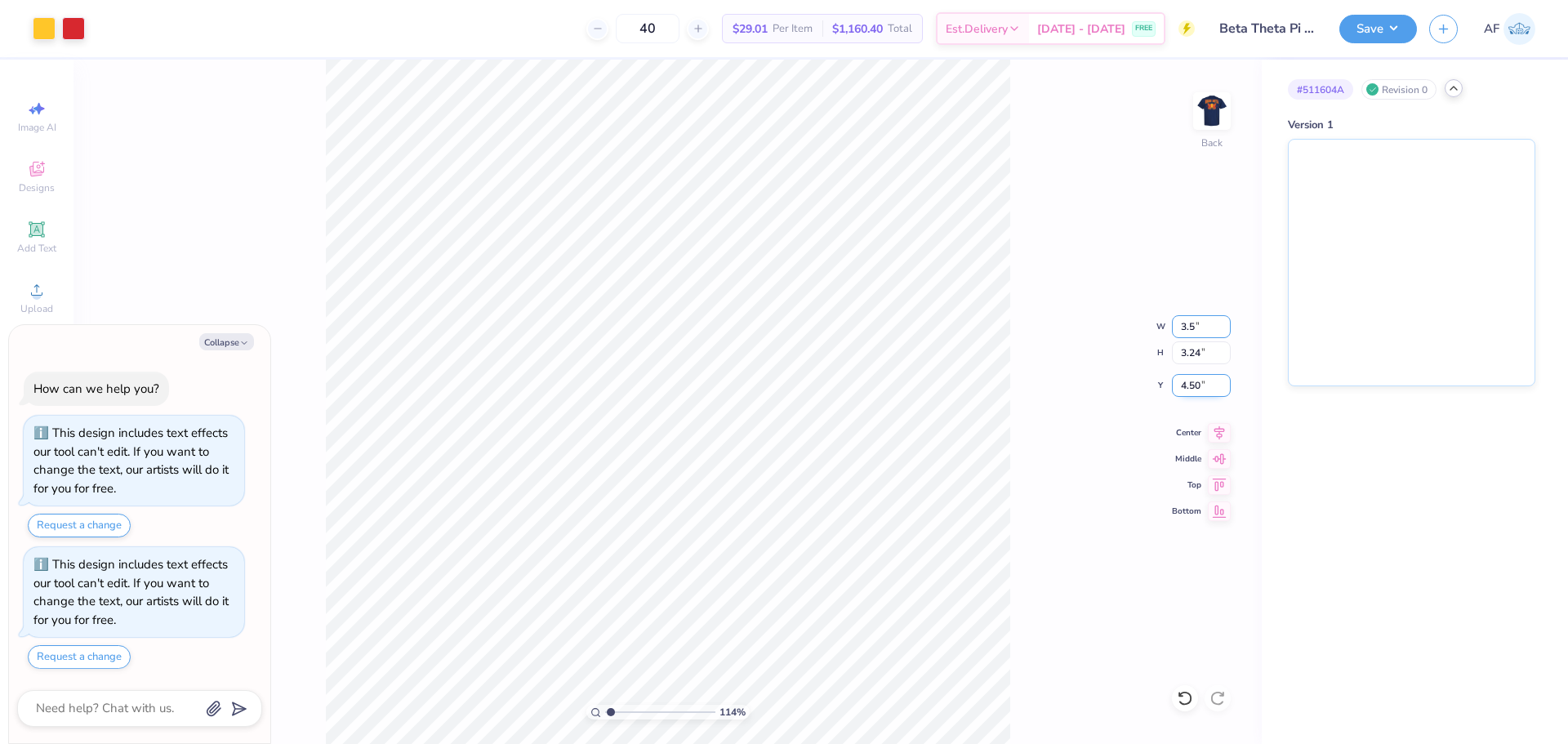
type input "3.5"
type textarea "x"
type input "1.1443473820924"
type input "3.50"
type input "1.96"
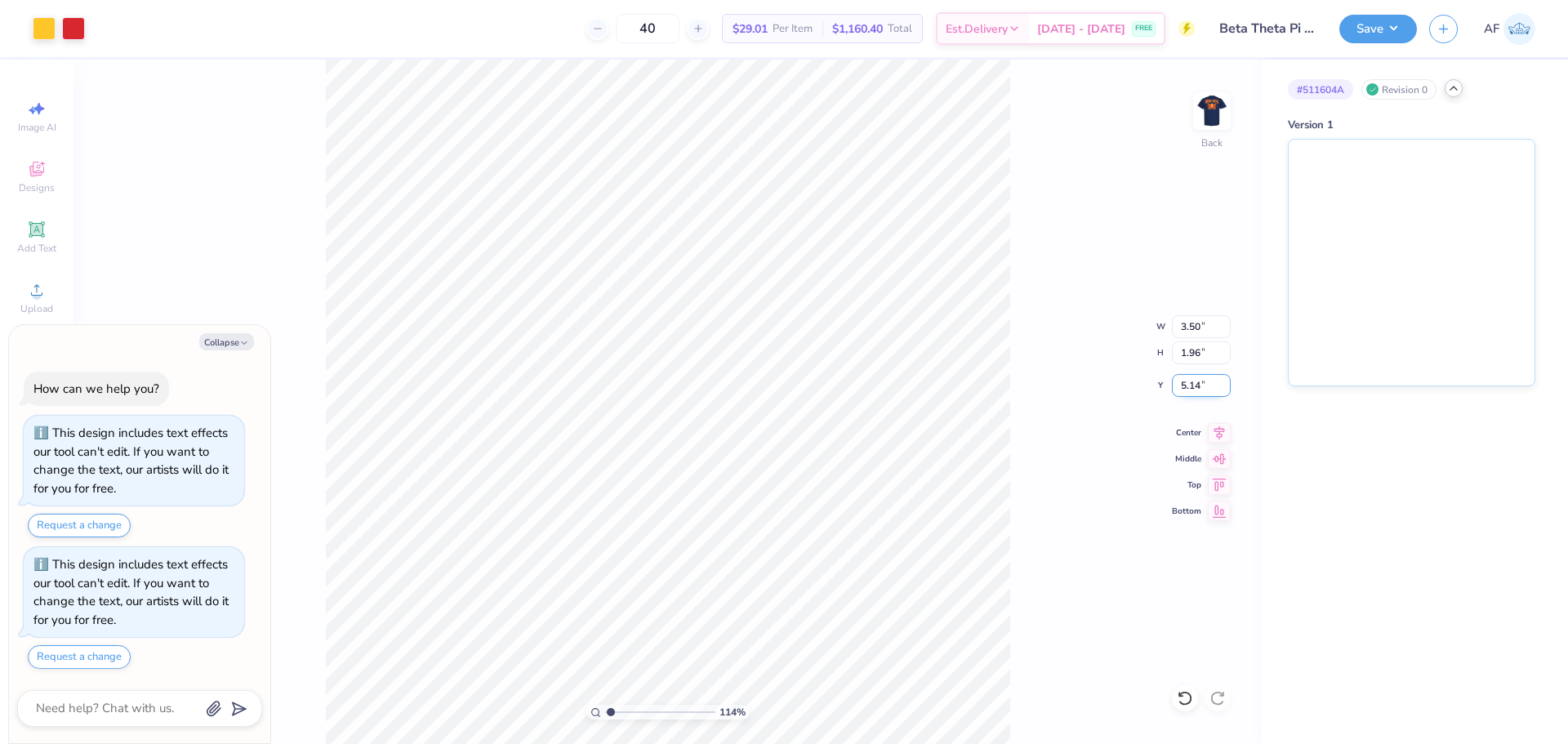
click at [1186, 387] on input "5.14" at bounding box center [1201, 385] width 59 height 23
type input "3"
type textarea "x"
type input "1.1443473820924"
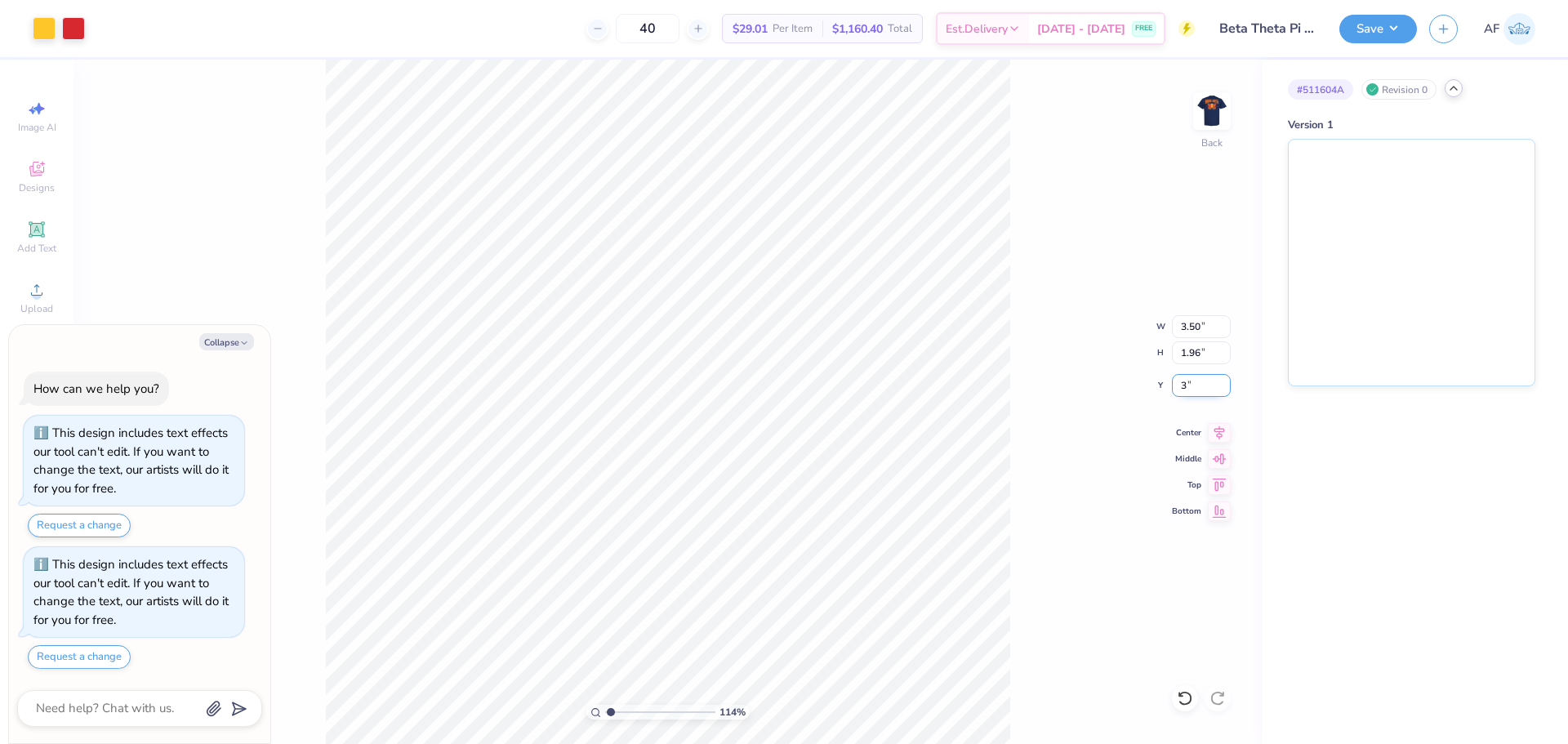
type input "3.00"
type input "1.1443473820924"
click at [760, 516] on li "Group" at bounding box center [779, 515] width 128 height 32
type textarea "x"
type input "1.1443473820924"
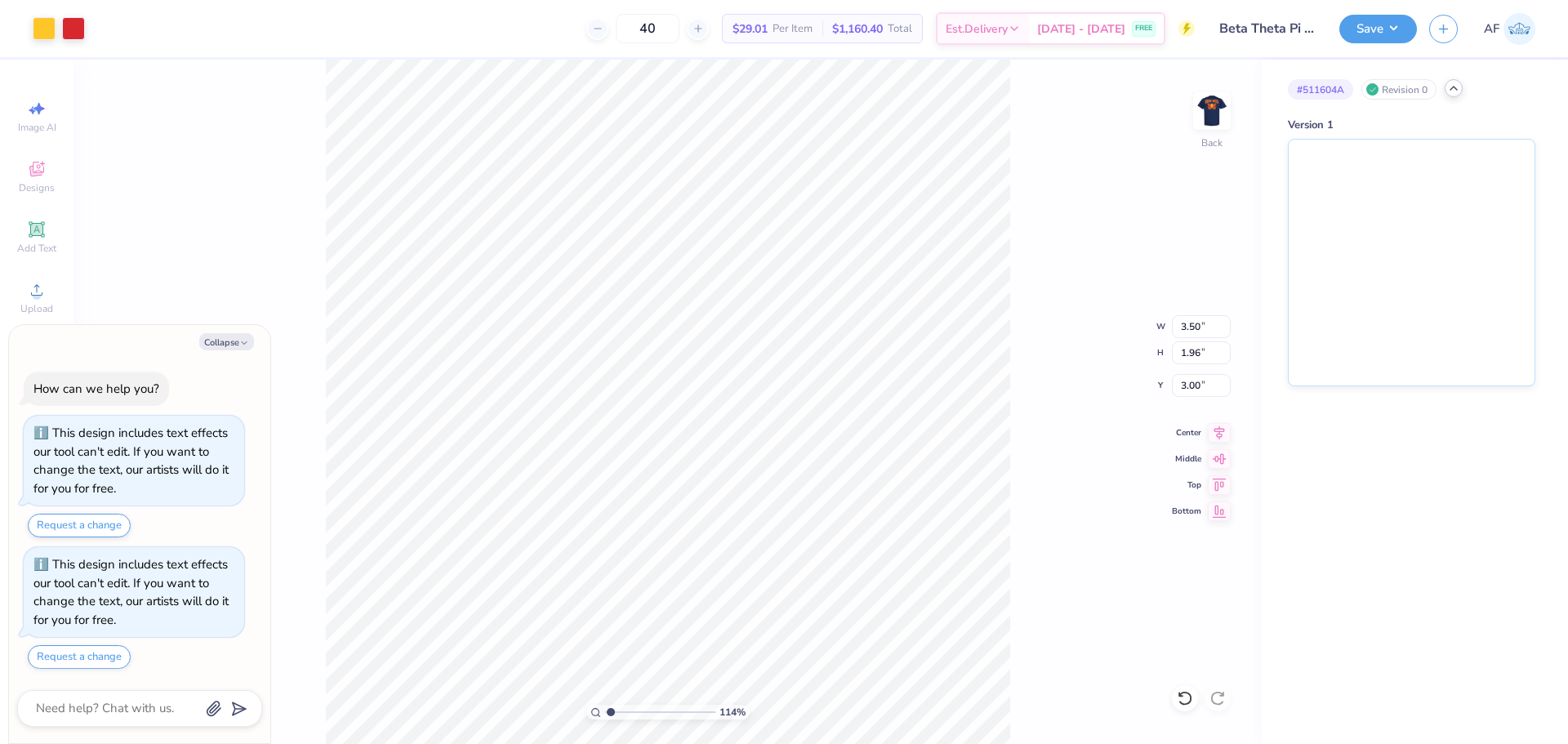
type textarea "x"
type input "1.1443473820924"
type textarea "x"
type input "1.1443473820924"
type textarea "x"
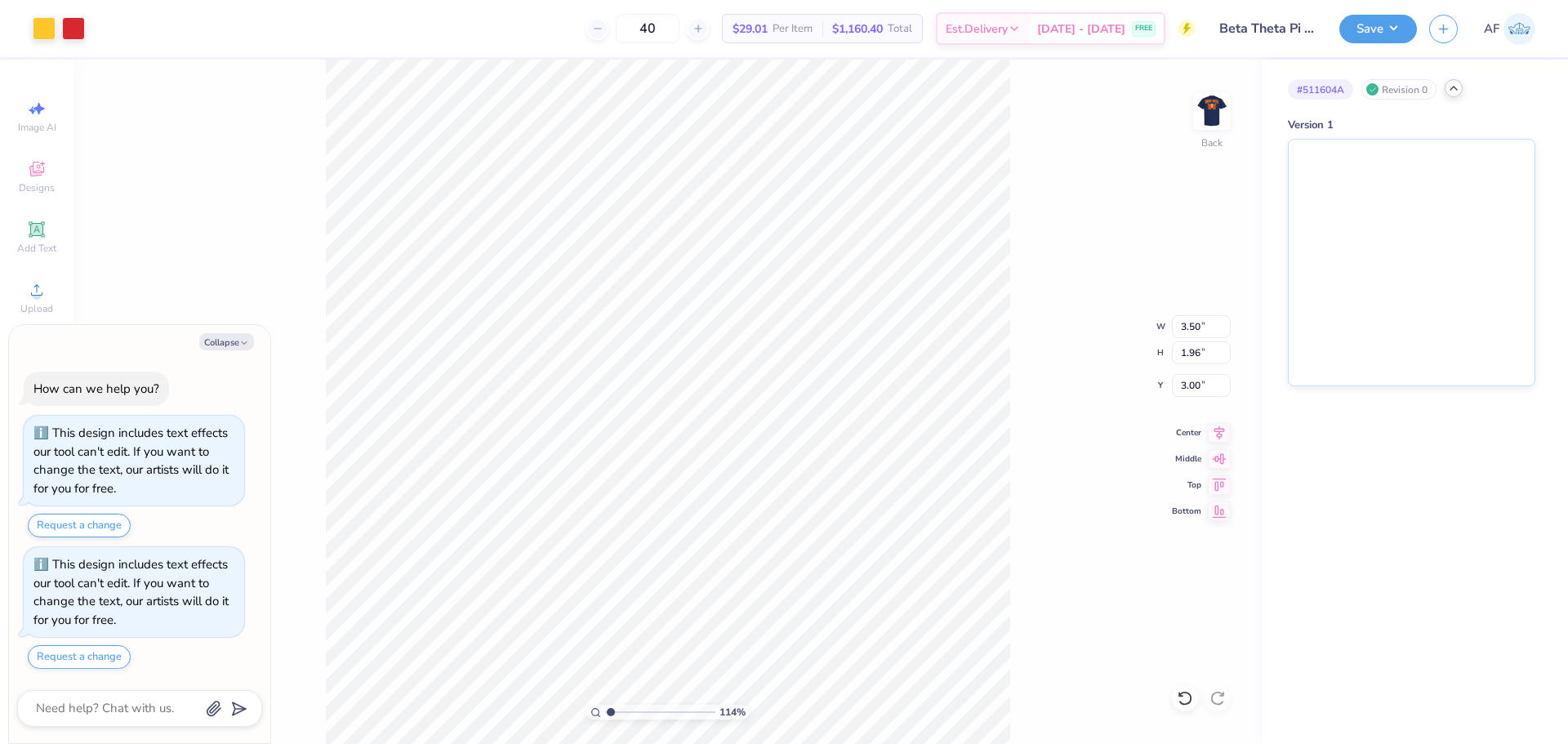
type input "1.1443473820924"
type textarea "x"
type input "1.1443473820924"
type textarea "x"
type input "1.1443473820924"
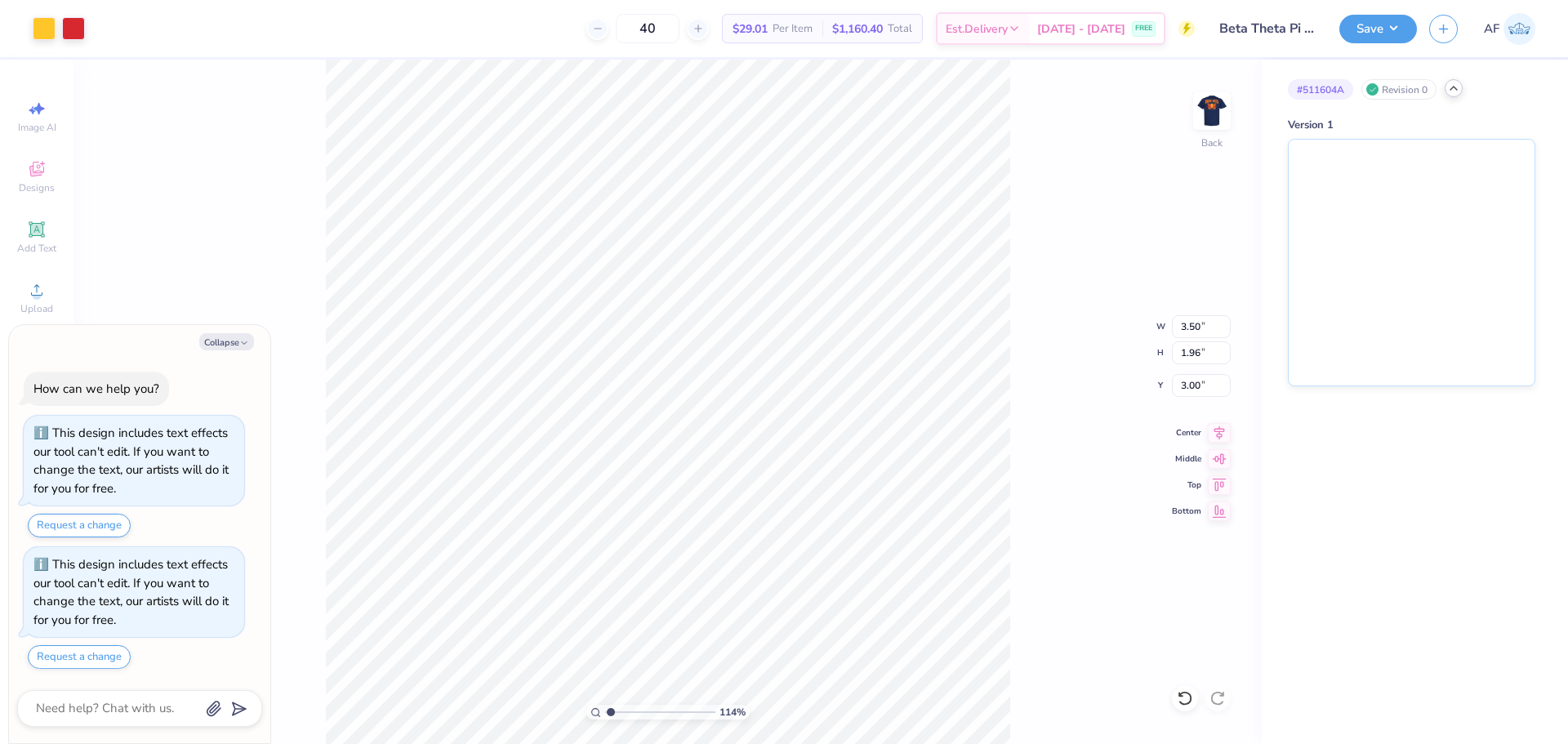
type textarea "x"
type input "1.1443473820924"
type textarea "x"
type input "1.1443473820924"
type textarea "x"
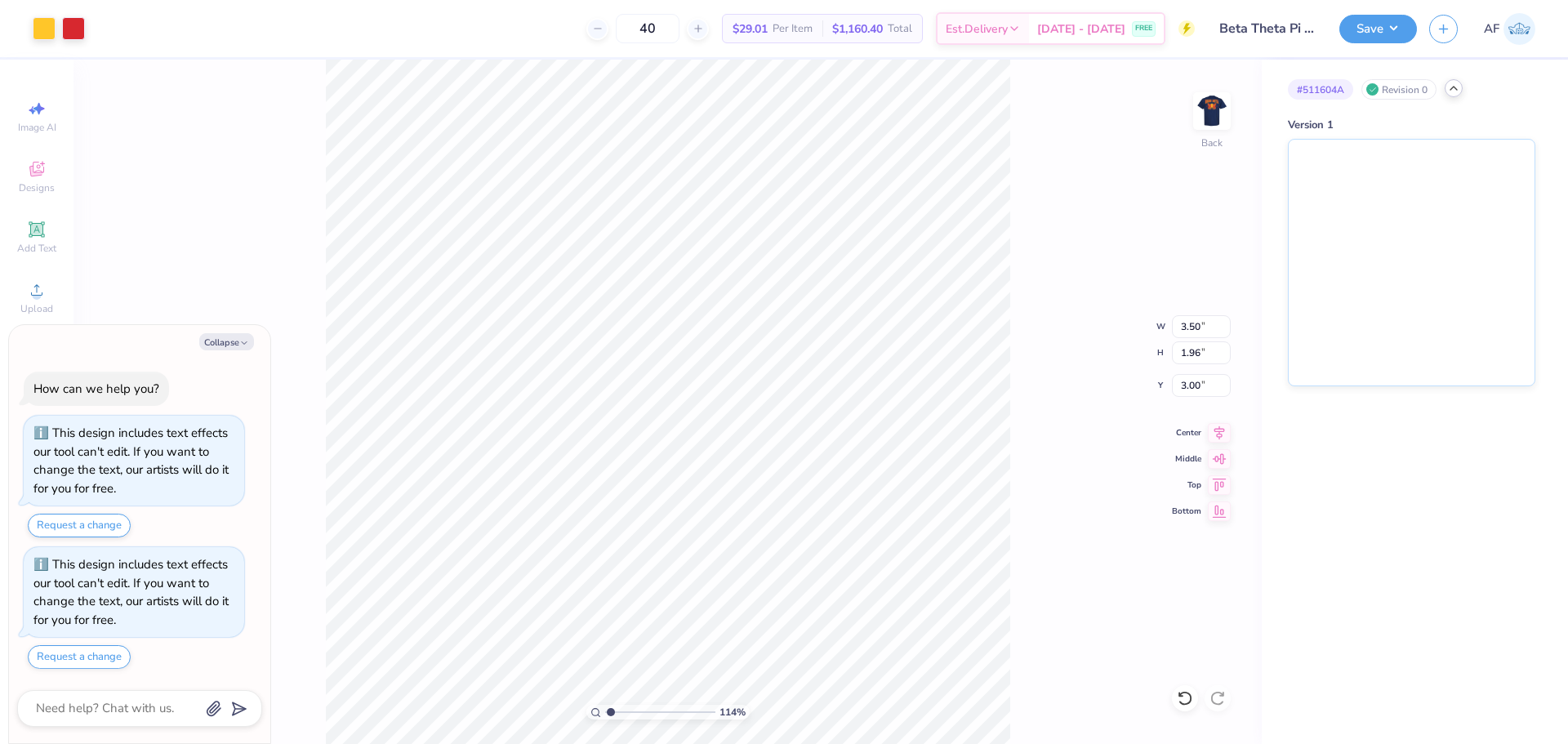
type input "1.1443473820924"
type textarea "x"
type input "1.1443473820924"
click at [1401, 26] on button "Save" at bounding box center [1377, 27] width 78 height 28
type textarea "x"
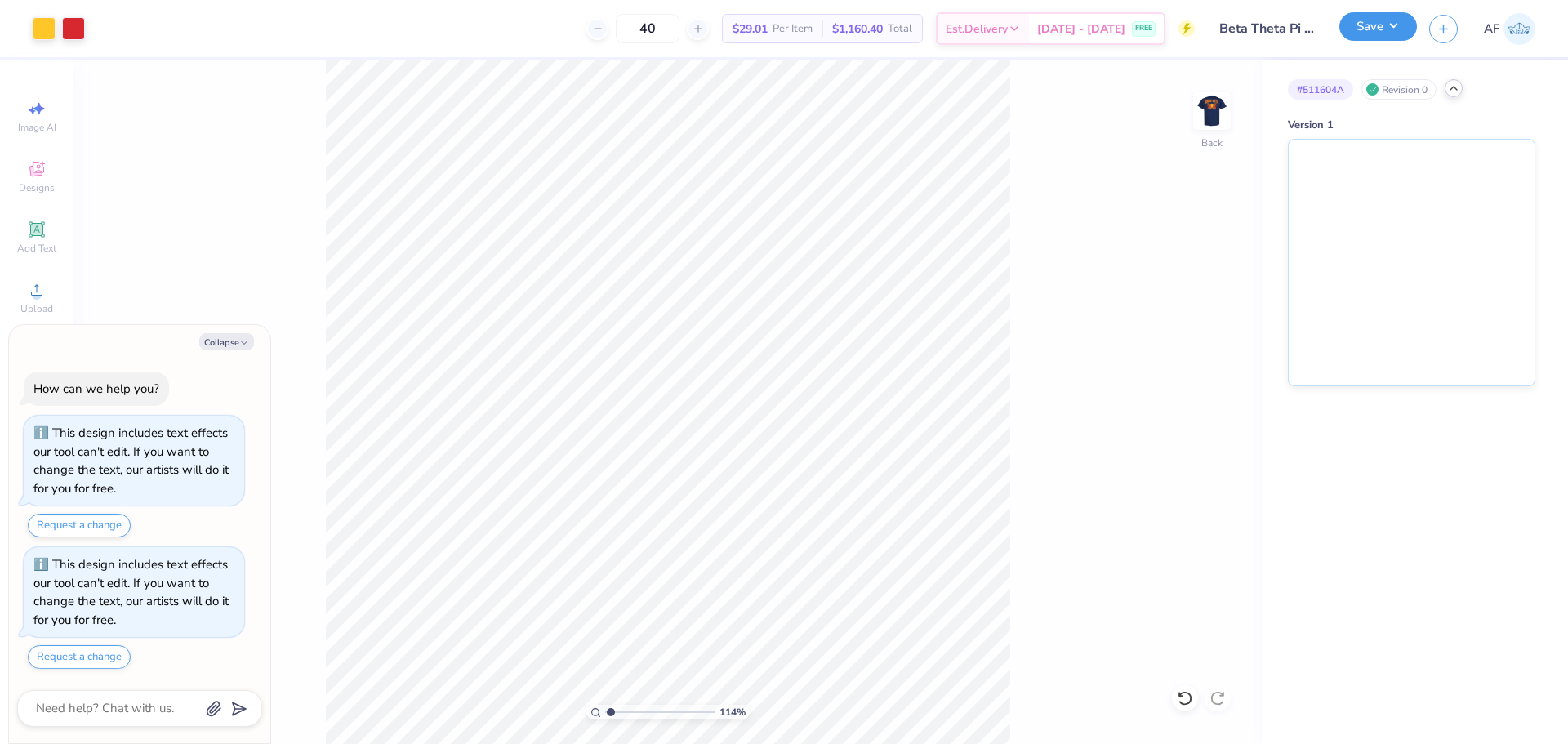
type input "1.1443473820924"
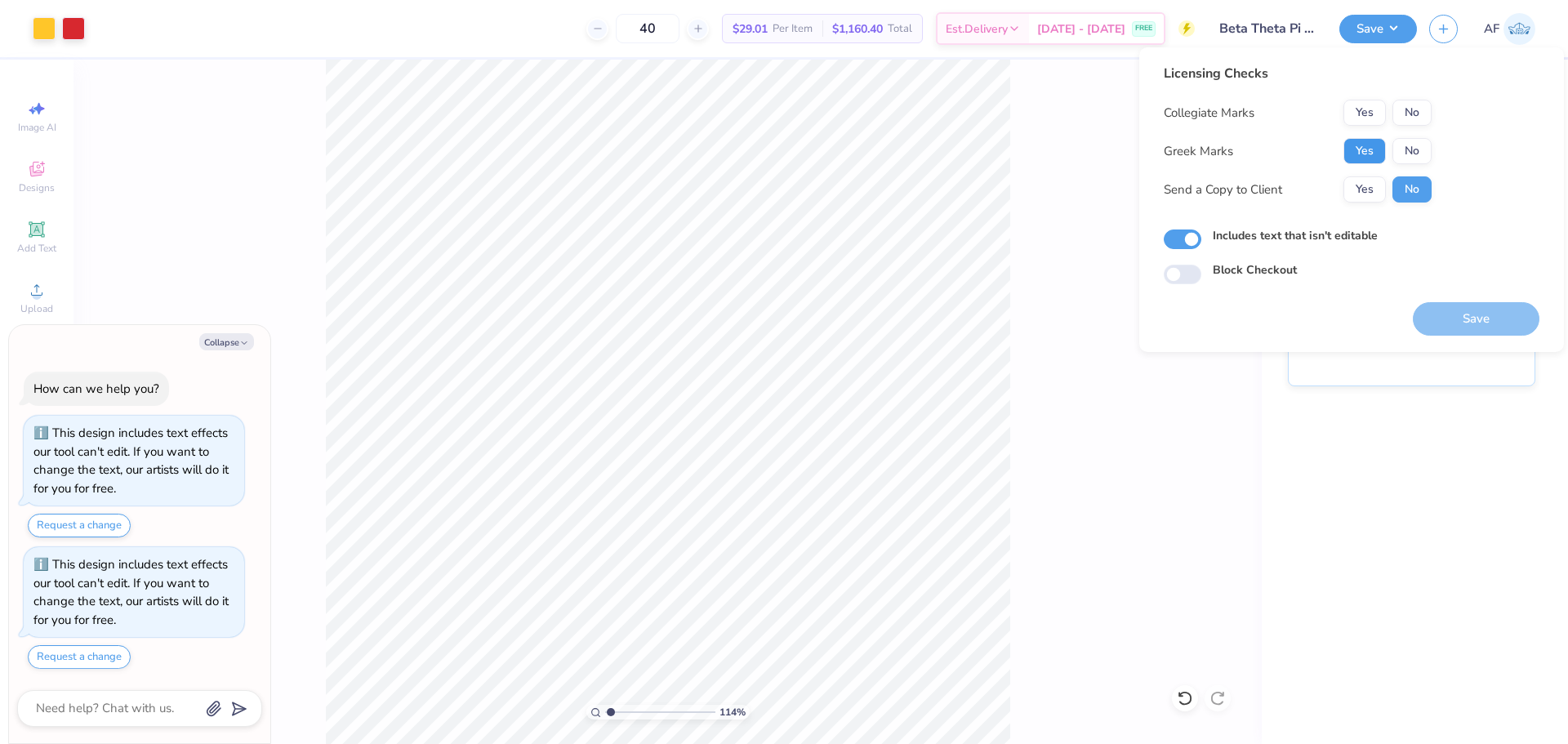
click at [1366, 147] on button "Yes" at bounding box center [1364, 151] width 43 height 26
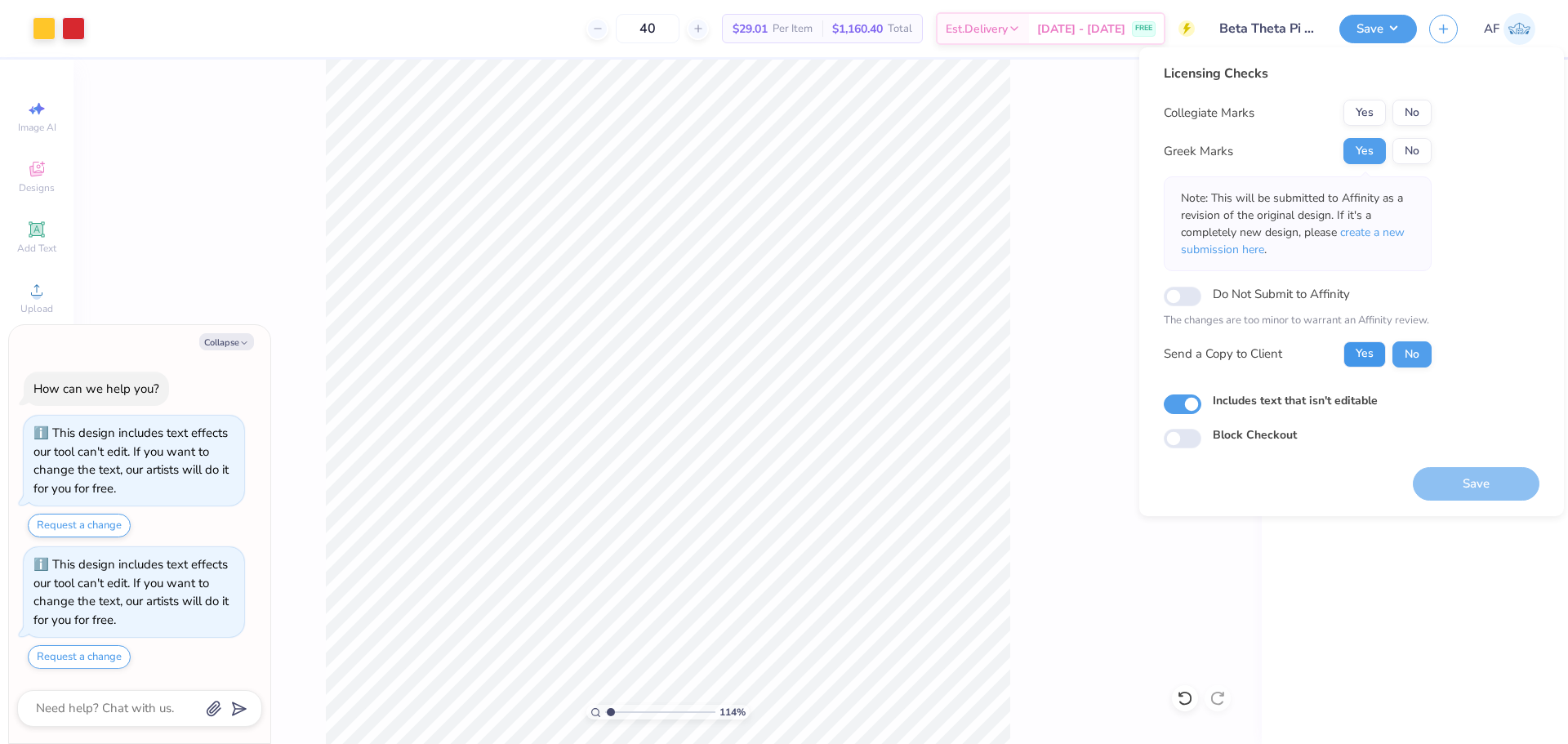
click at [1360, 353] on button "Yes" at bounding box center [1364, 354] width 43 height 26
type textarea "x"
type input "1.1443473820924"
click at [1389, 103] on div "Yes No" at bounding box center [1386, 112] width 88 height 26
click at [1403, 109] on button "No" at bounding box center [1412, 112] width 39 height 26
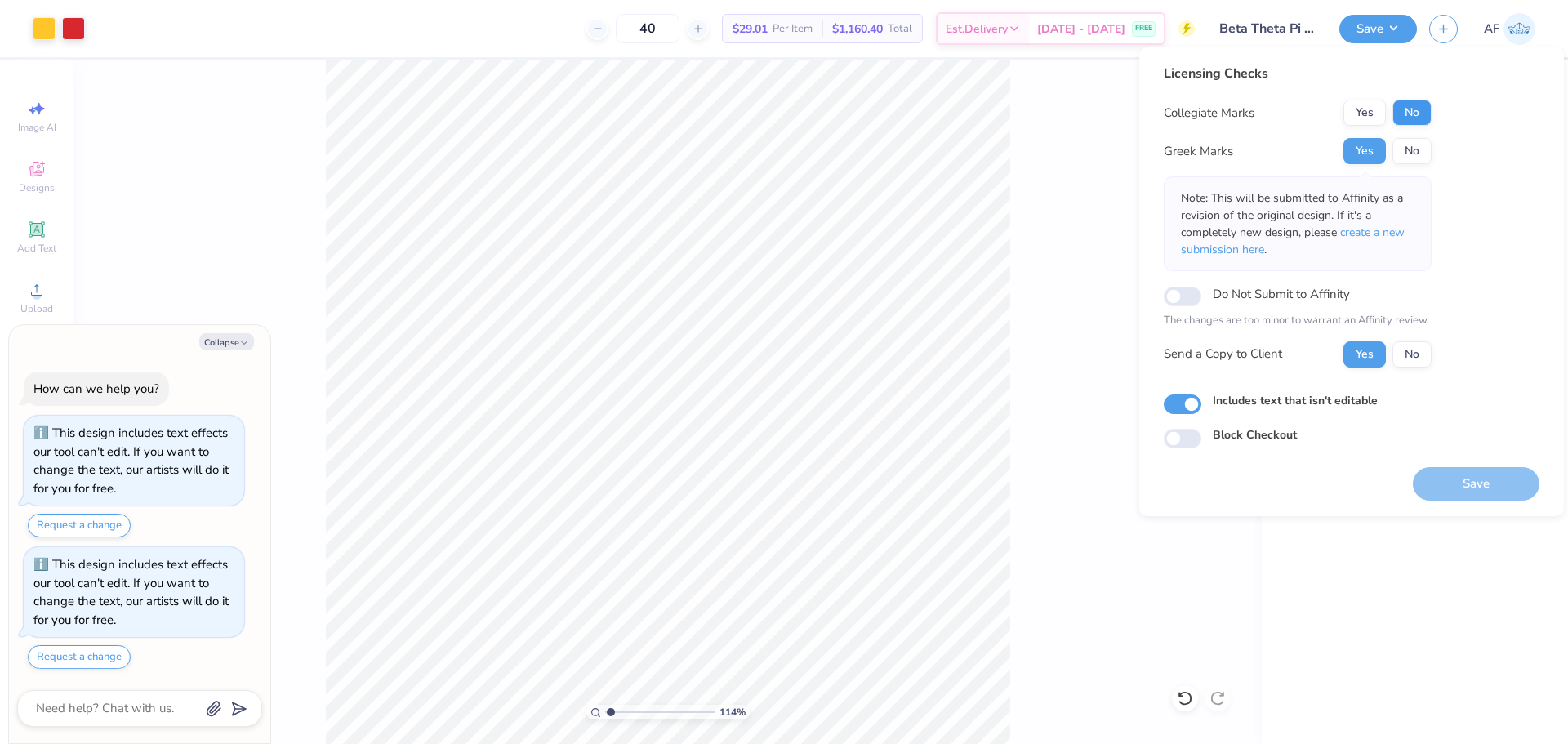
type textarea "x"
type input "1.1443473820924"
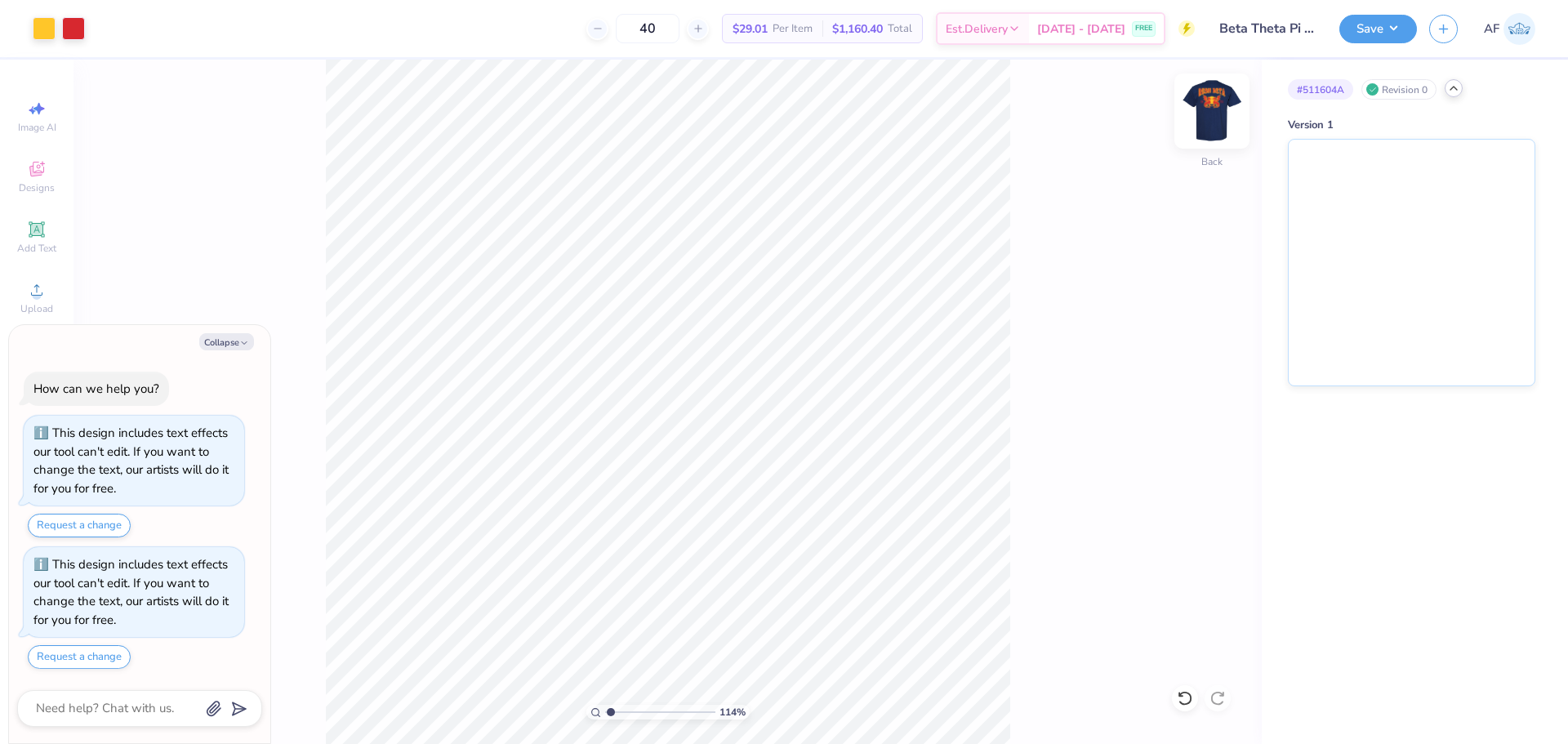
click at [1209, 127] on img at bounding box center [1212, 111] width 65 height 65
type textarea "x"
type input "1.1443473820924"
type textarea "x"
type input "1.1443473820924"
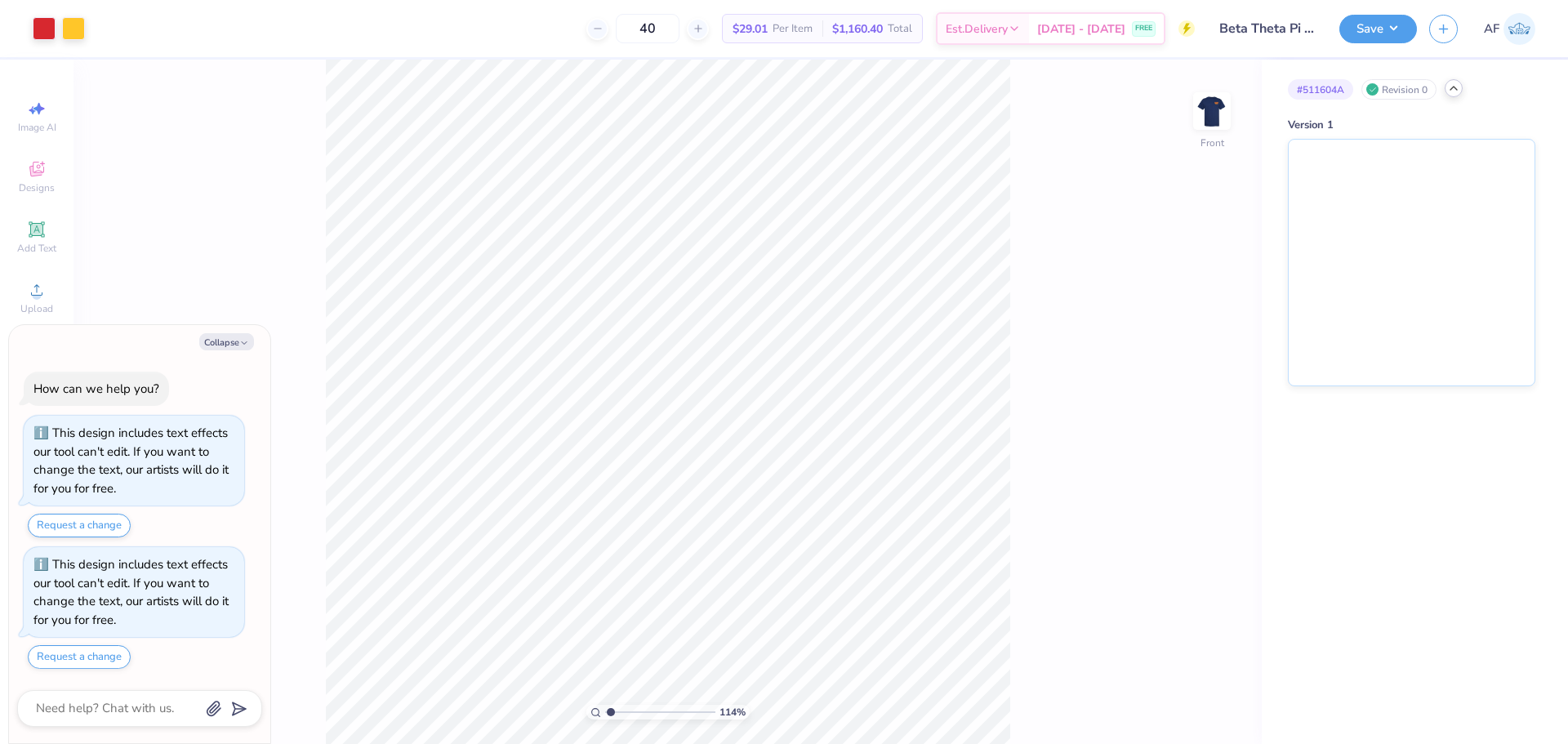
type textarea "x"
type input "1.1443473820924"
click at [1209, 443] on icon at bounding box center [1218, 443] width 23 height 19
type textarea "x"
type input "1.1443473820924"
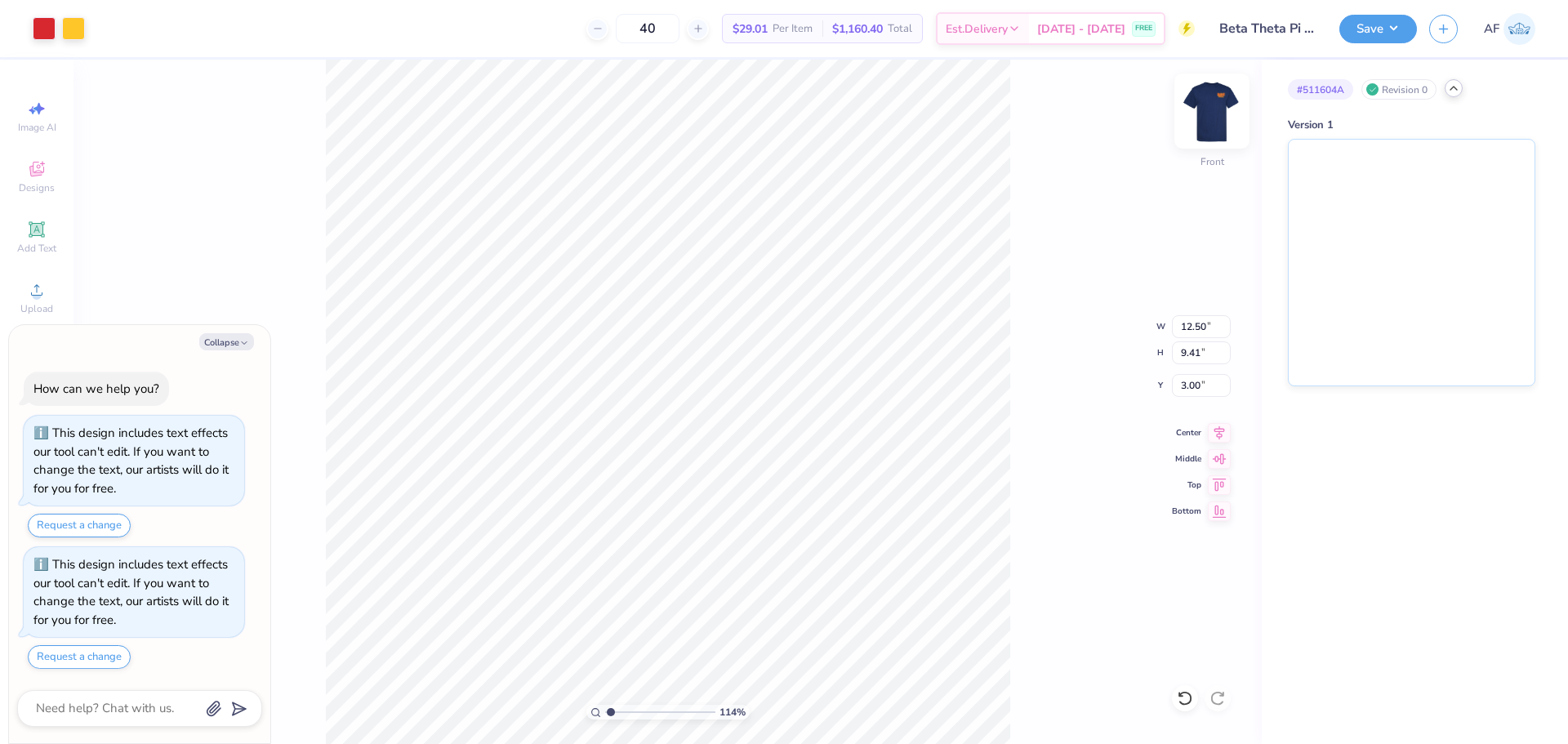
click at [1207, 126] on img at bounding box center [1212, 111] width 65 height 65
type textarea "x"
type input "1.1443473820924"
type textarea "x"
type input "1.1443473820924"
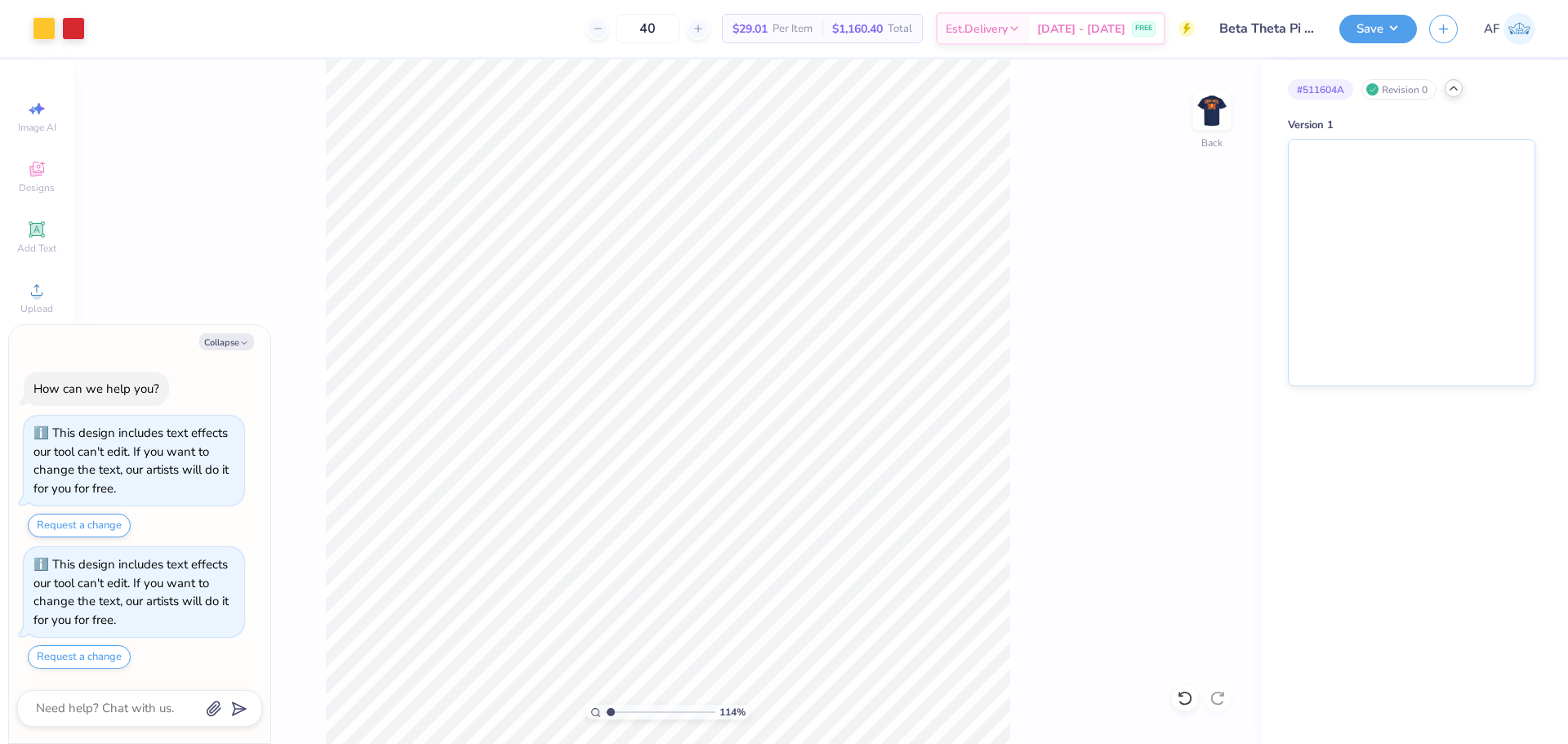
type textarea "x"
type input "1.1443473820924"
click at [1399, 38] on button "Save" at bounding box center [1377, 27] width 78 height 28
type textarea "x"
type input "1.1443473820924"
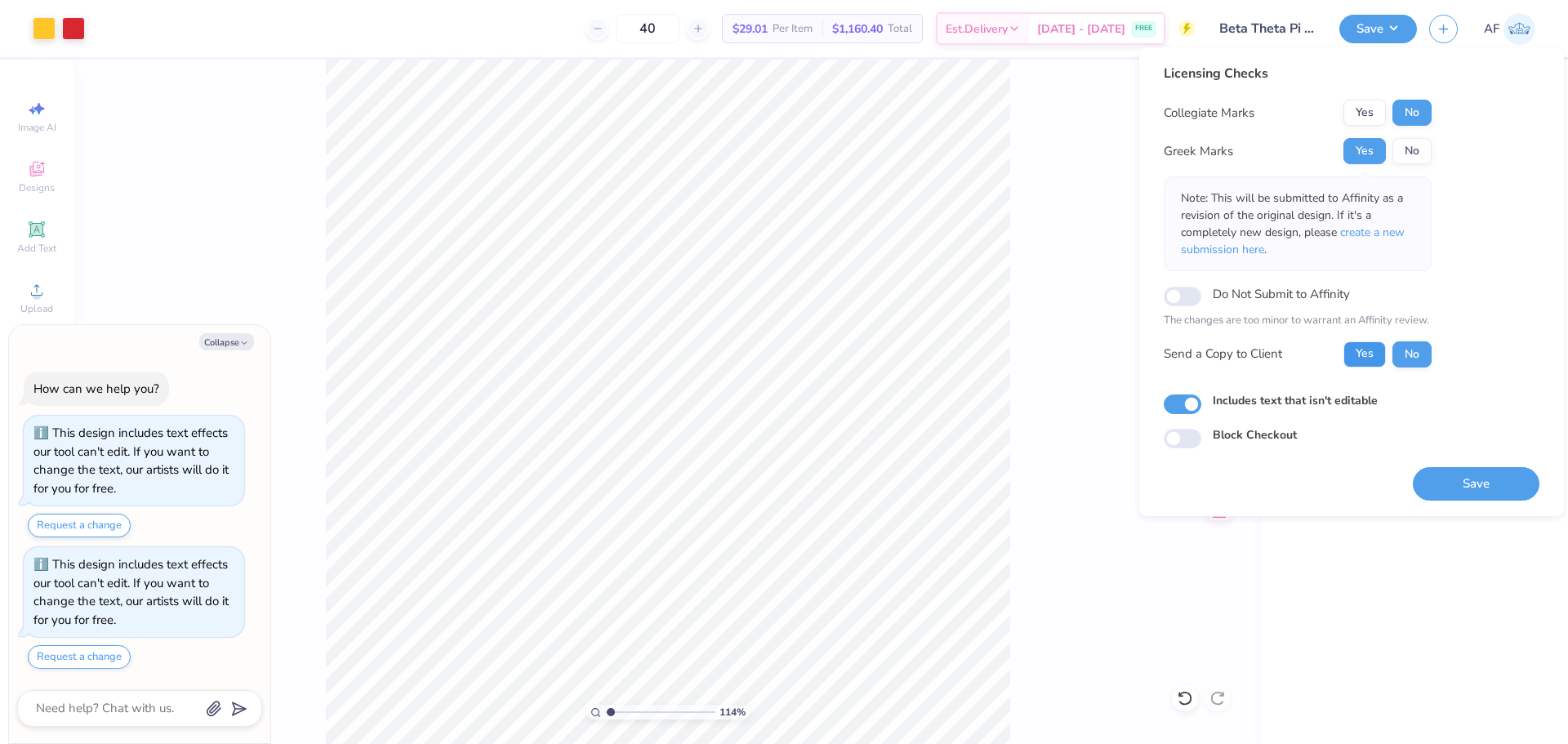
click at [1358, 352] on button "Yes" at bounding box center [1364, 354] width 43 height 26
type textarea "x"
type input "1.1443473820924"
click at [1490, 487] on button "Save" at bounding box center [1475, 484] width 126 height 33
type textarea "x"
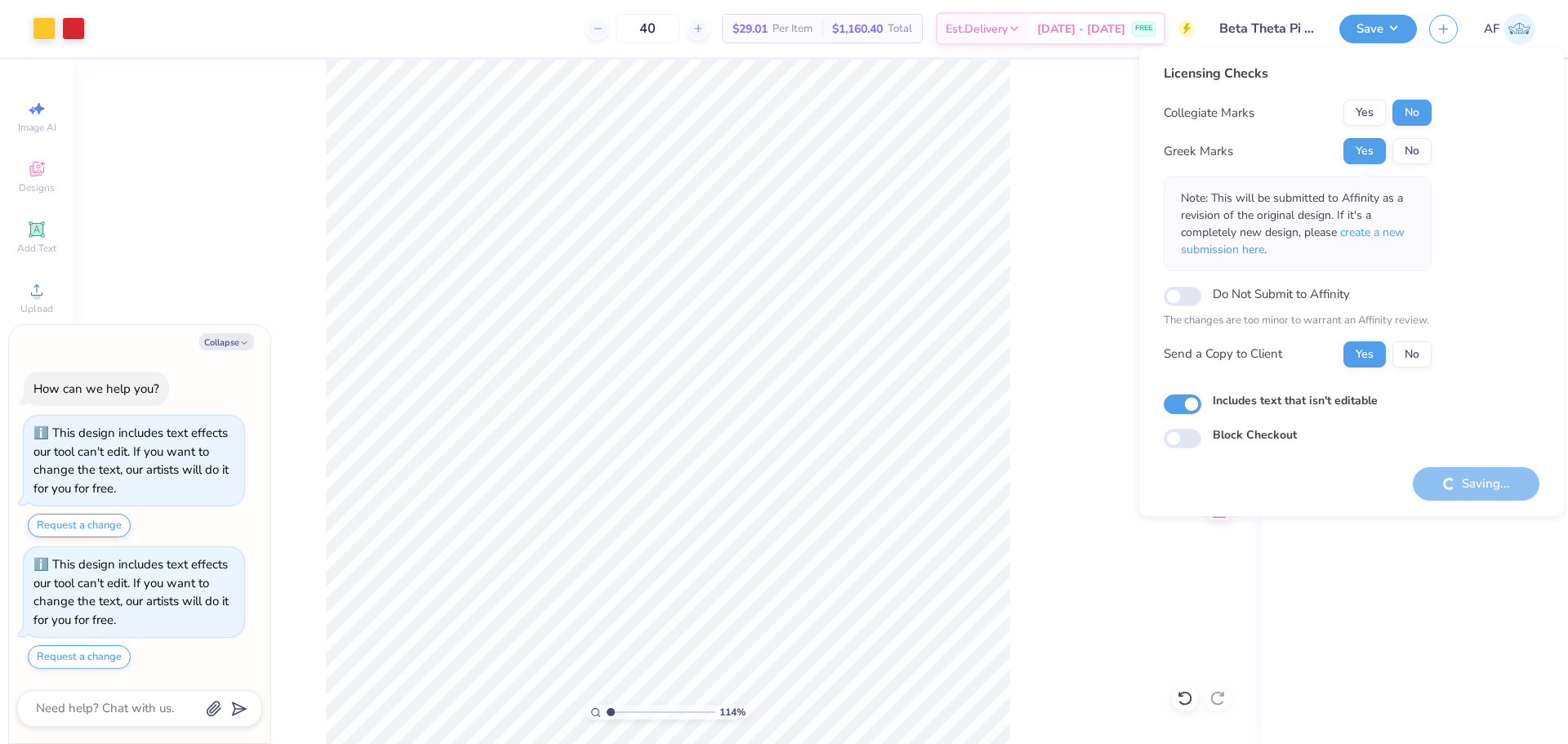
type input "1.1443473820924"
type textarea "x"
type input "1.1443473820924"
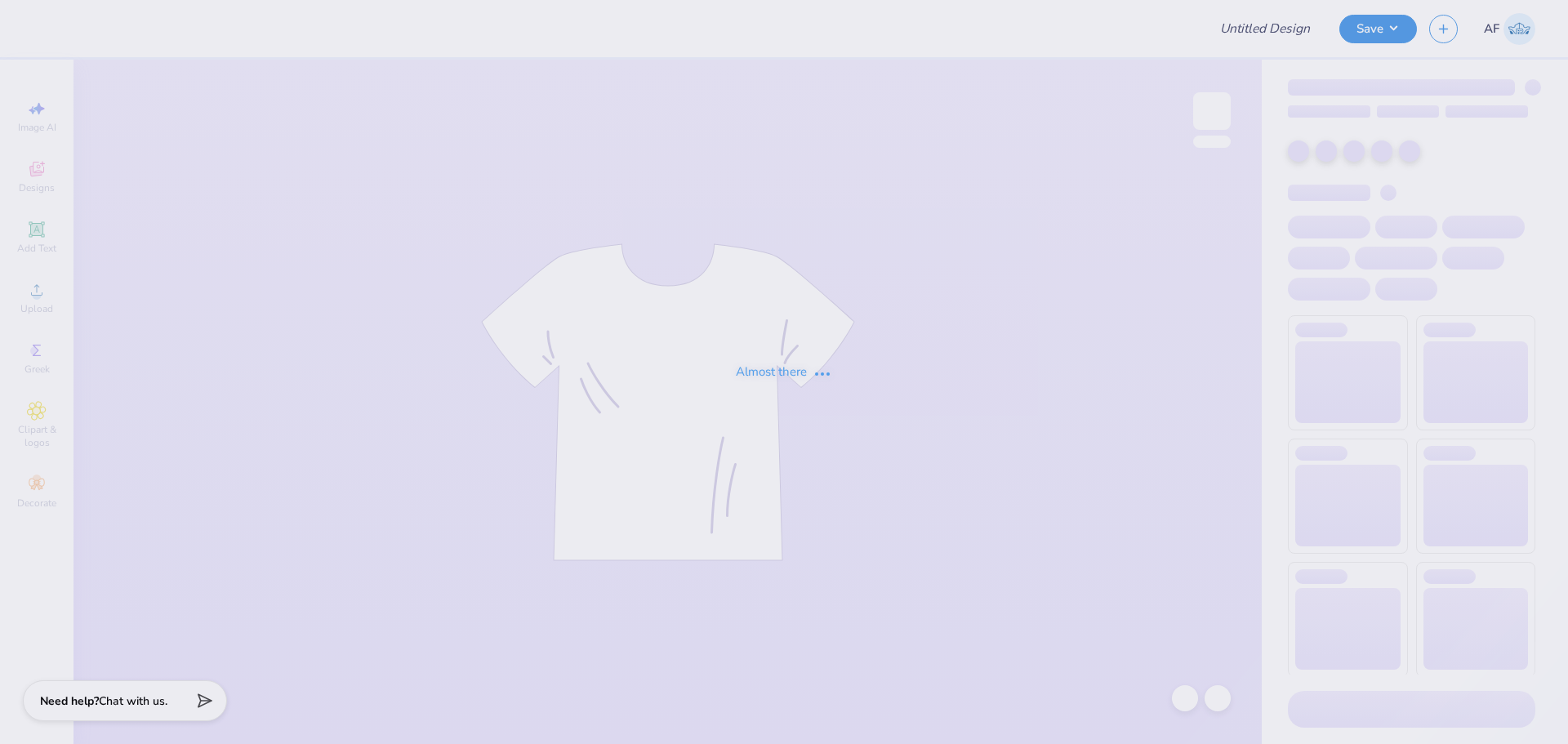
type input "Beta Theta Pi Spring Rush V3"
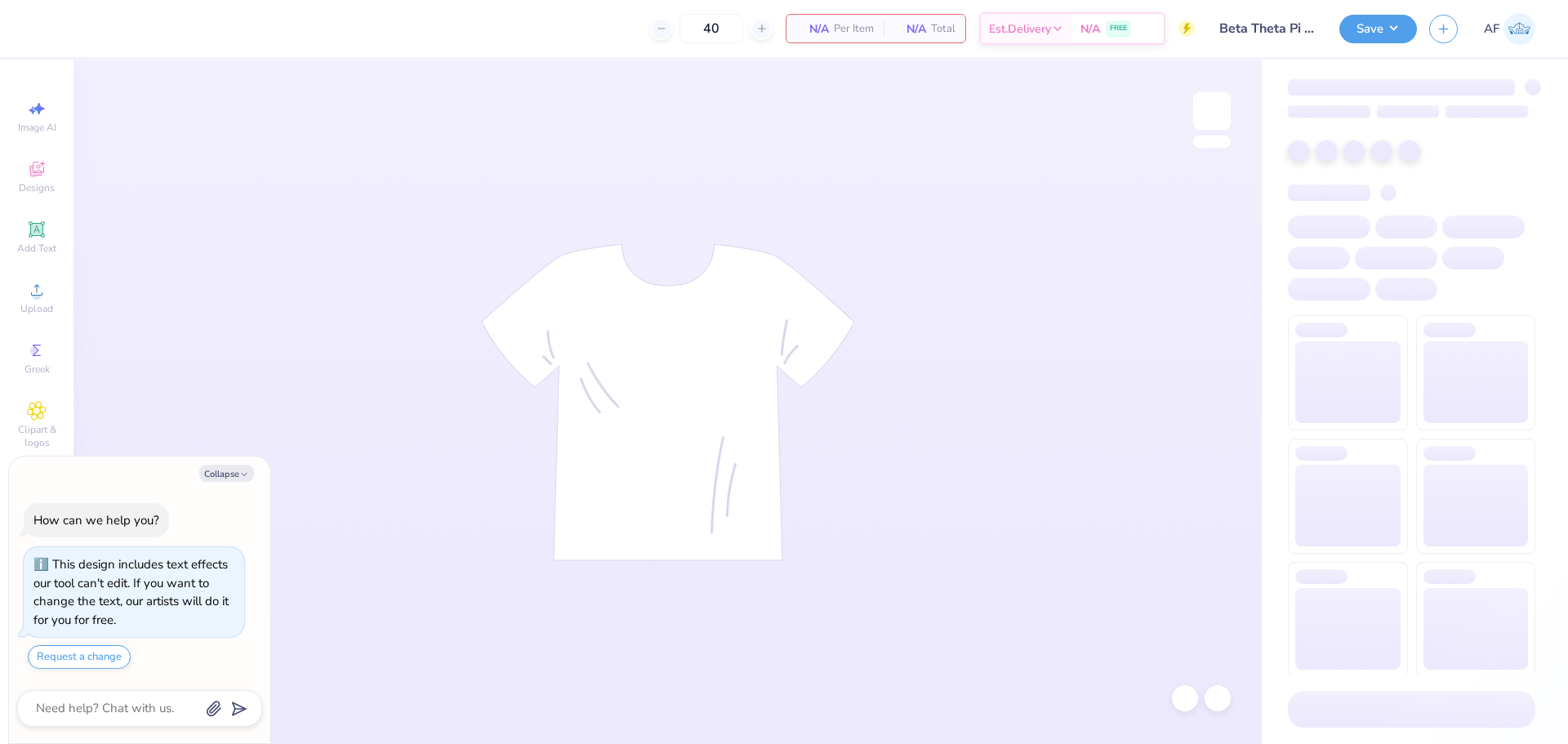
type textarea "x"
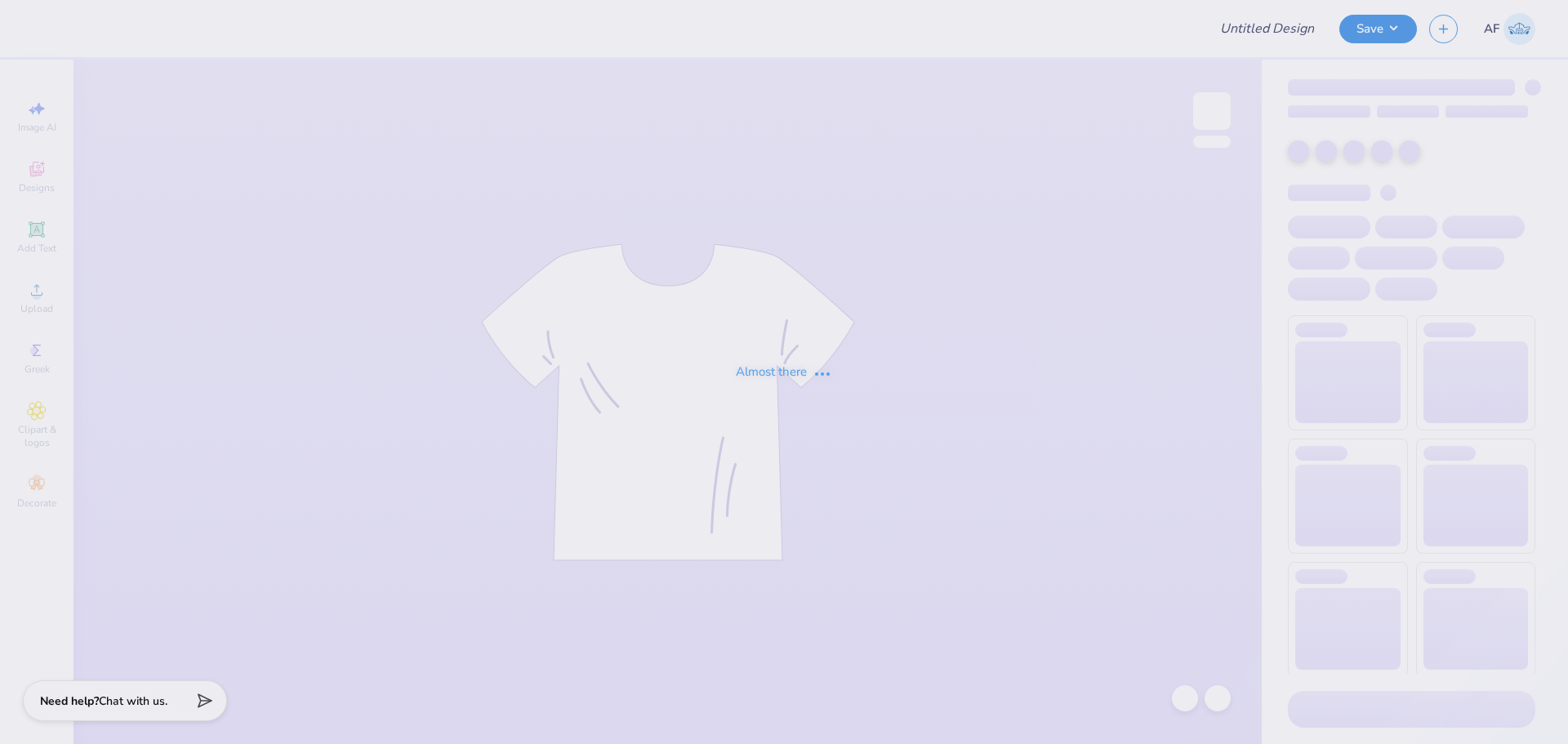
type input "Beta Theta Pi Spring Rush V3"
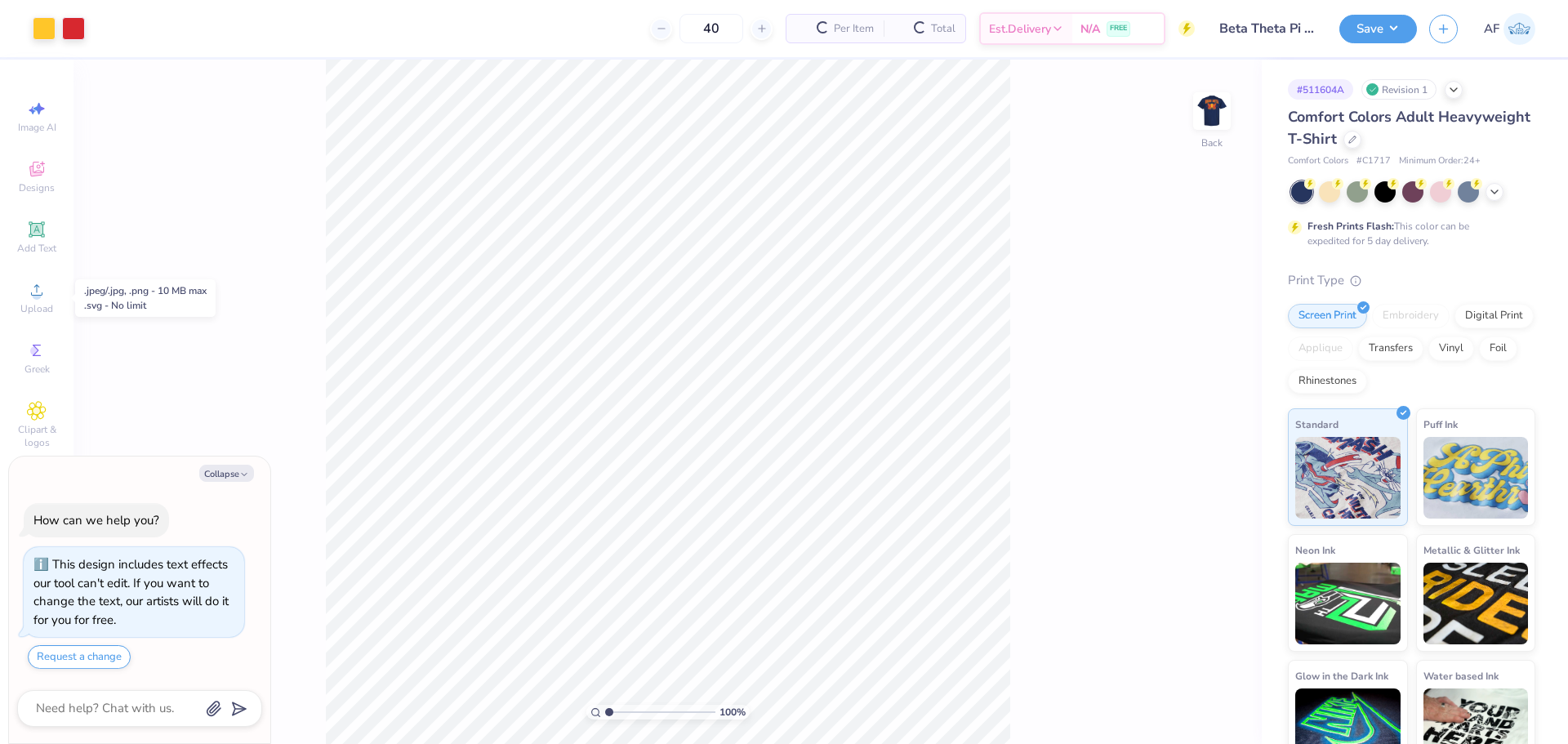
click at [54, 308] on div "Upload" at bounding box center [37, 298] width 57 height 49
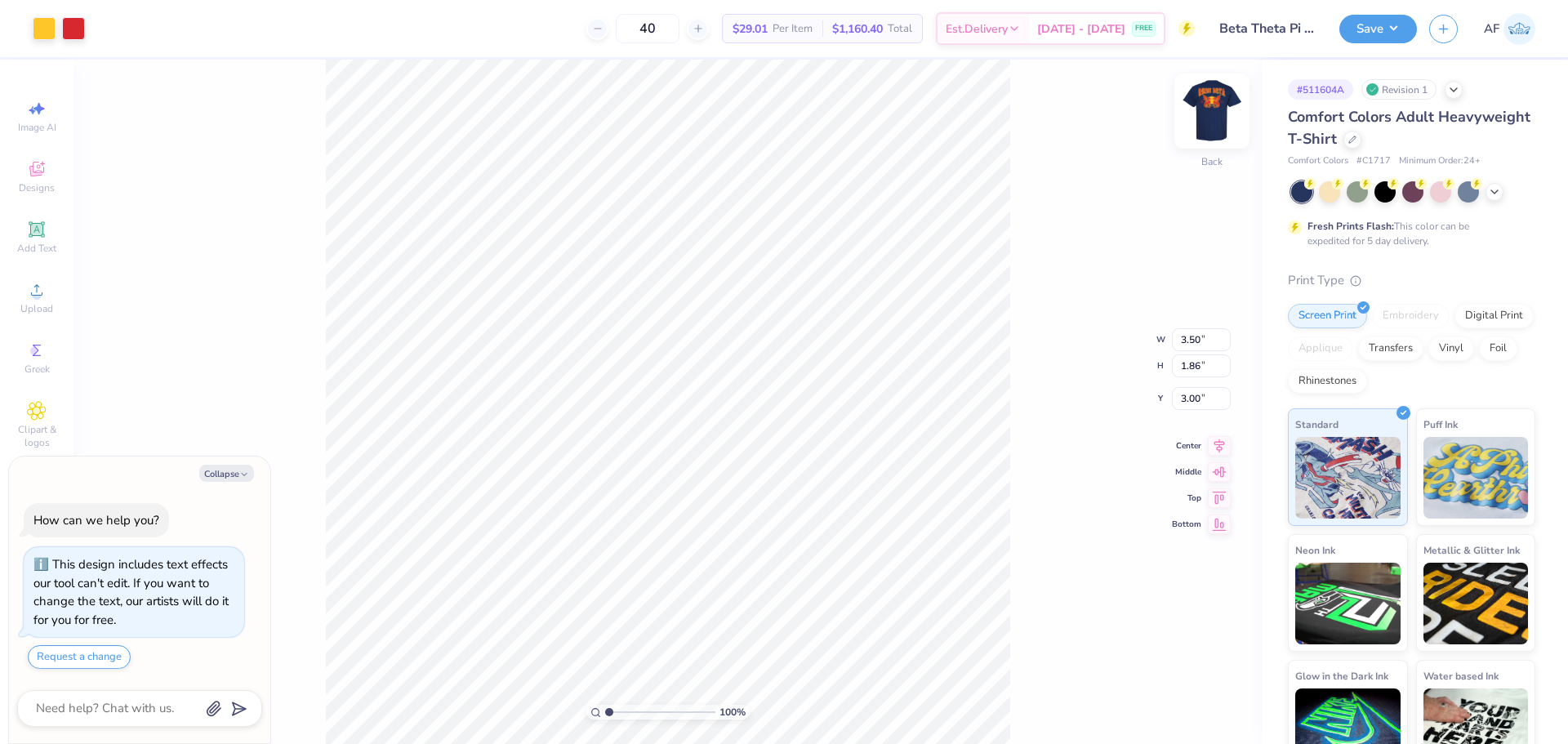
click at [1201, 121] on img at bounding box center [1212, 111] width 65 height 65
click at [300, 495] on div "100 % Front" at bounding box center [668, 402] width 1188 height 685
click at [297, 400] on div "100 % Front" at bounding box center [668, 402] width 1188 height 685
click at [1395, 18] on button "Save" at bounding box center [1377, 27] width 78 height 28
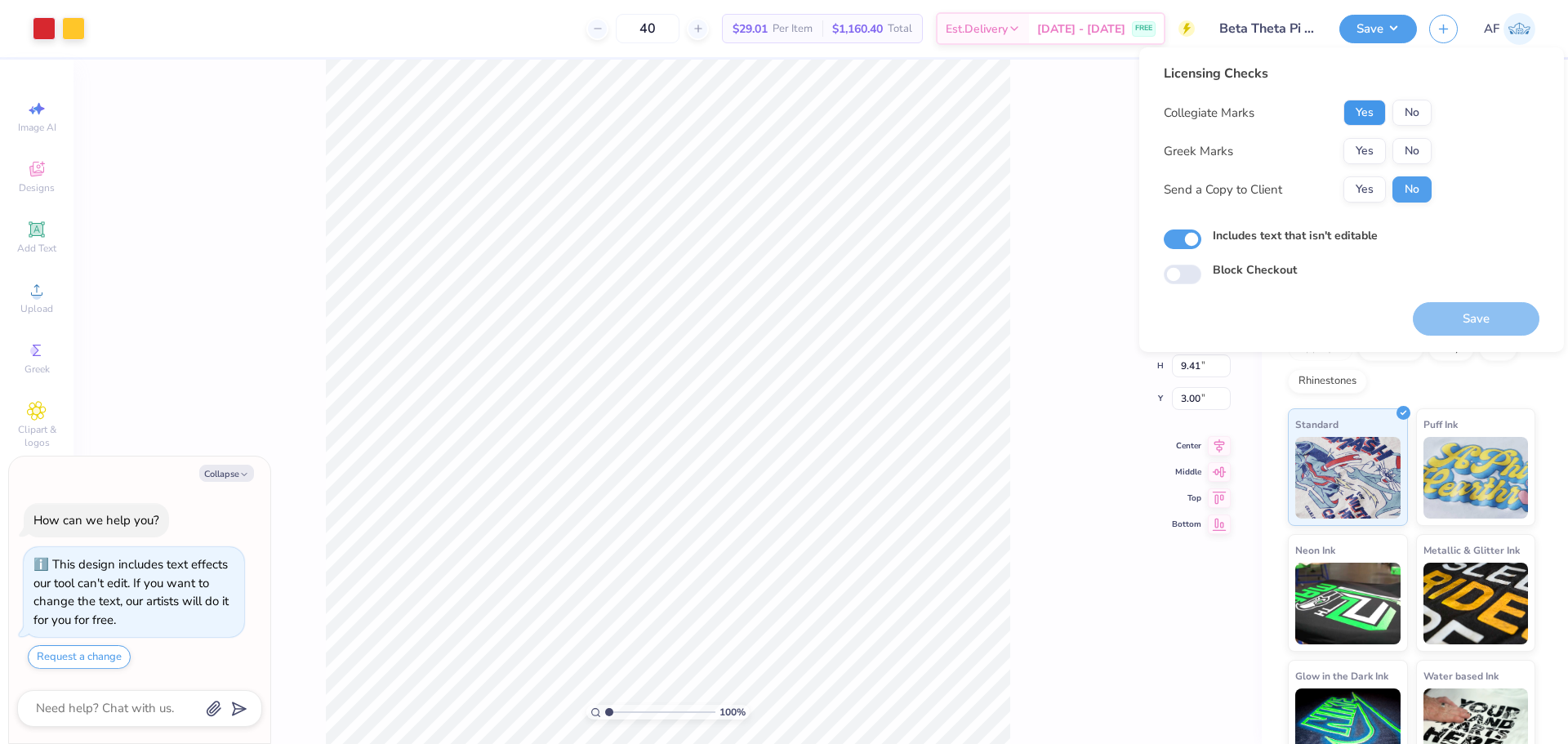
click at [1366, 121] on button "Yes" at bounding box center [1364, 112] width 43 height 26
click at [1417, 108] on button "No" at bounding box center [1412, 112] width 39 height 26
click at [1367, 150] on button "Yes" at bounding box center [1364, 151] width 43 height 26
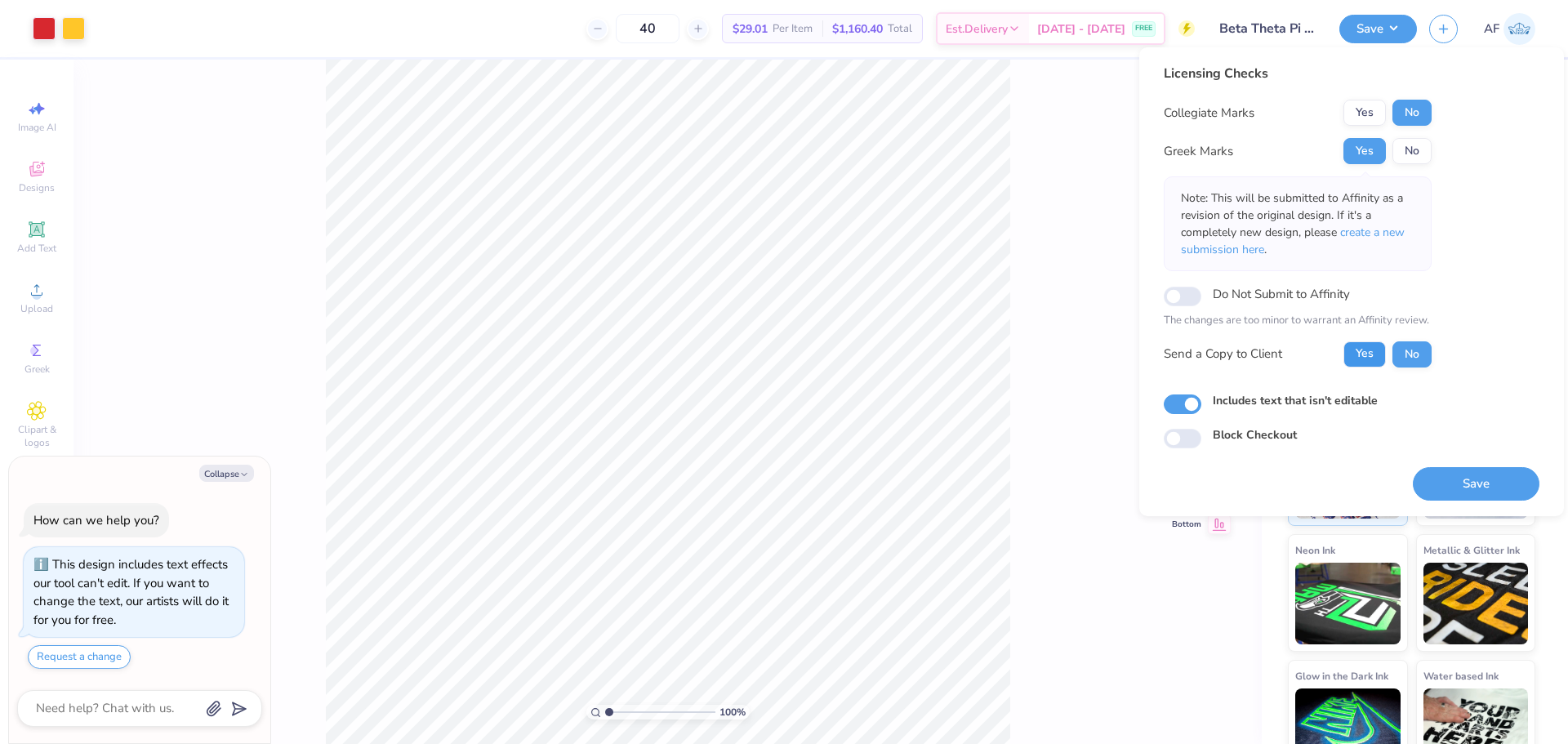
click at [1368, 361] on button "Yes" at bounding box center [1364, 354] width 43 height 26
click at [1503, 485] on button "Save" at bounding box center [1475, 484] width 126 height 33
type textarea "x"
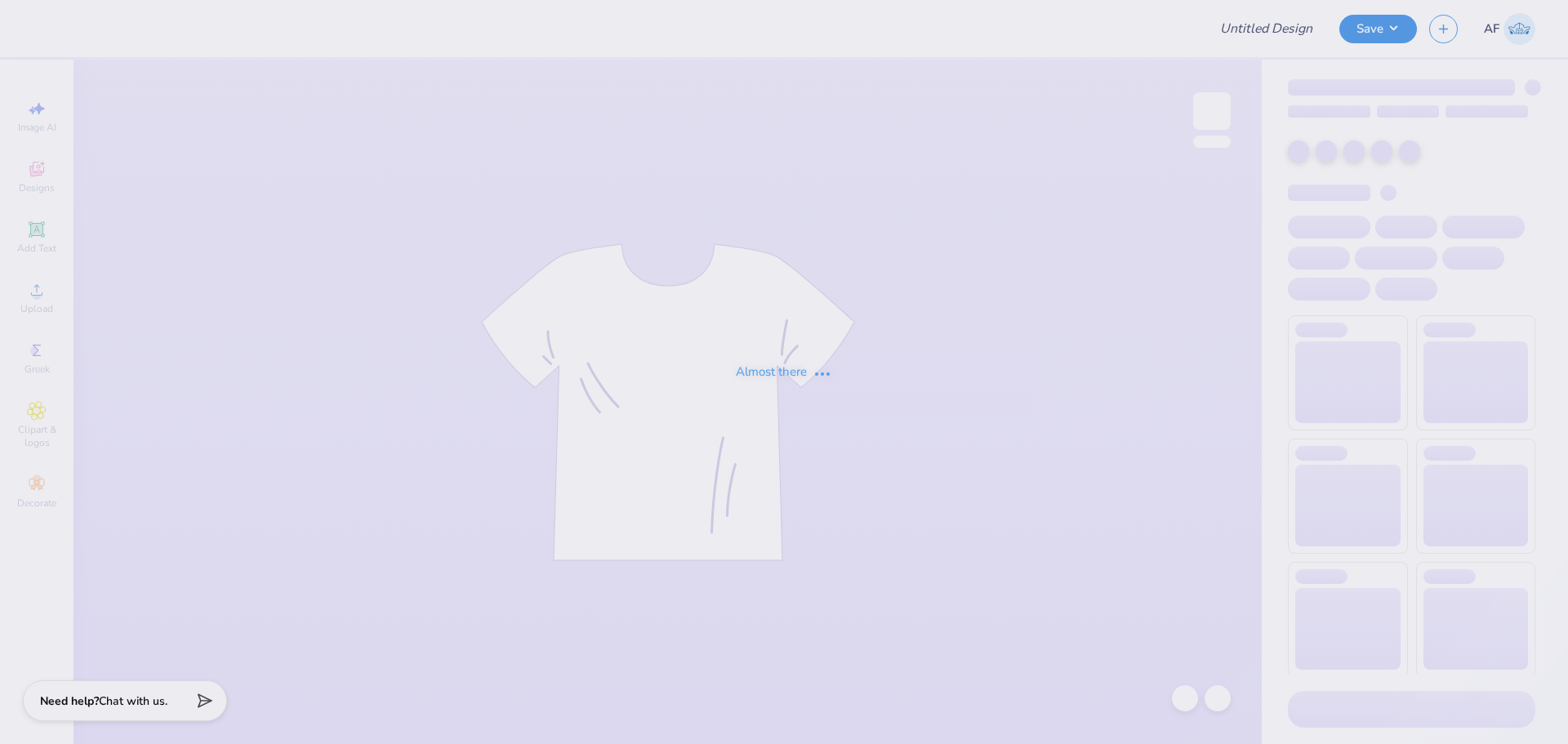
type input "Beta Theta Pi Spring Rush V3"
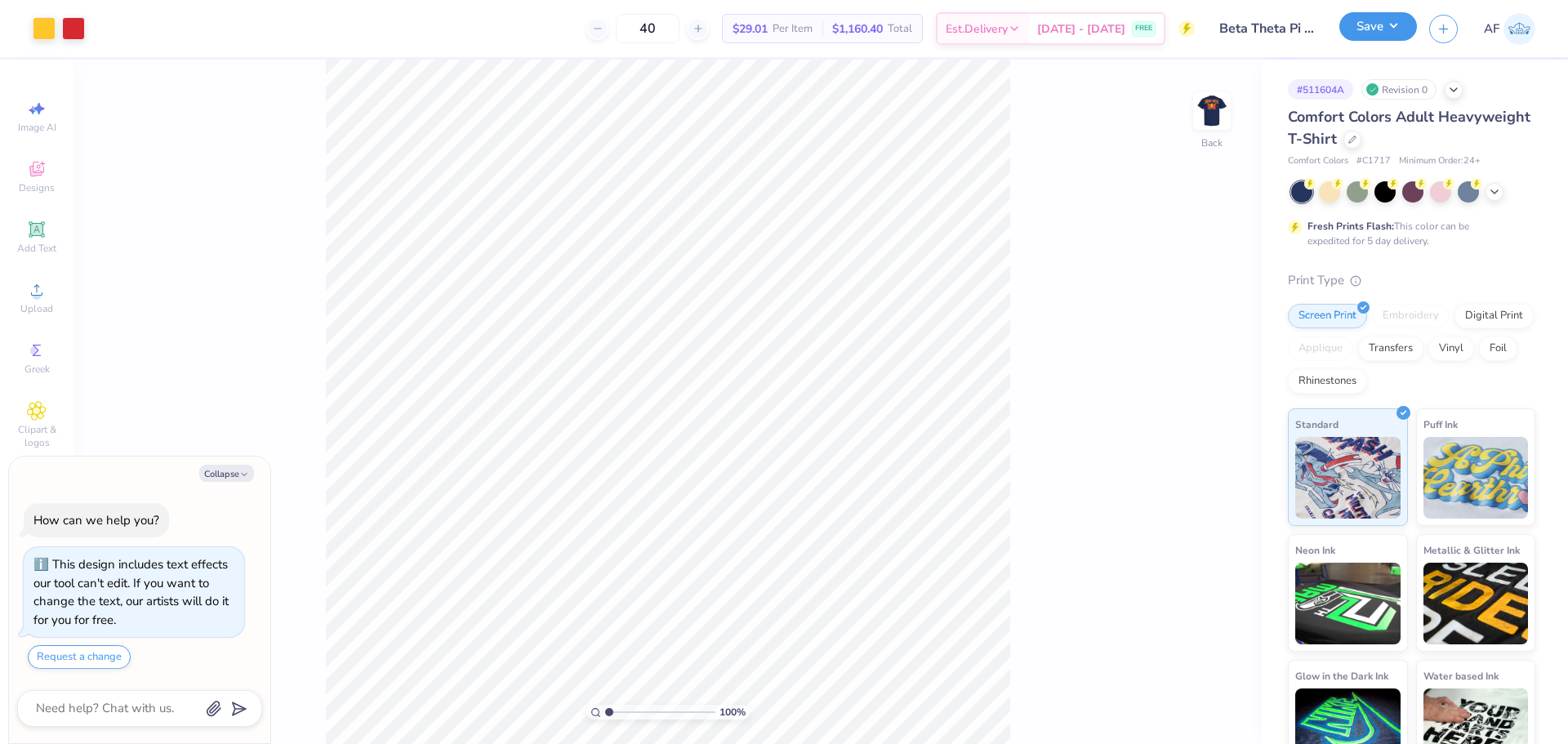
click at [1401, 34] on button "Save" at bounding box center [1377, 27] width 78 height 28
type textarea "x"
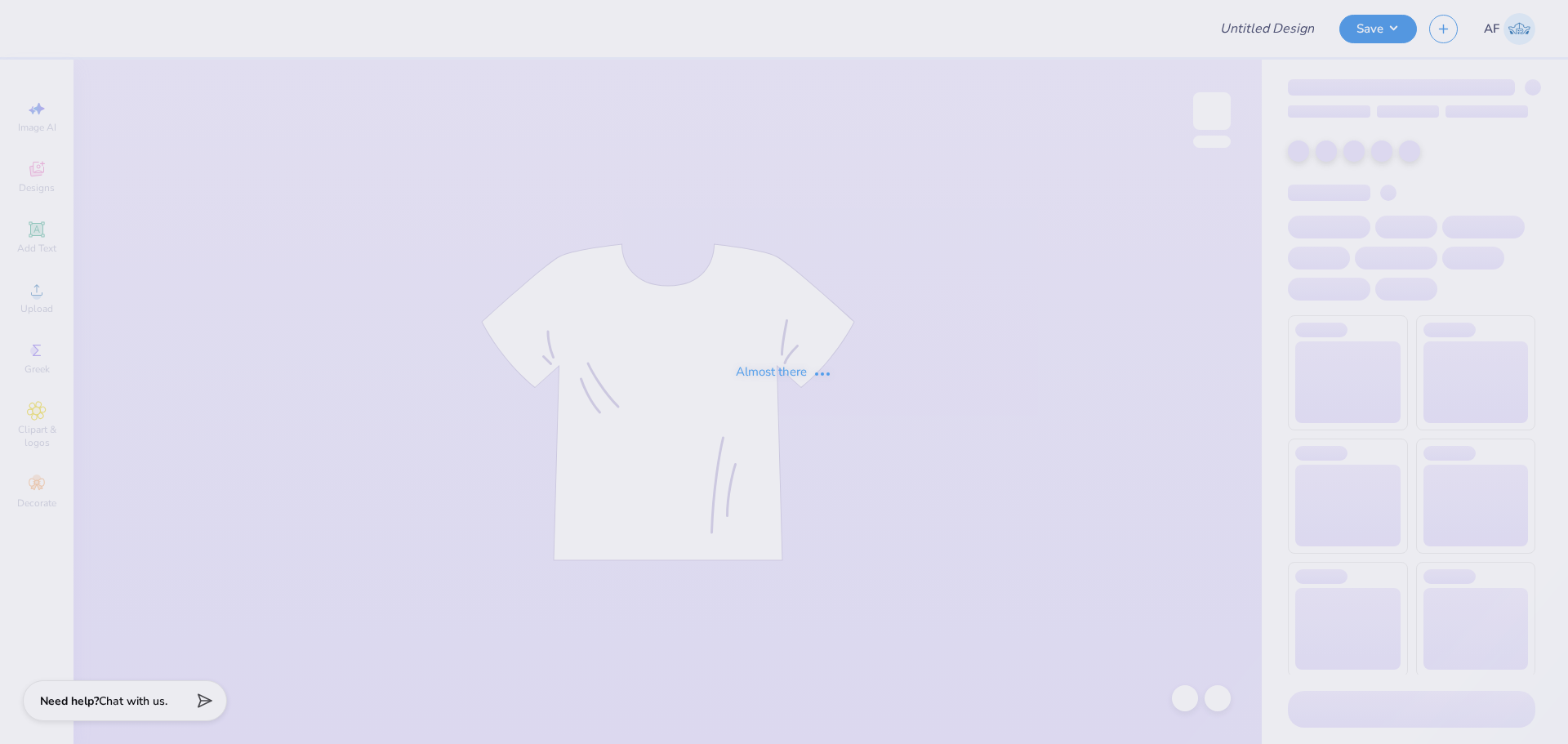
type input "[PERSON_NAME] : [GEOGRAPHIC_DATA][US_STATE] at [GEOGRAPHIC_DATA]"
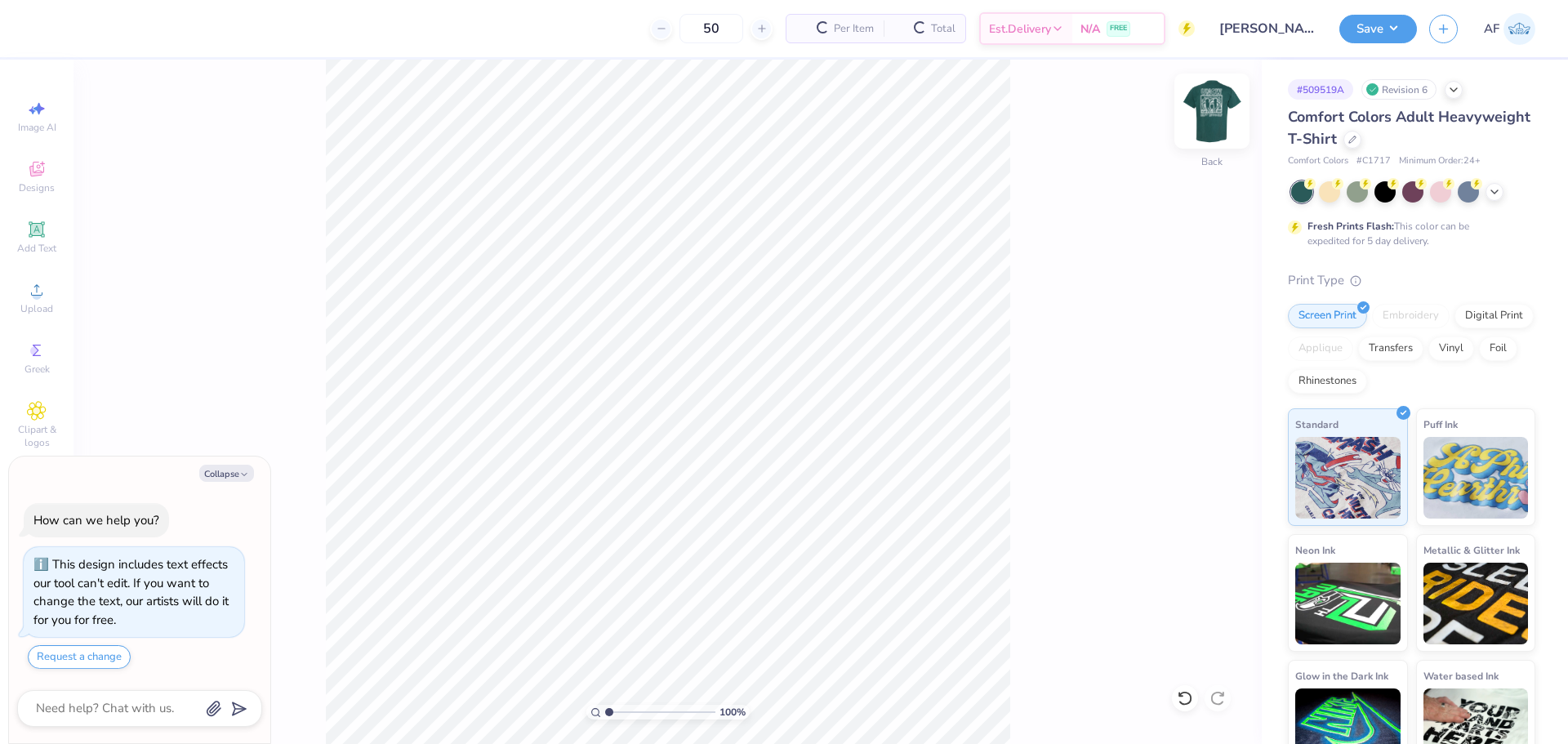
click at [1216, 115] on img at bounding box center [1212, 111] width 65 height 65
click at [1212, 110] on img at bounding box center [1212, 111] width 65 height 65
click at [765, 426] on li "Select All" at bounding box center [764, 438] width 128 height 32
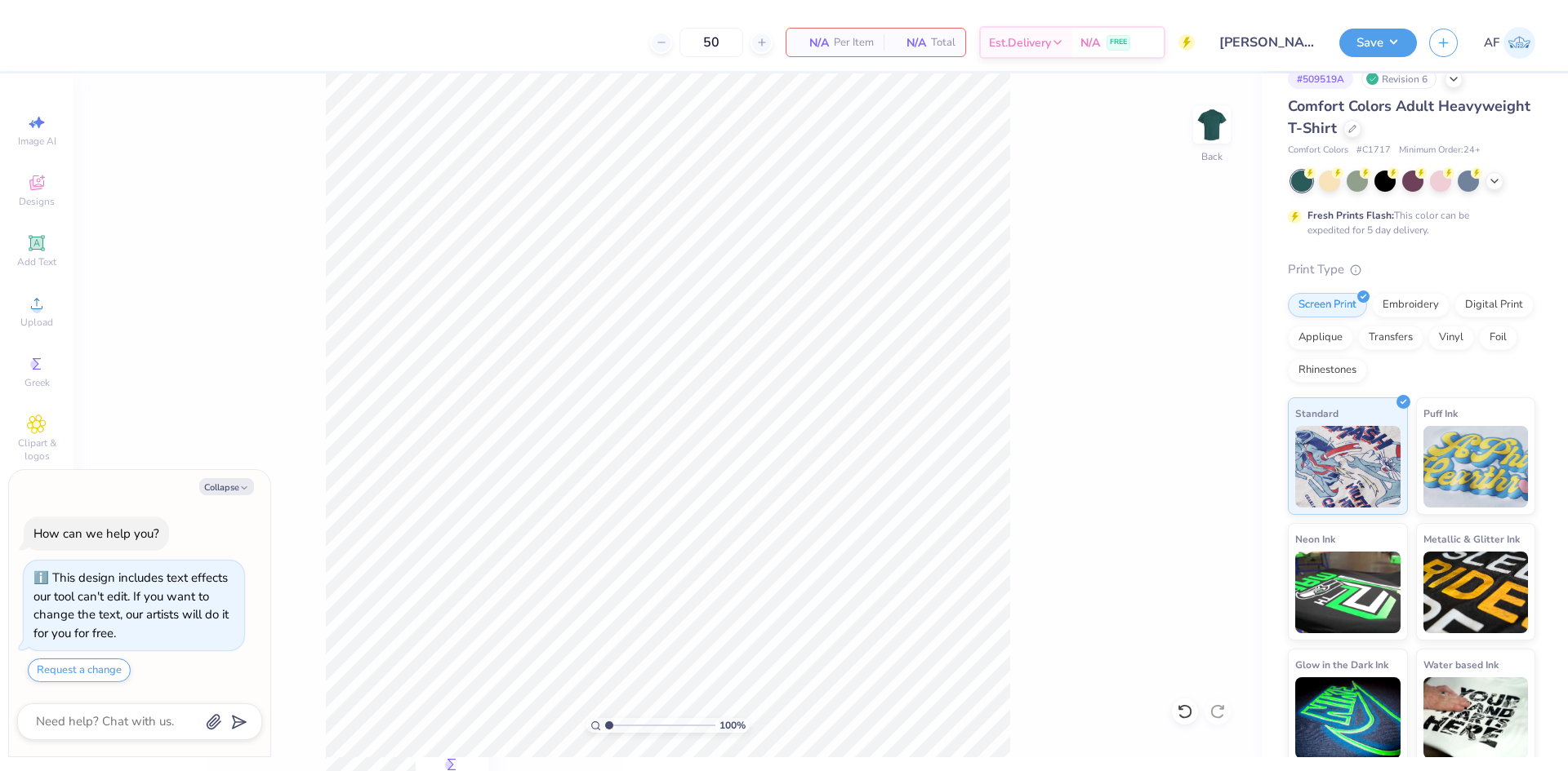
scroll to position [33, 0]
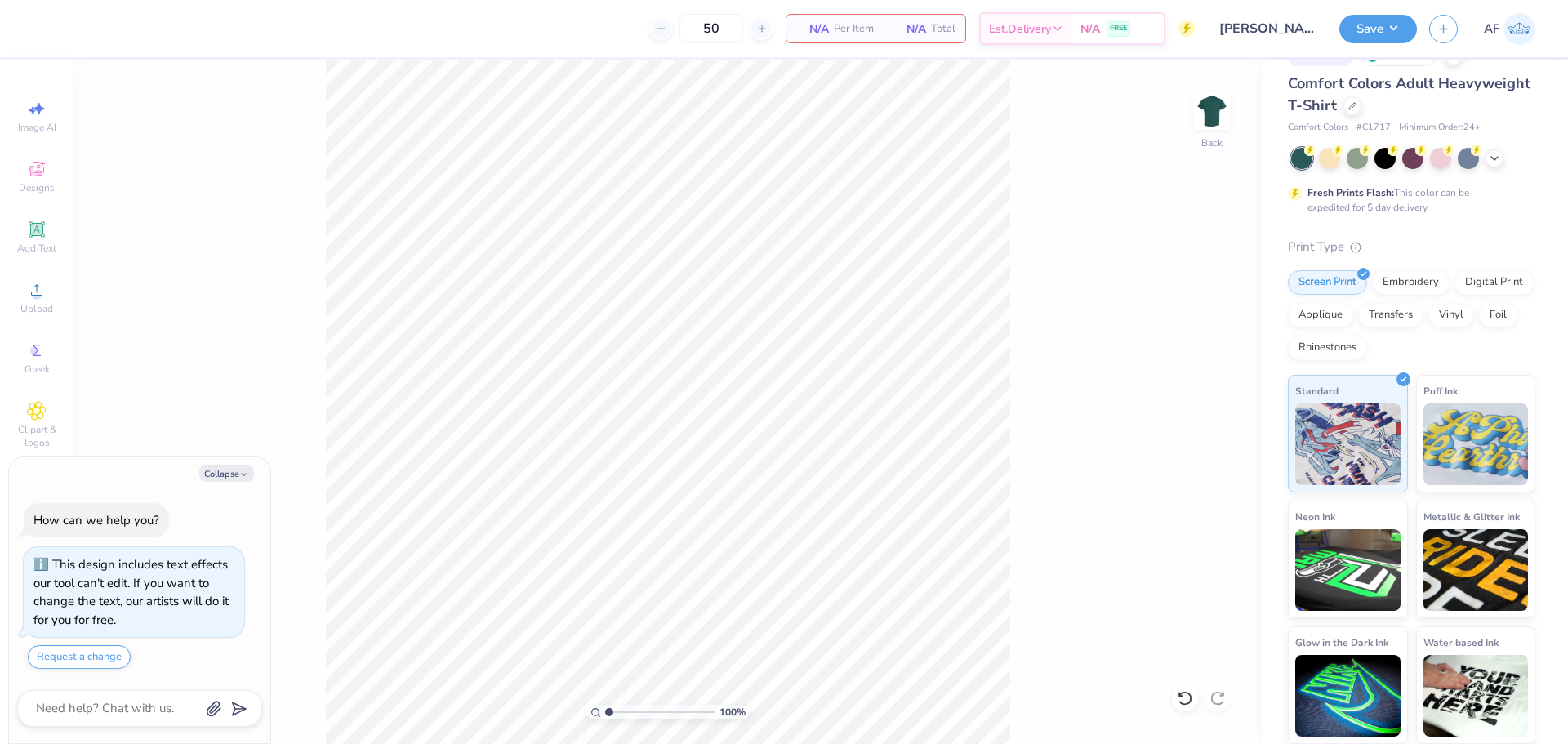
type textarea "x"
type input "1"
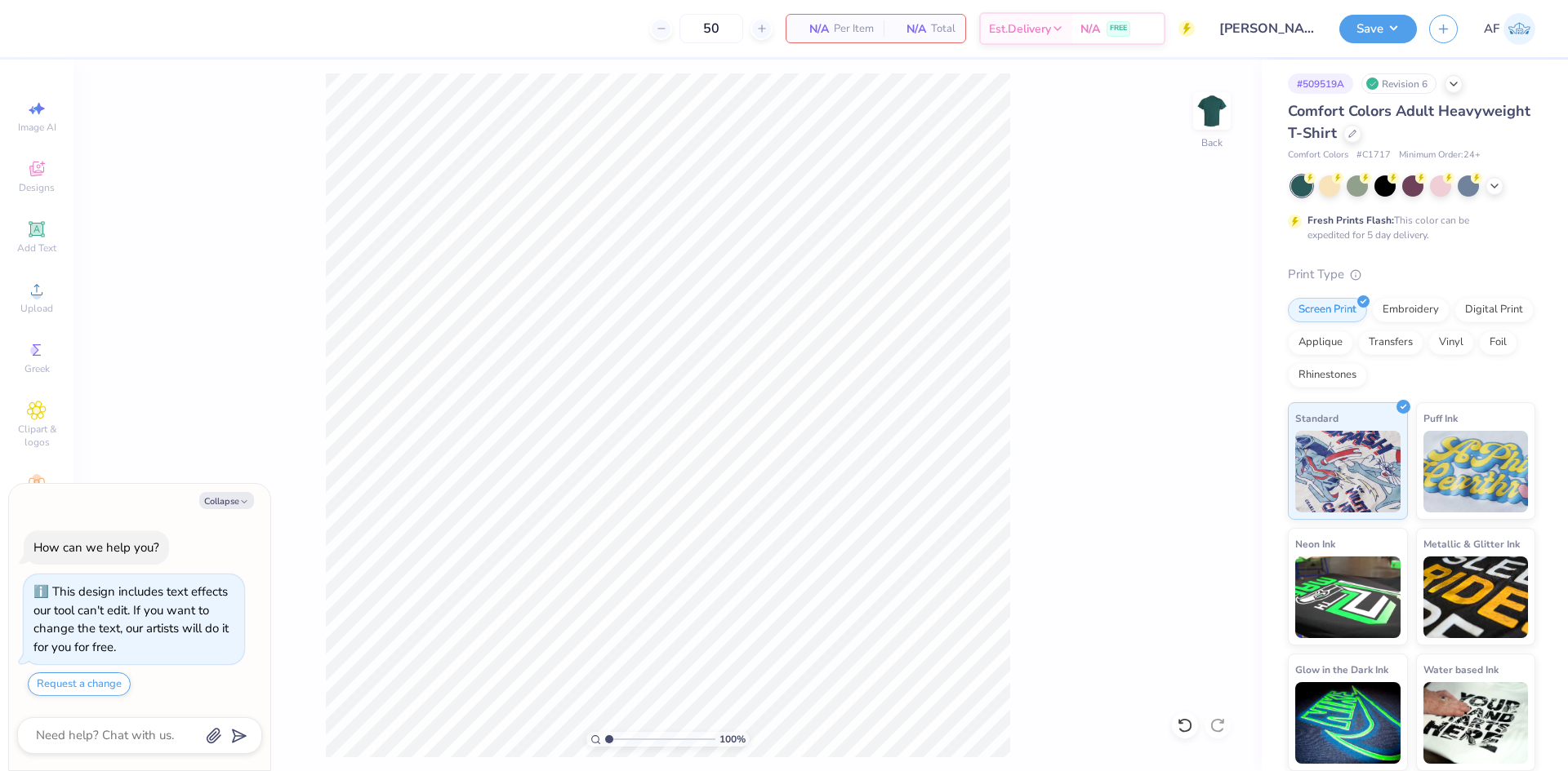
scroll to position [6, 0]
type textarea "x"
type input "1.39584517333909"
type textarea "x"
type input "1"
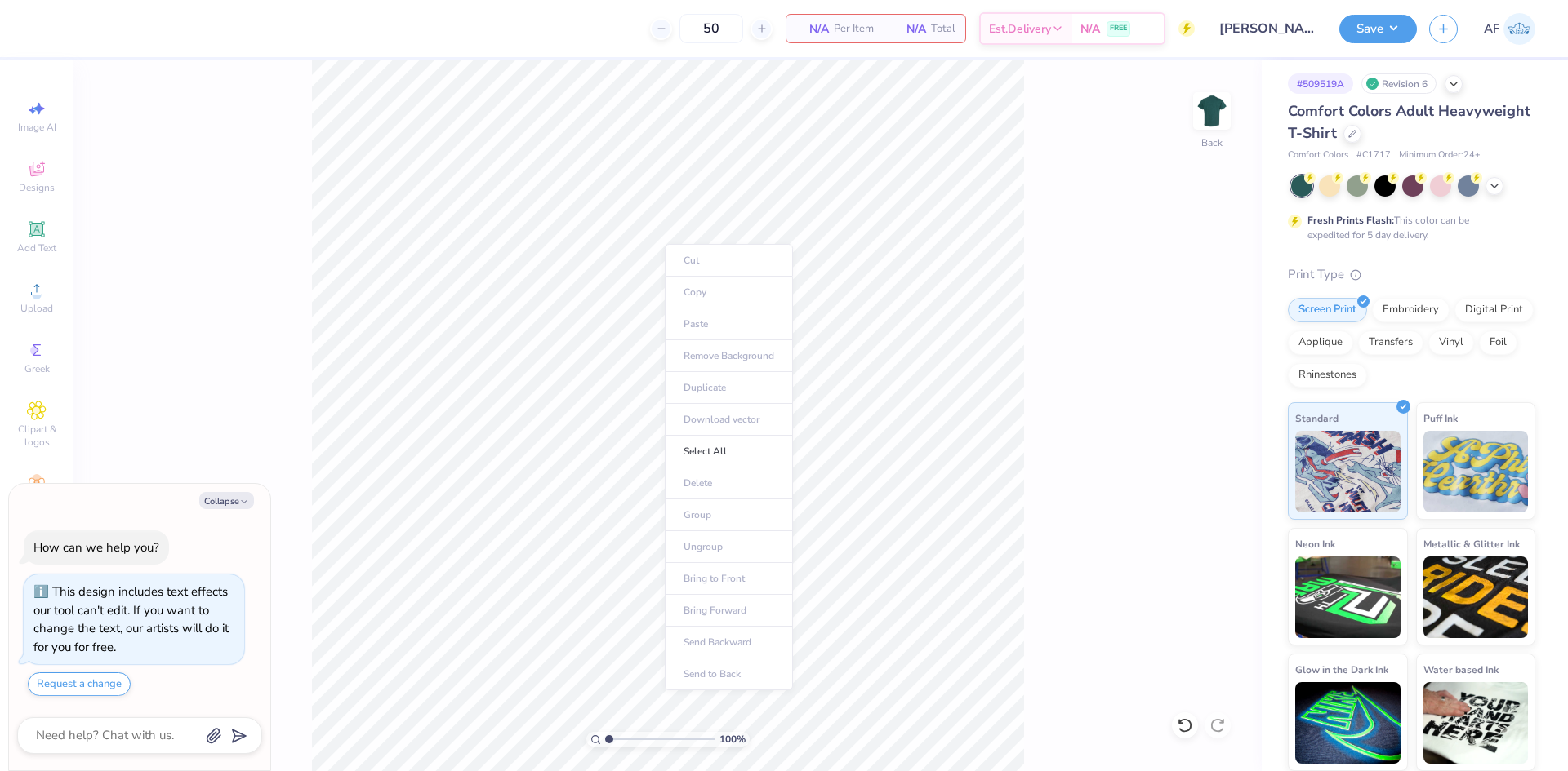
click at [1397, 122] on div "Comfort Colors Adult Heavyweight T-Shirt" at bounding box center [1412, 122] width 248 height 44
click at [1355, 133] on icon at bounding box center [1352, 132] width 7 height 7
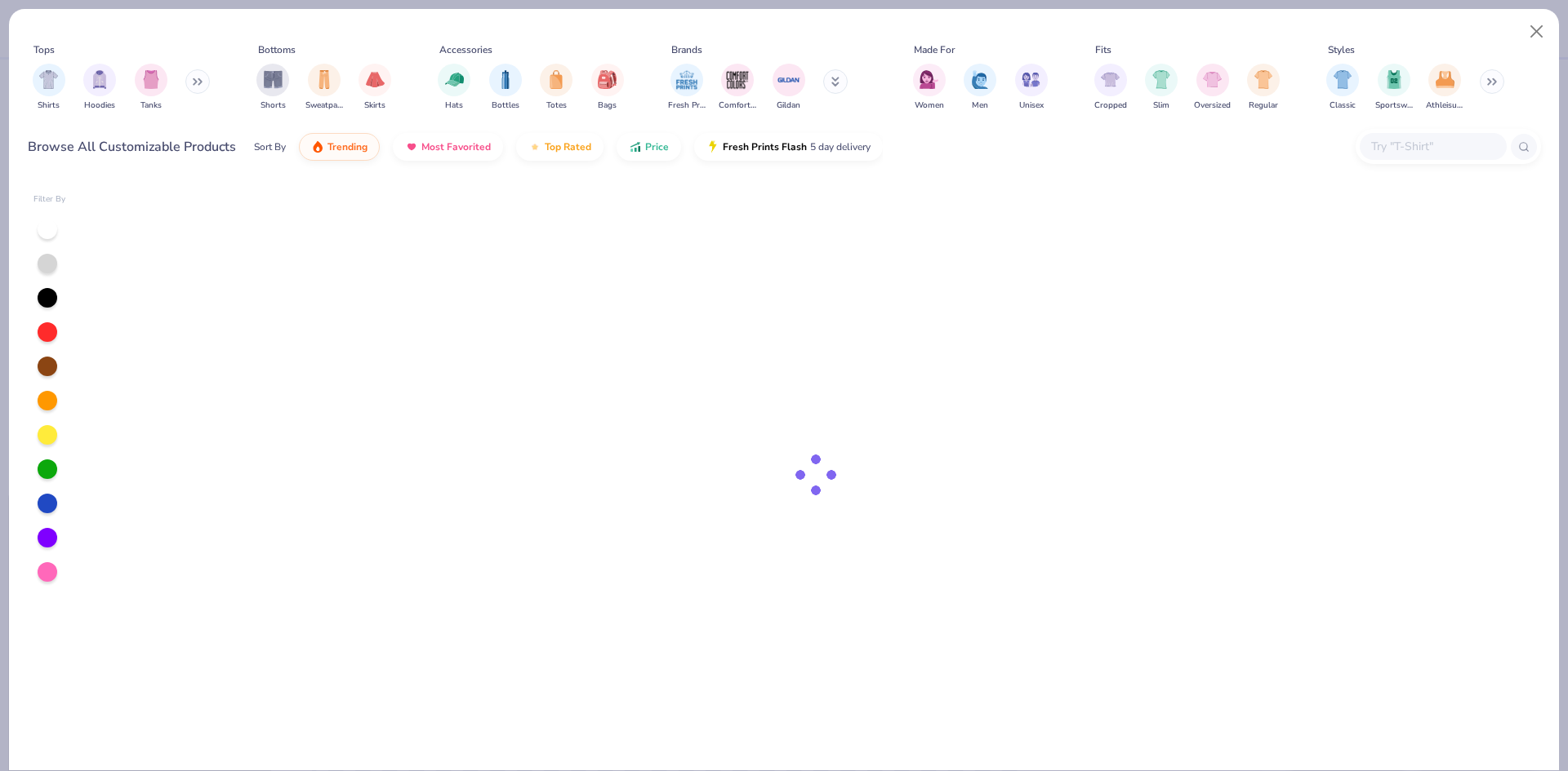
type textarea "x"
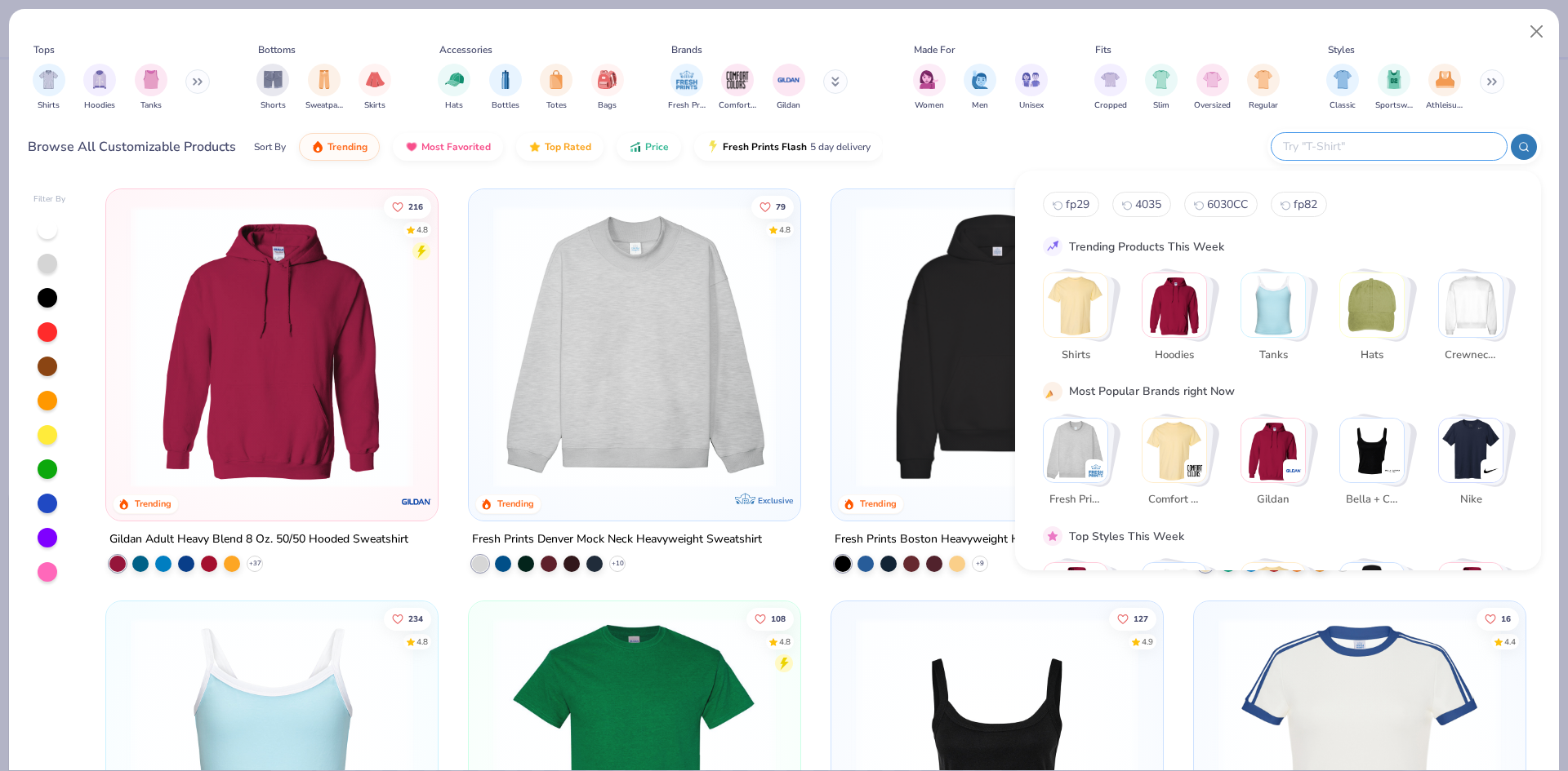
click at [1482, 151] on input "text" at bounding box center [1388, 146] width 214 height 18
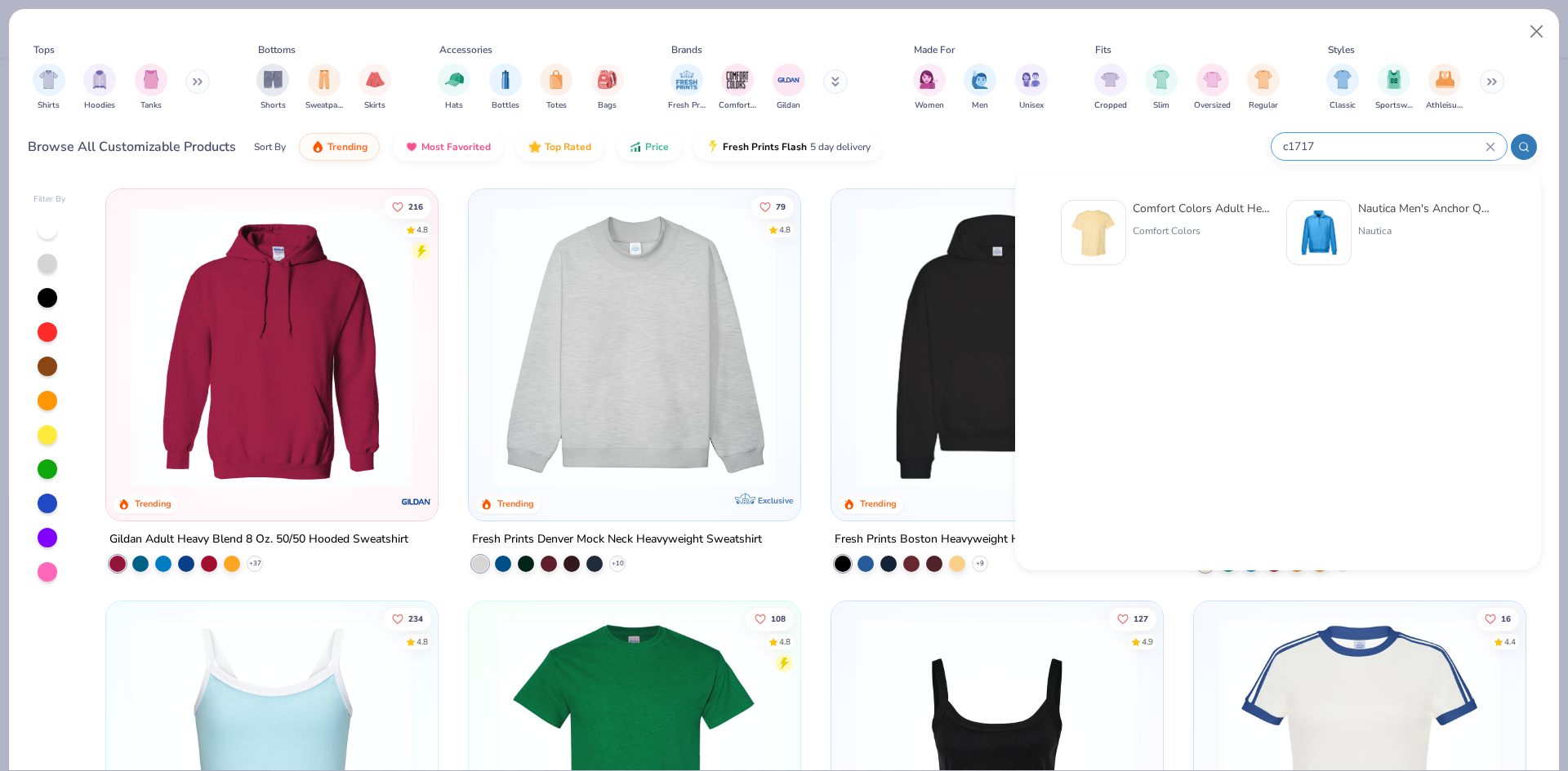
type input "c1717"
click at [1191, 207] on div "Comfort Colors Adult Heavyweight T-Shirt" at bounding box center [1201, 208] width 137 height 17
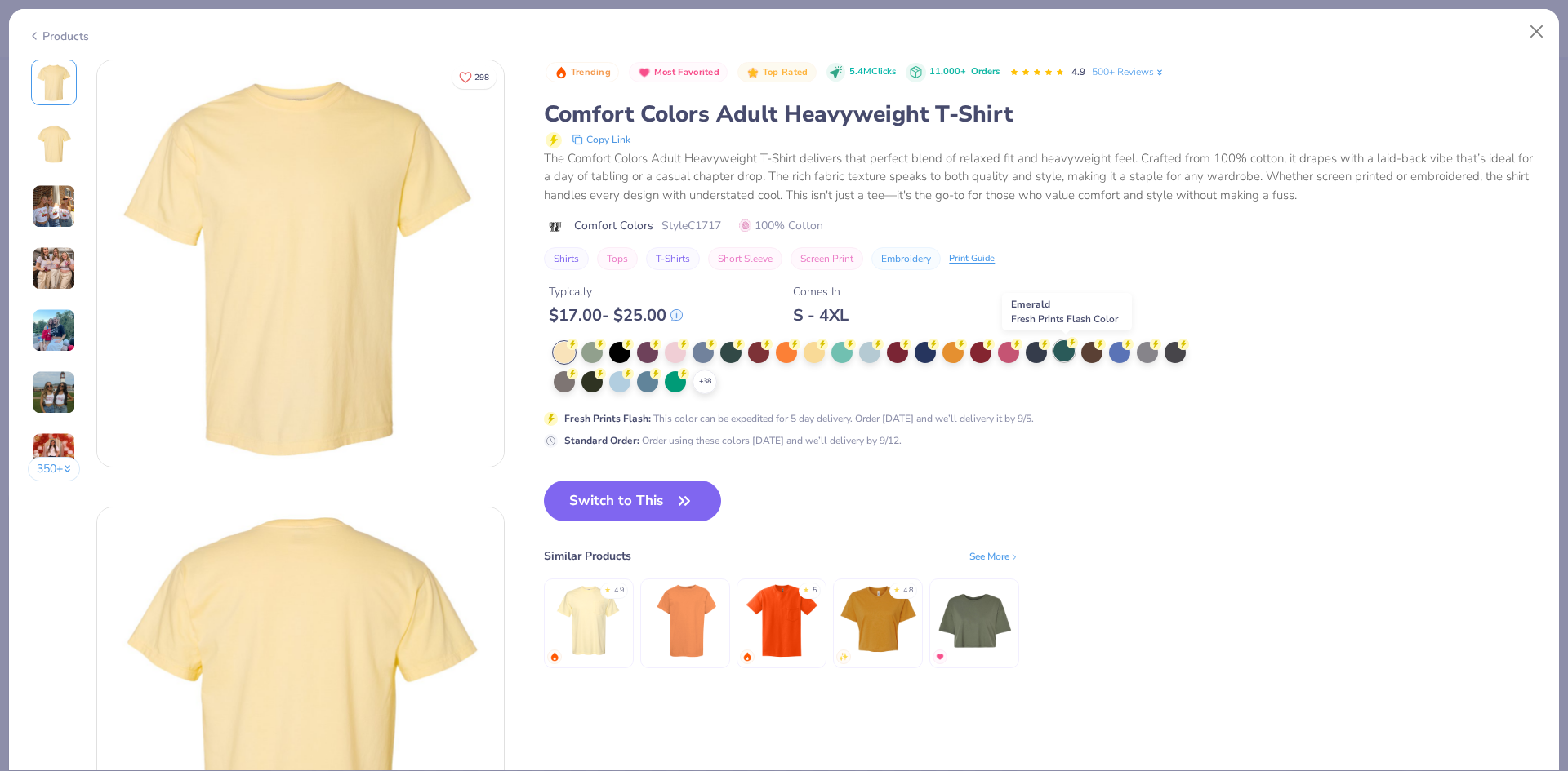
click at [1063, 355] on div at bounding box center [1063, 350] width 21 height 21
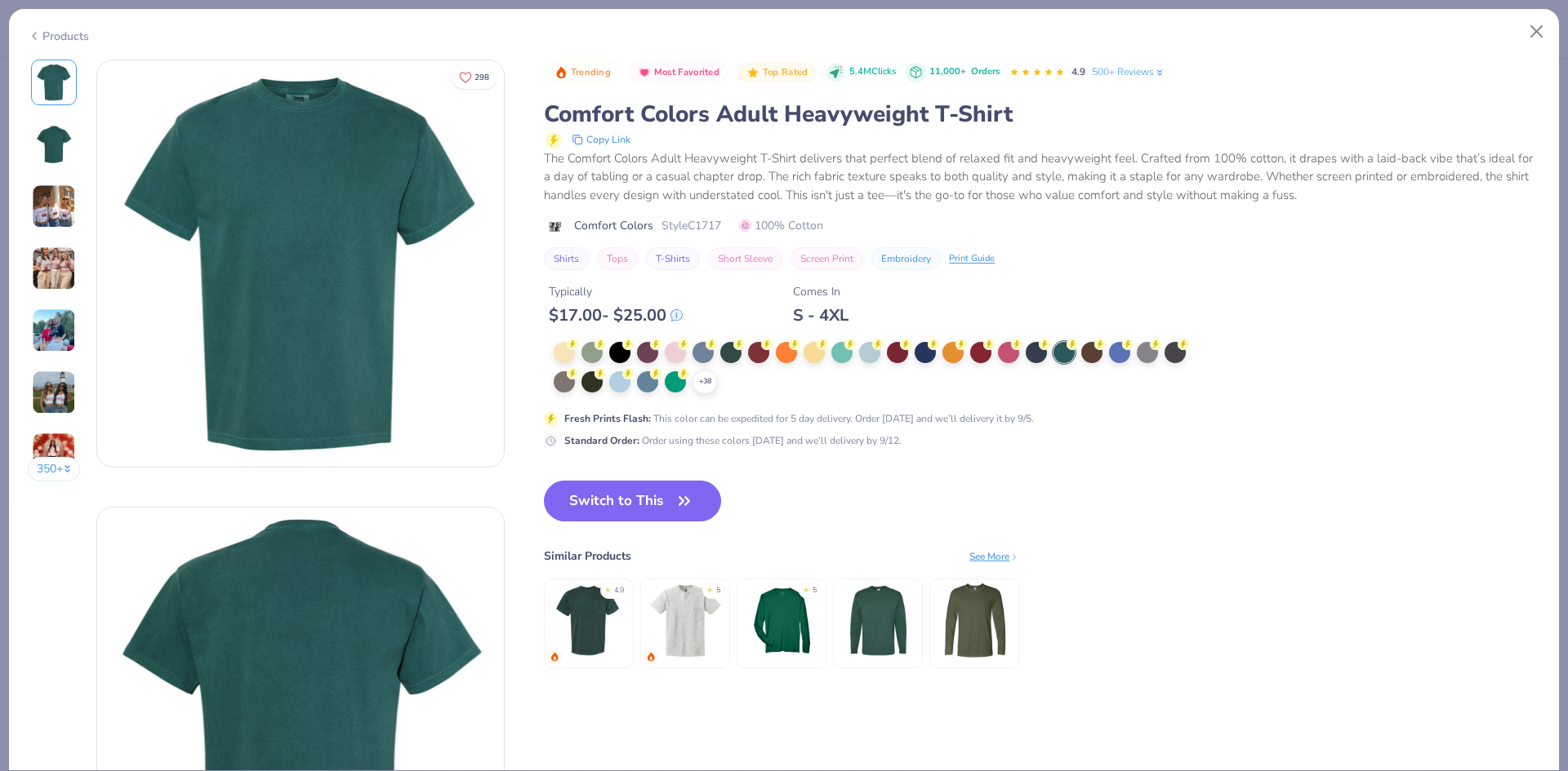
click at [292, 603] on img at bounding box center [300, 711] width 407 height 406
click at [310, 581] on img at bounding box center [300, 711] width 407 height 406
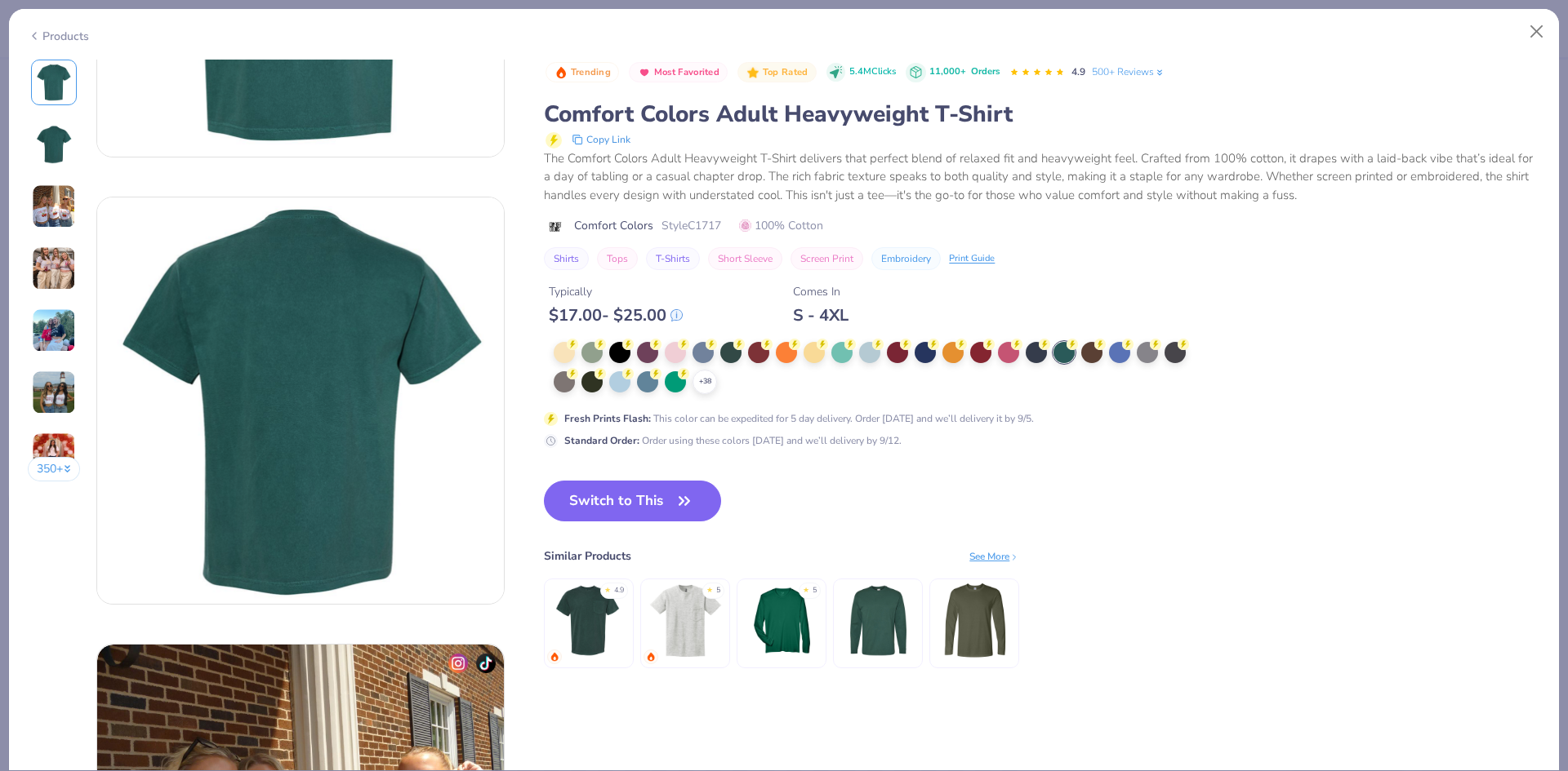
scroll to position [272, 0]
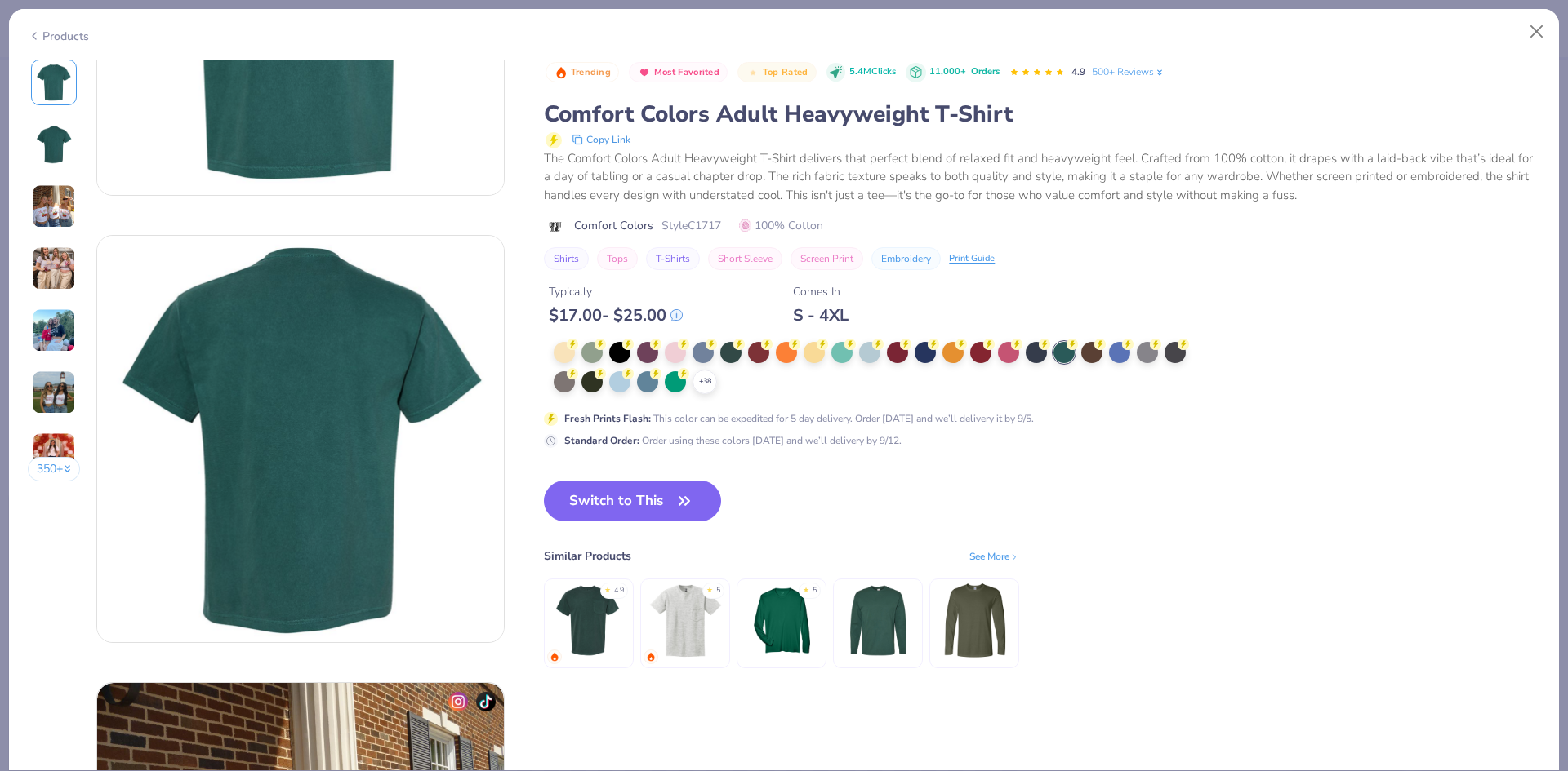
click at [1207, 199] on div "The Comfort Colors Adult Heavyweight T-Shirt delivers that perfect blend of rel…" at bounding box center [1042, 177] width 996 height 55
type textarea "x"
